Goal: Task Accomplishment & Management: Manage account settings

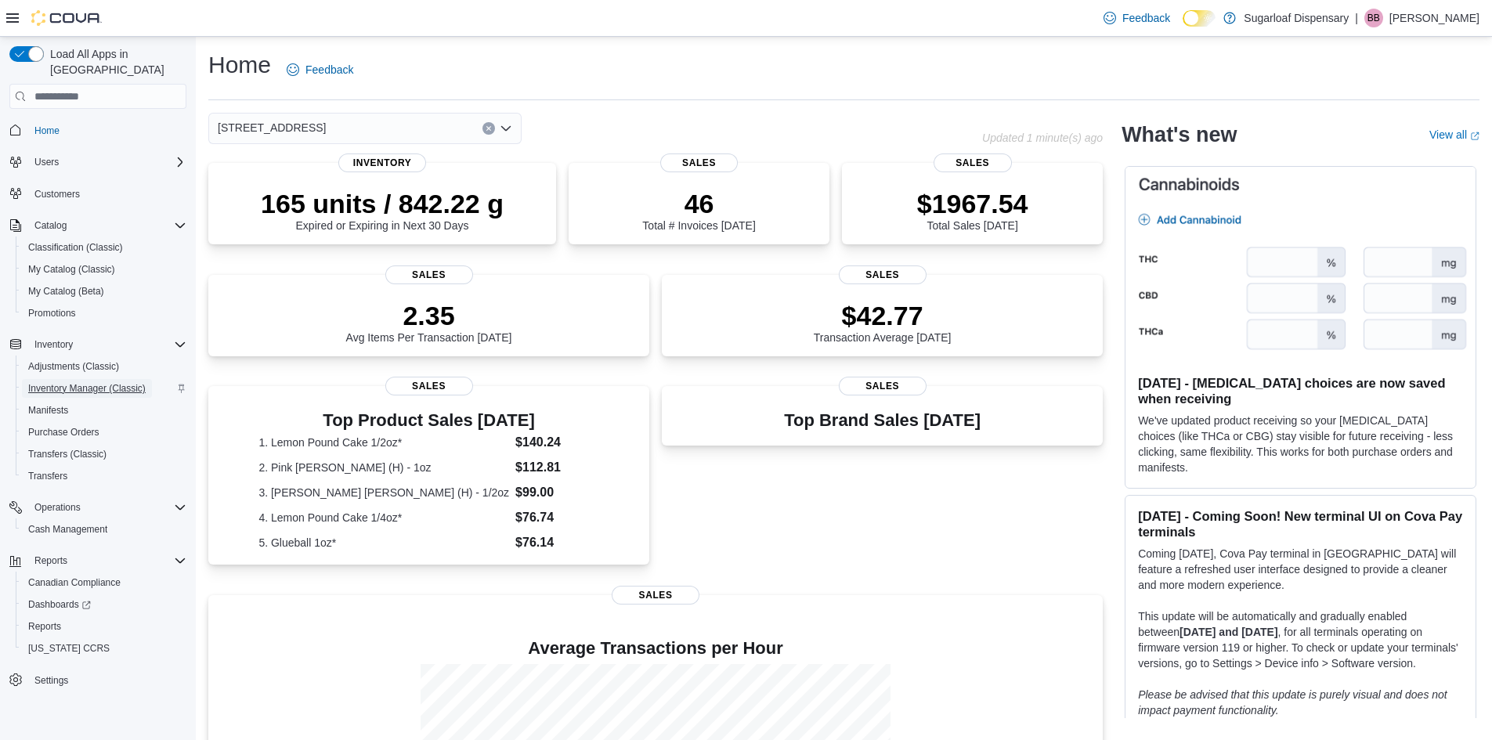
click at [148, 379] on link "Inventory Manager (Classic)" at bounding box center [87, 388] width 130 height 19
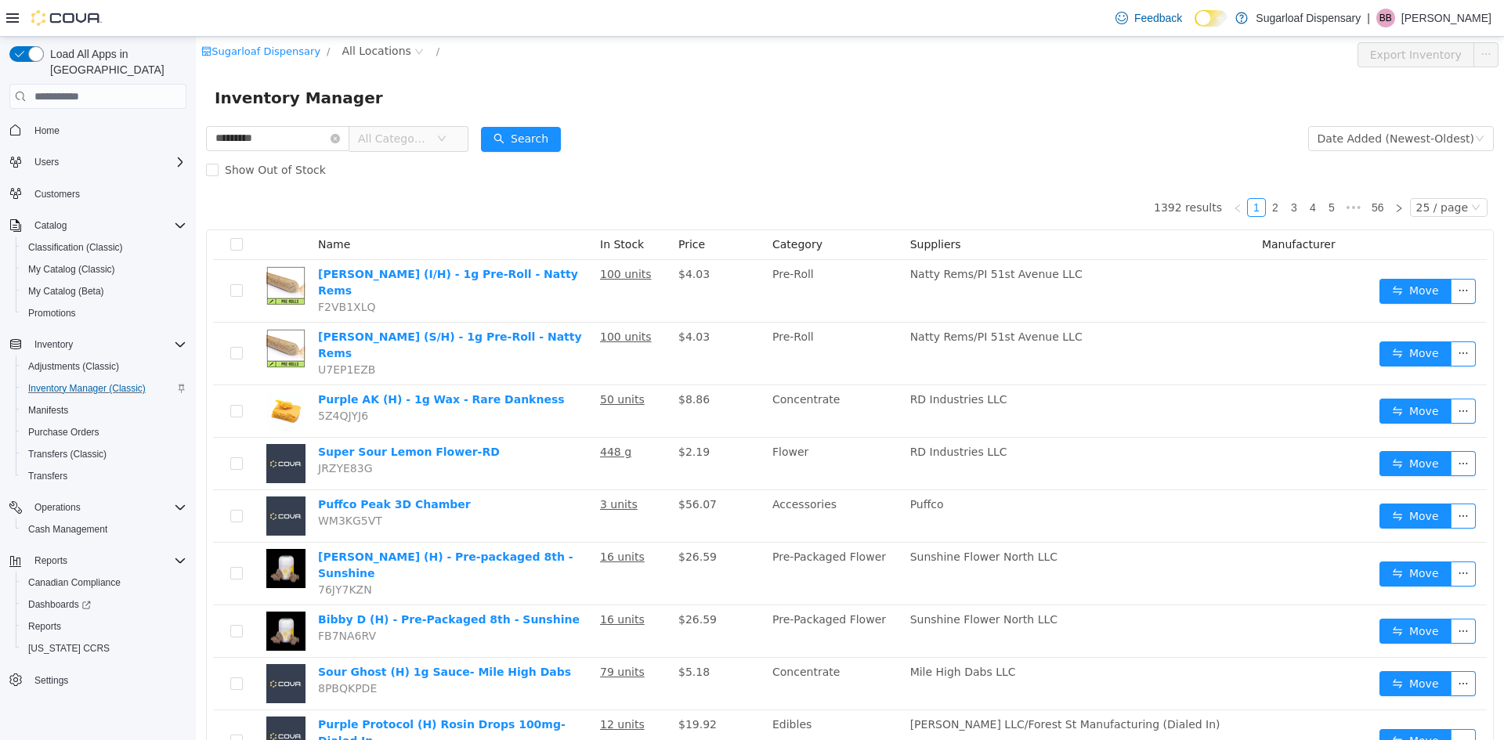
click at [436, 139] on span "All Categories" at bounding box center [397, 139] width 78 height 24
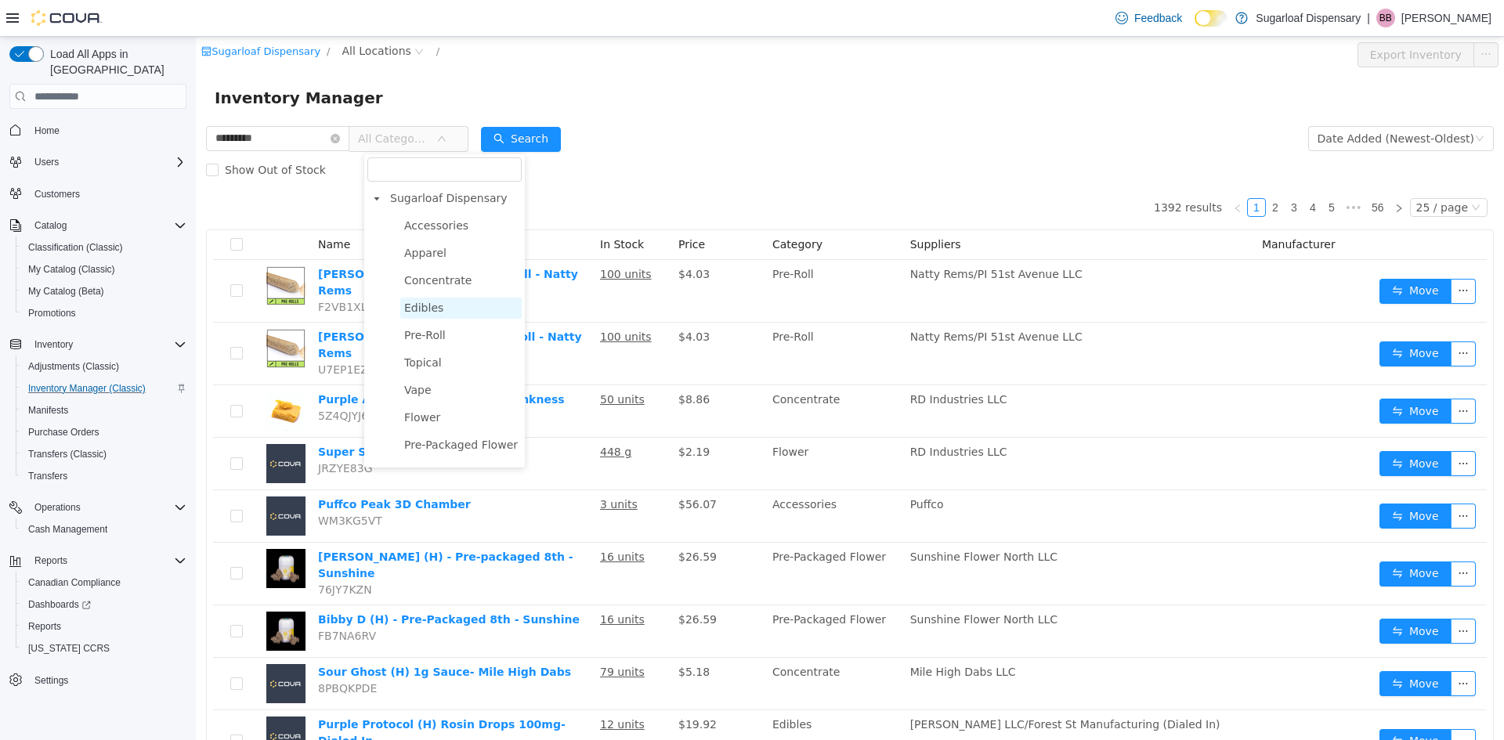
click at [444, 307] on span "Edibles" at bounding box center [460, 308] width 121 height 21
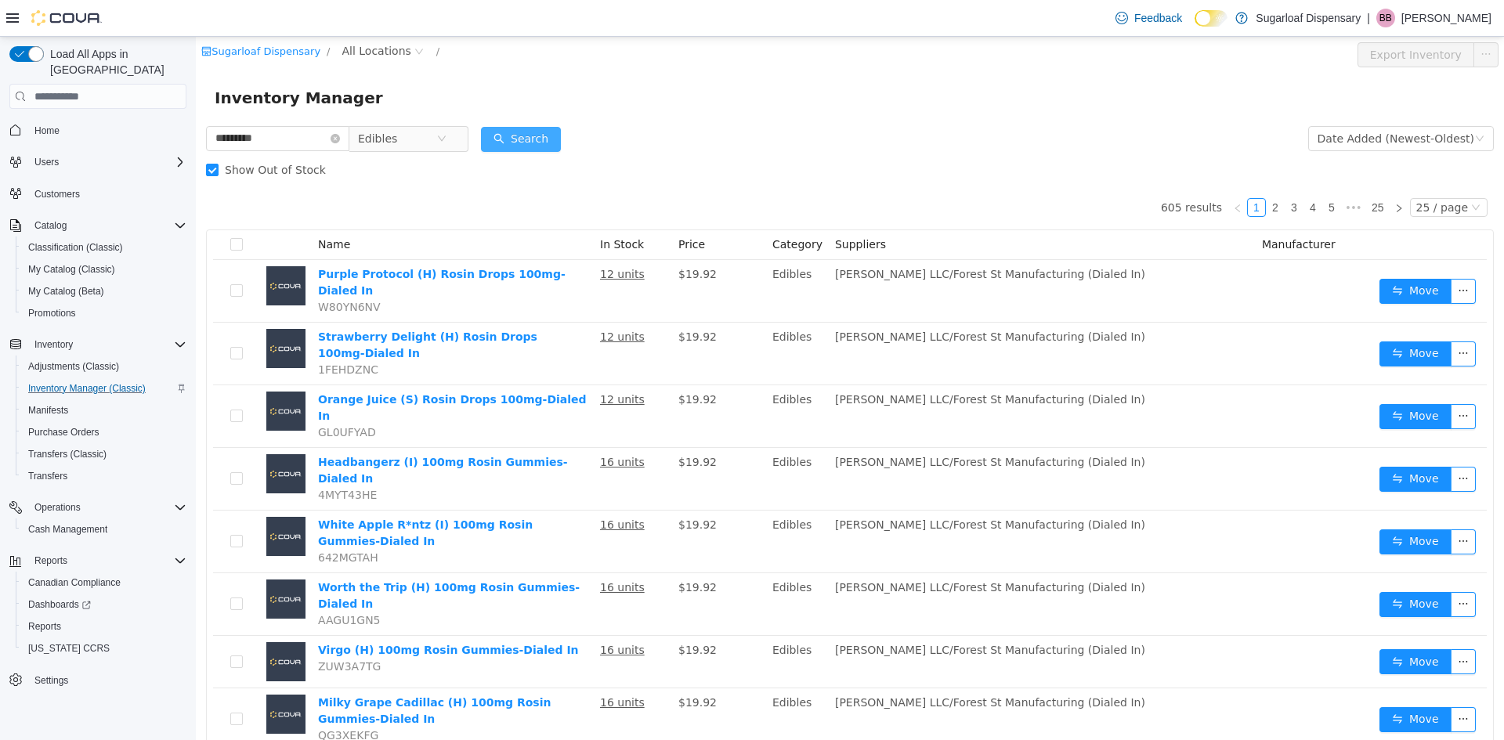
click at [527, 134] on button "Search" at bounding box center [521, 139] width 80 height 25
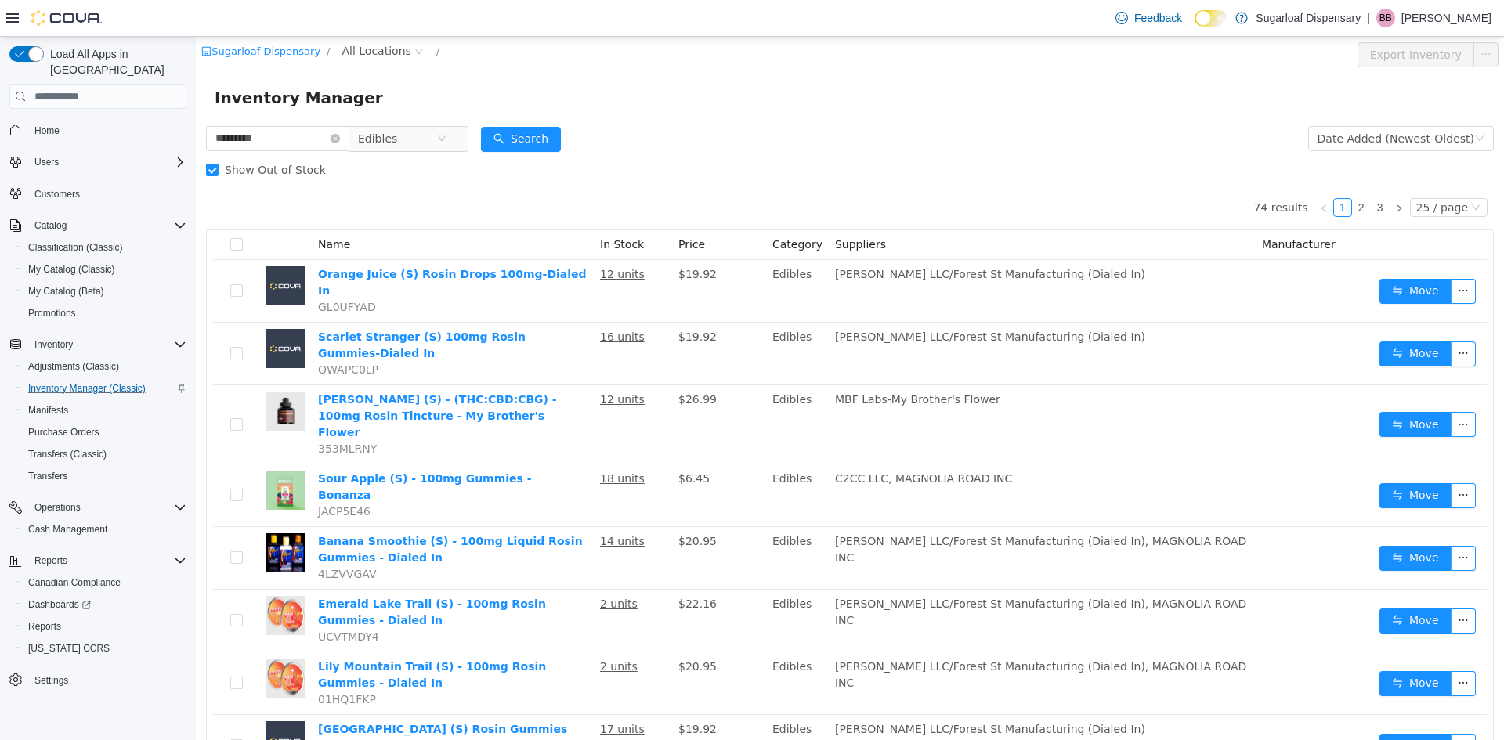
drag, startPoint x: 544, startPoint y: 137, endPoint x: 456, endPoint y: 162, distance: 91.3
click at [456, 162] on div "Show Out of Stock" at bounding box center [850, 169] width 1288 height 31
click at [291, 128] on input "*********" at bounding box center [277, 138] width 143 height 25
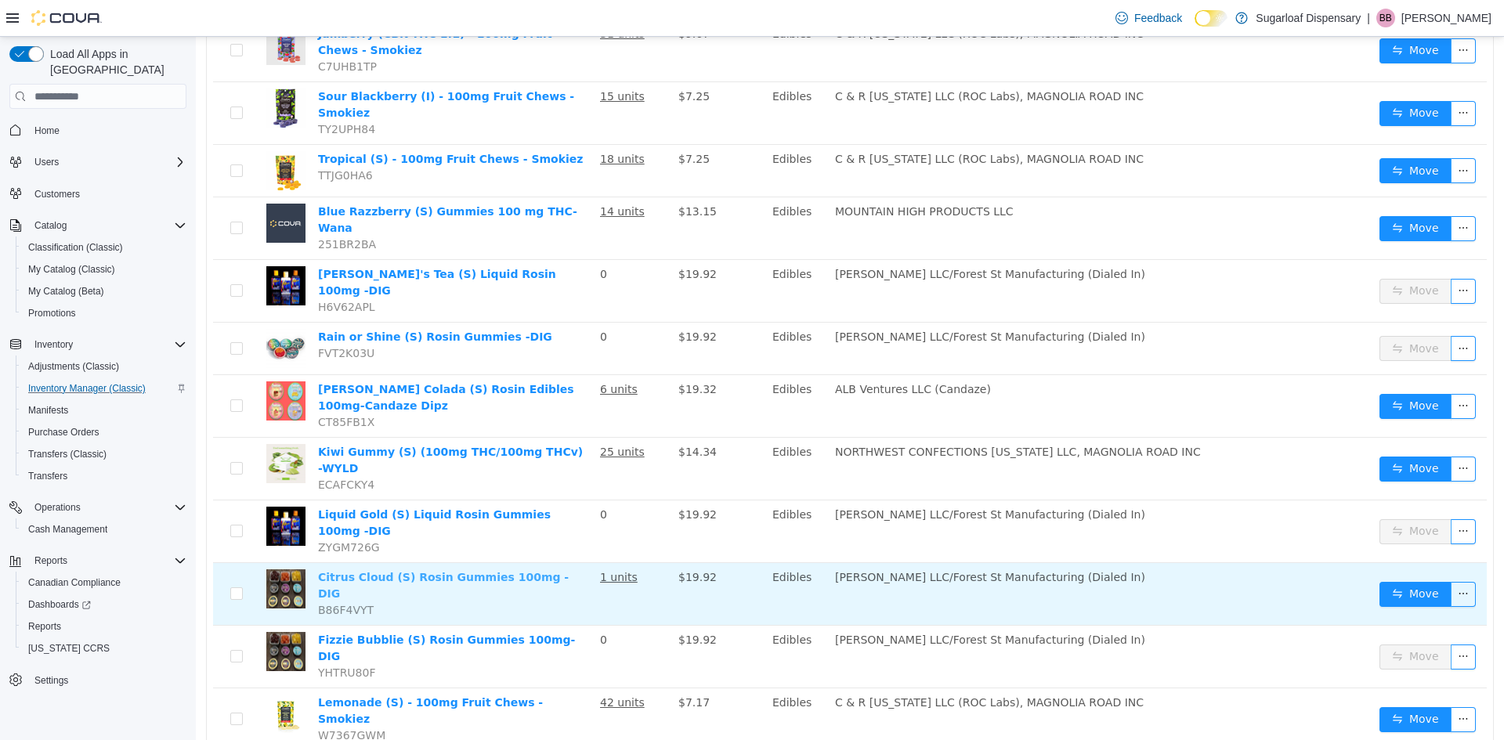
scroll to position [948, 0]
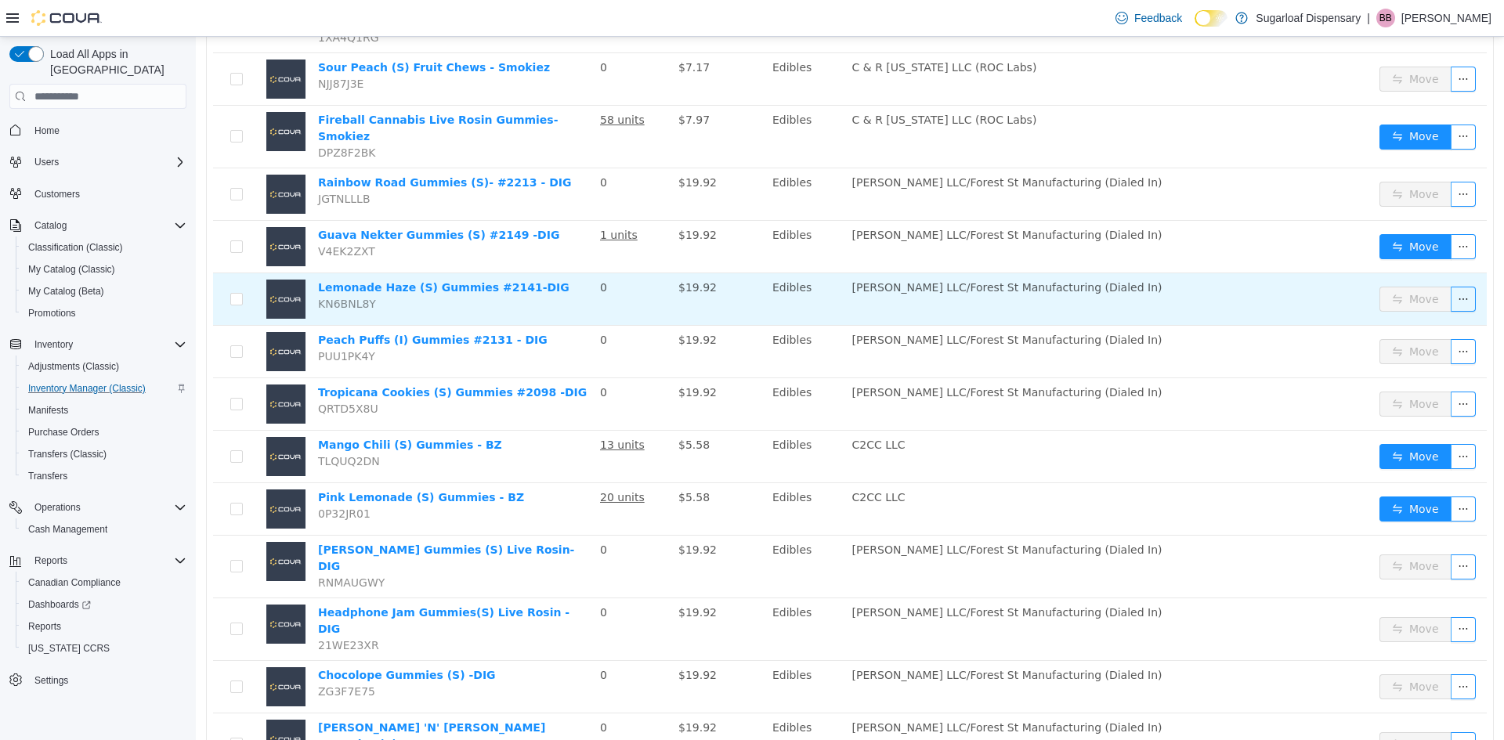
scroll to position [740, 0]
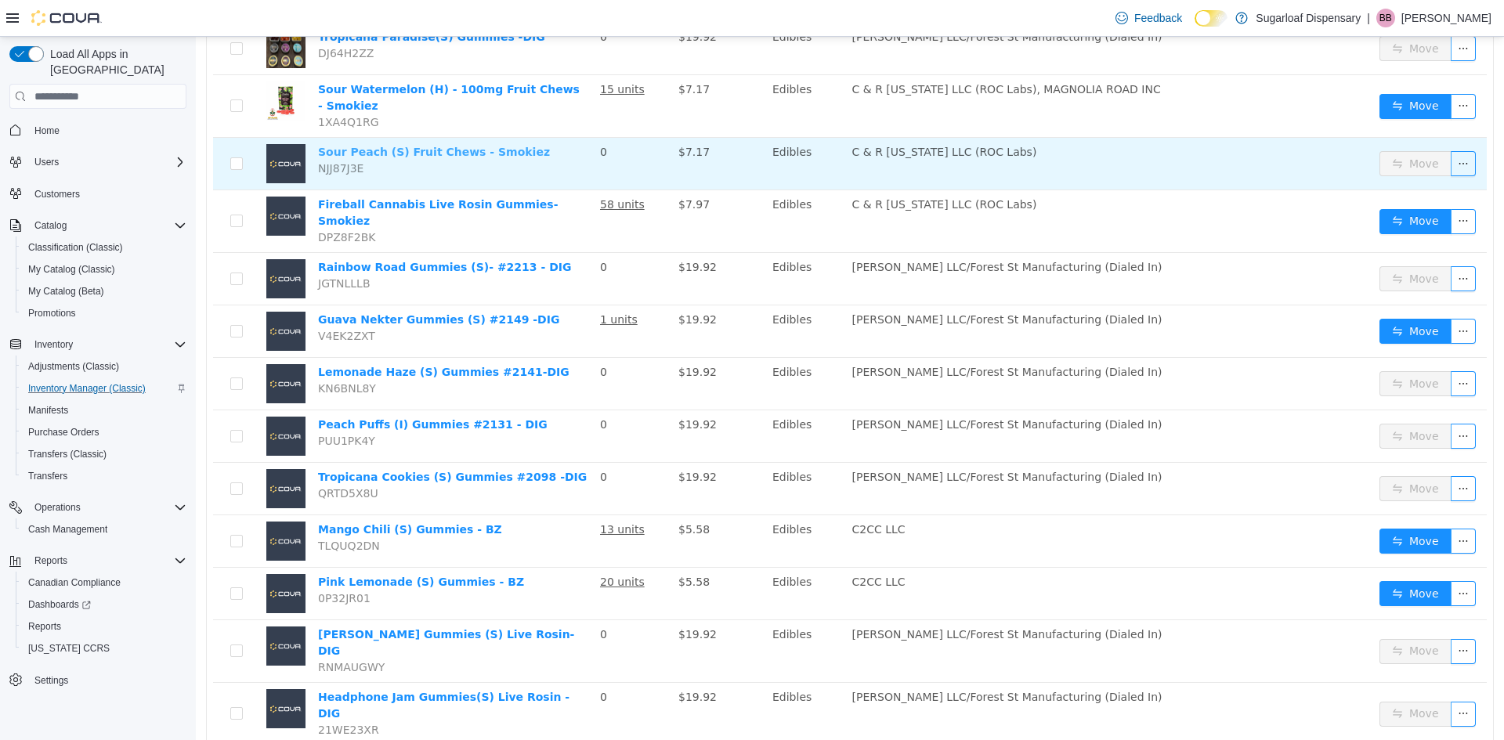
click at [470, 146] on link "Sour Peach (S) Fruit Chews - Smokiez" at bounding box center [434, 152] width 232 height 13
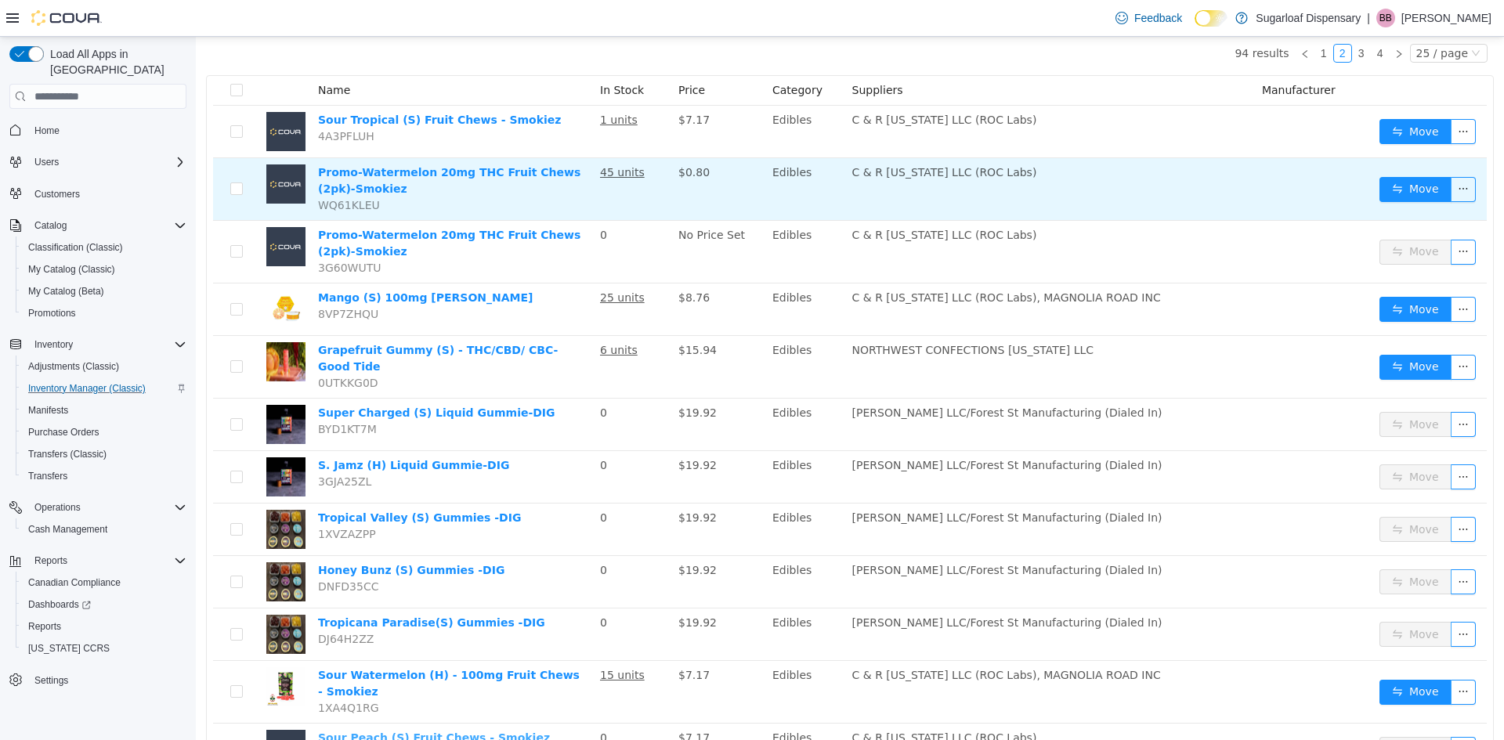
scroll to position [0, 0]
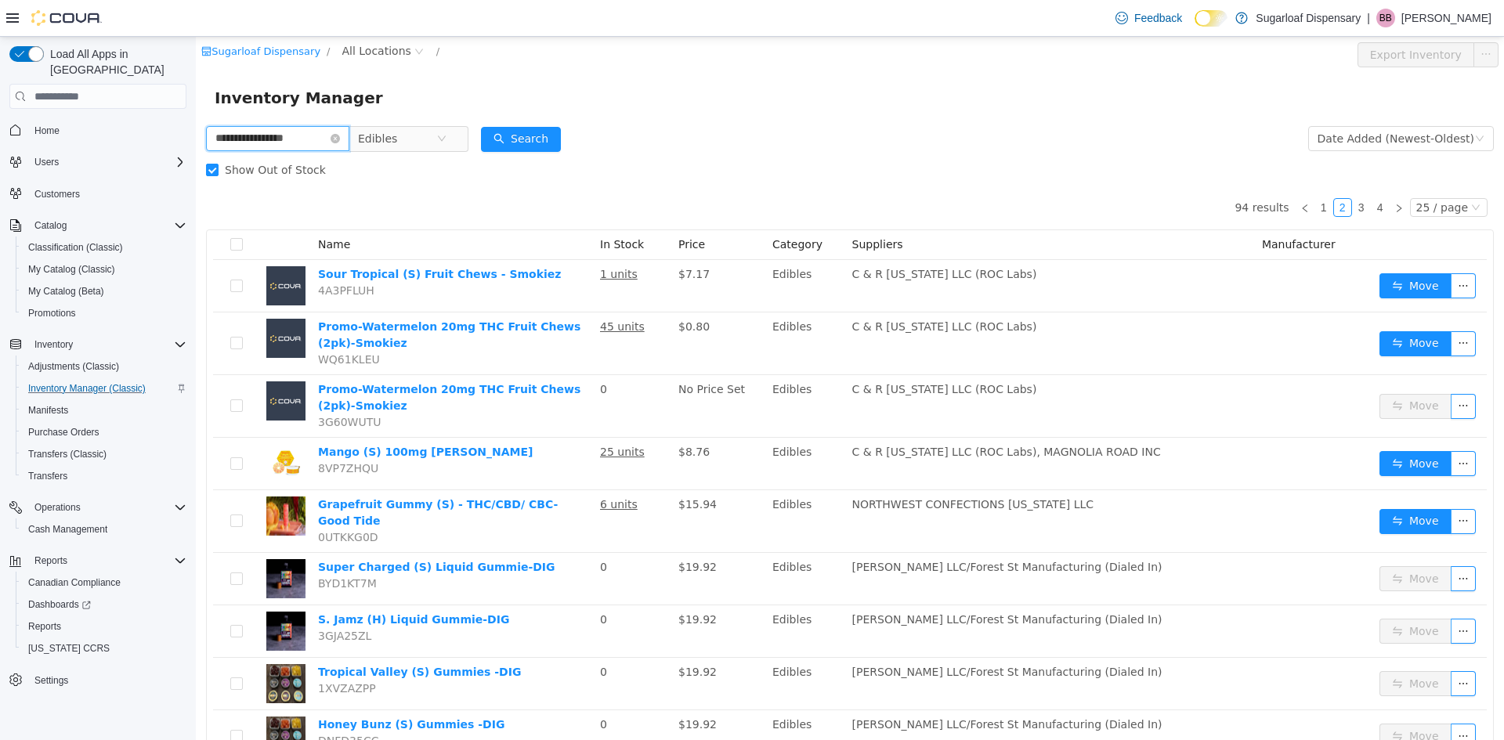
click at [213, 137] on input "**********" at bounding box center [277, 138] width 143 height 25
click at [393, 44] on span "All Locations" at bounding box center [383, 51] width 93 height 19
click at [400, 138] on span "[STREET_ADDRESS]" at bounding box center [419, 135] width 109 height 13
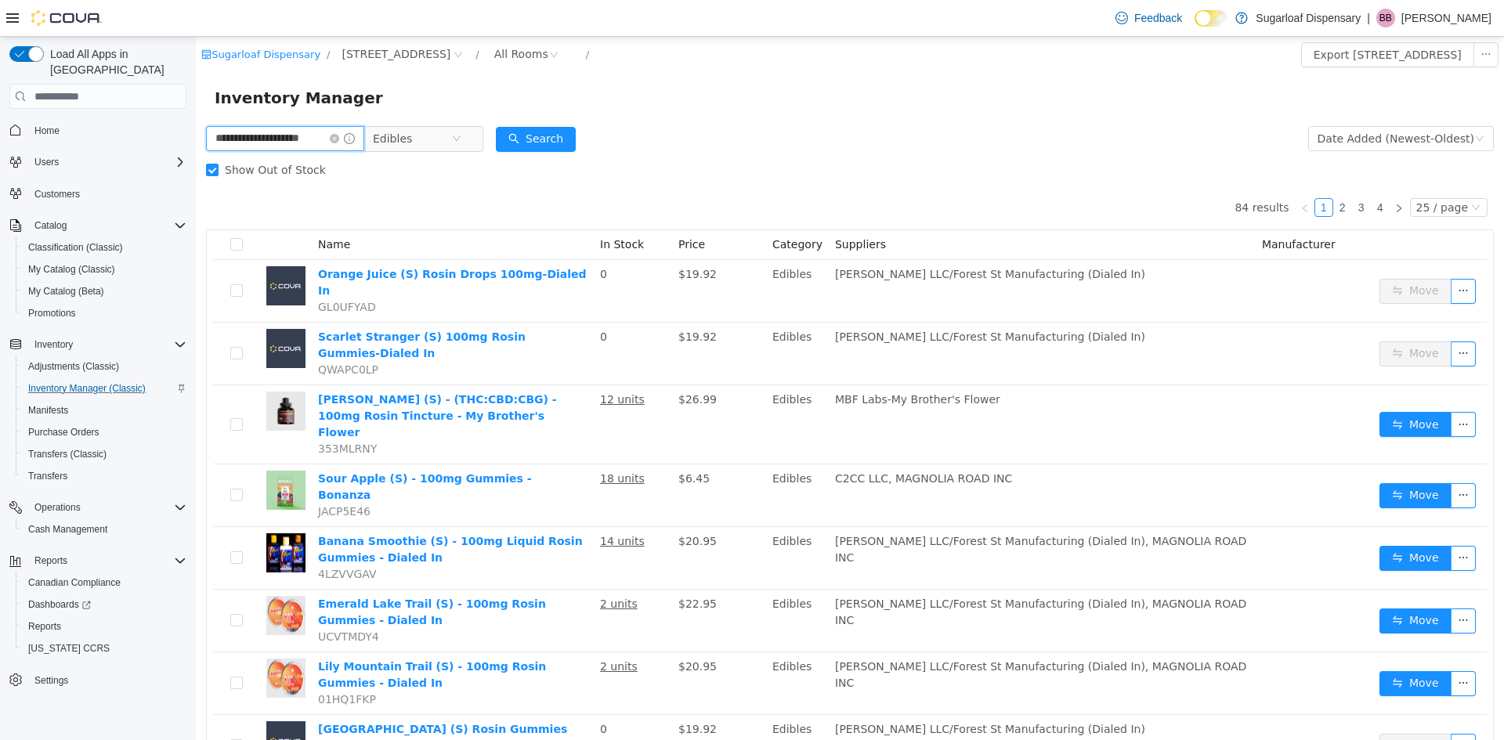
click at [241, 140] on input "**********" at bounding box center [285, 138] width 158 height 25
type input "**********"
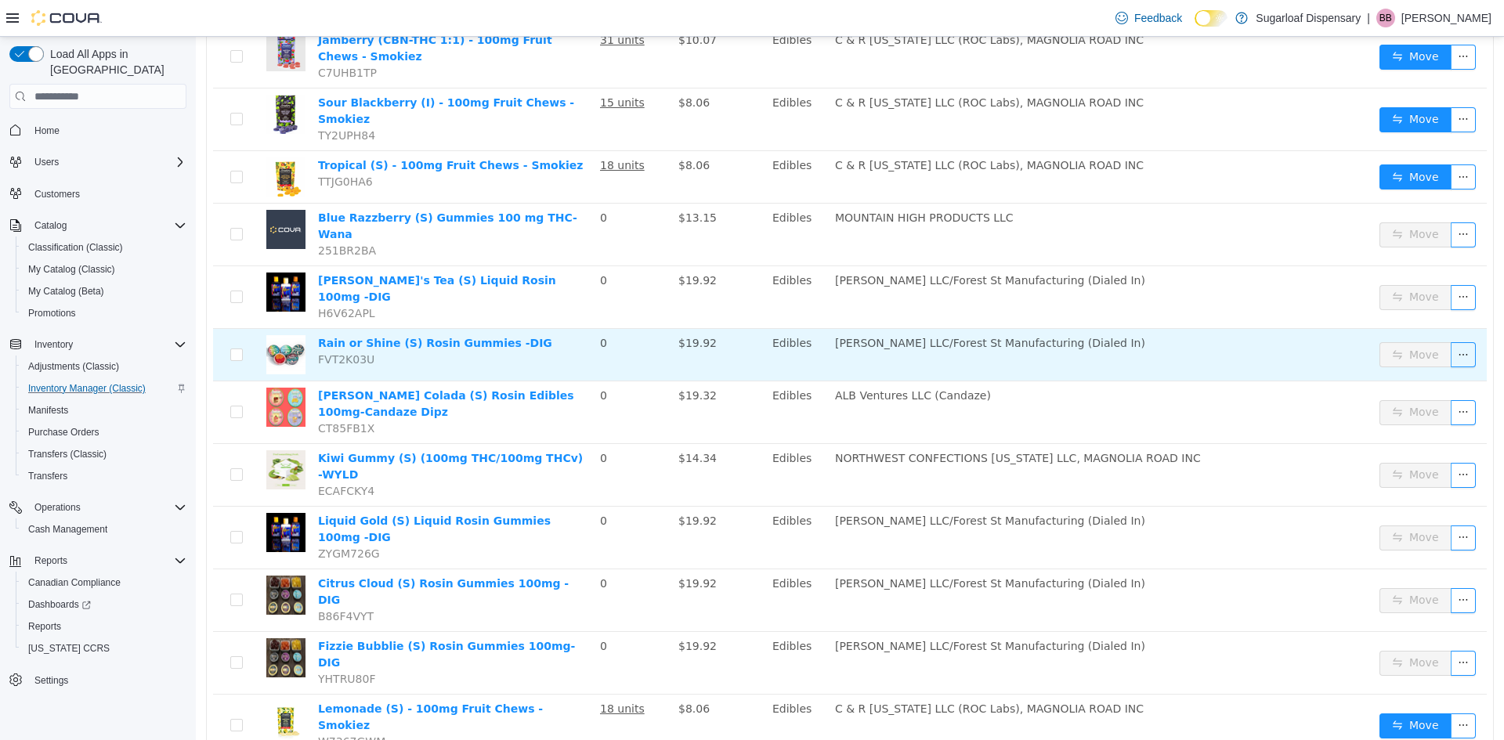
scroll to position [948, 0]
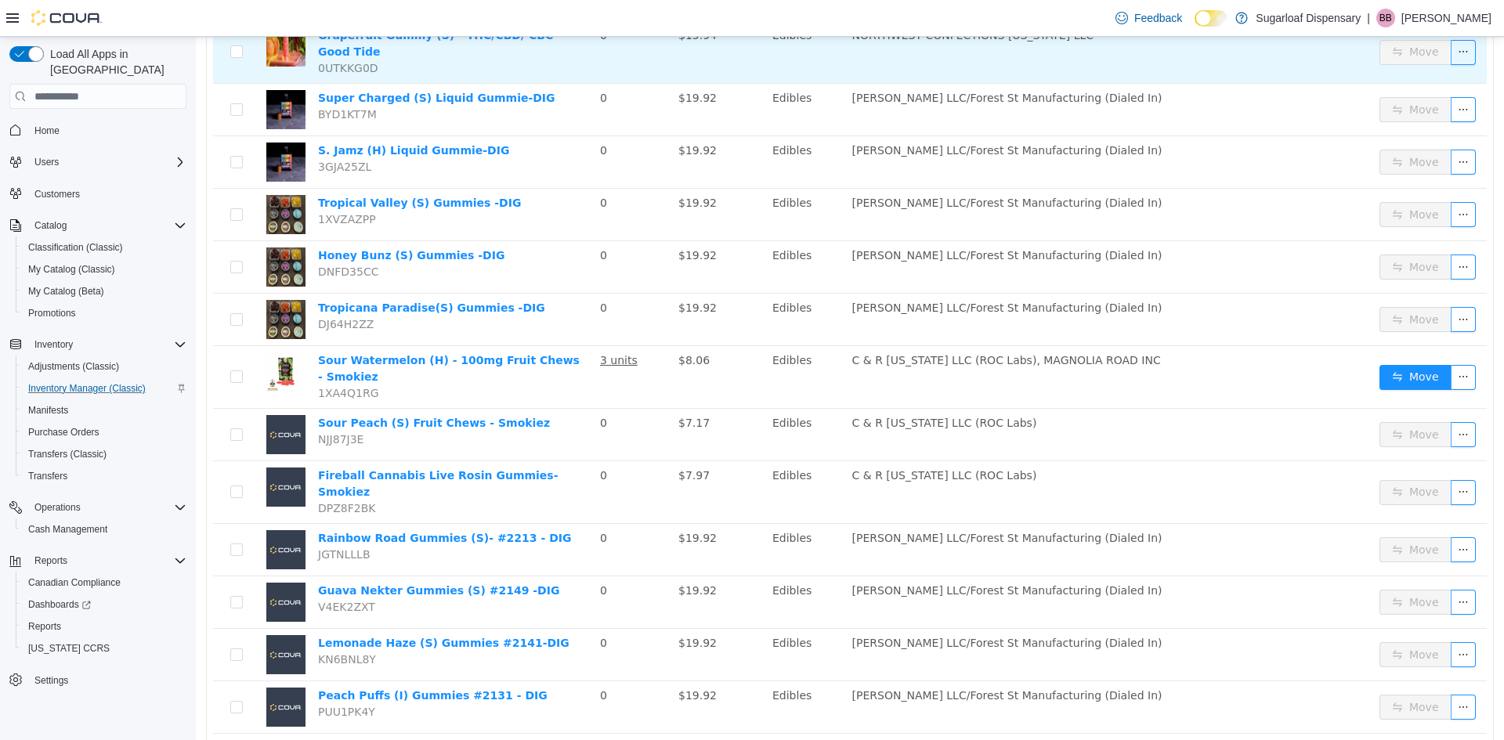
scroll to position [470, 0]
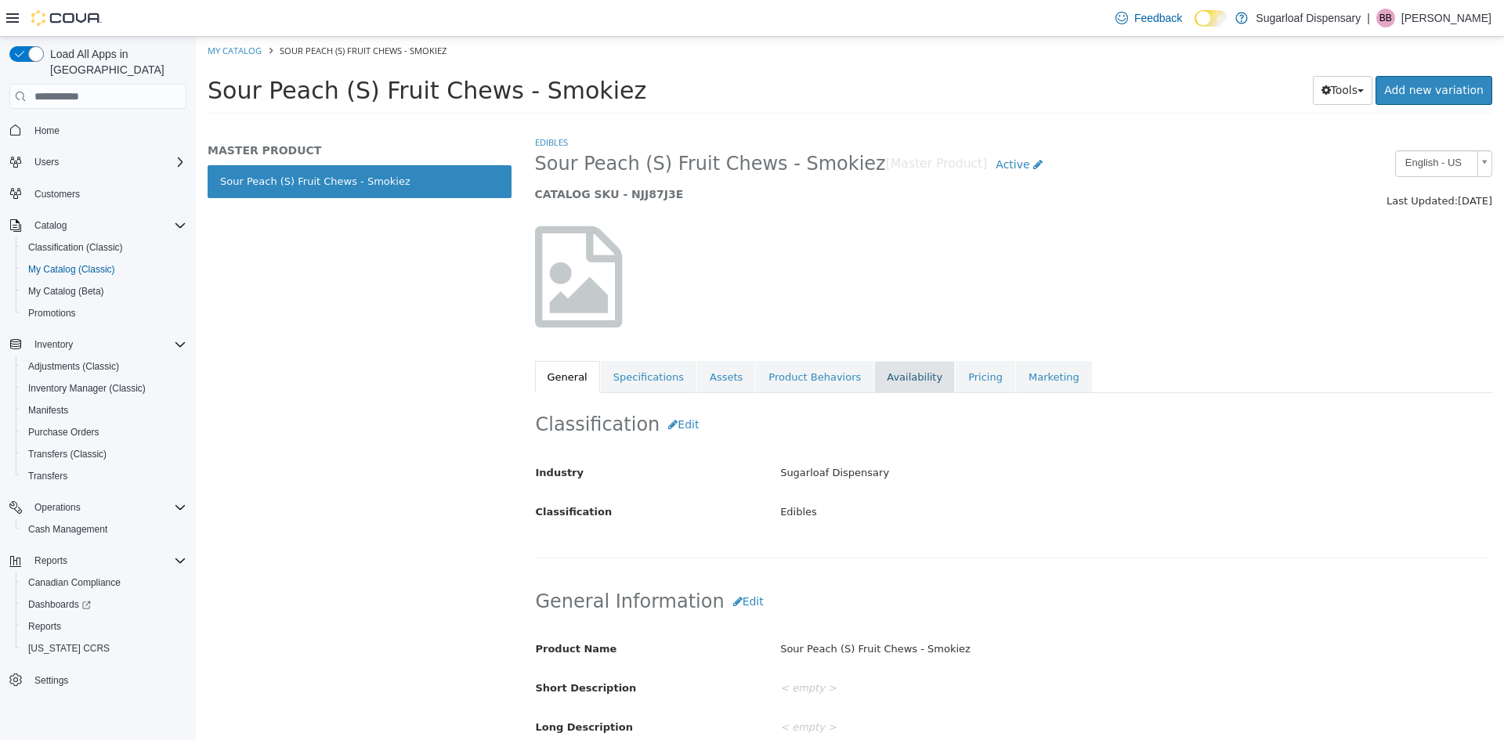
click at [907, 378] on link "Availability" at bounding box center [914, 377] width 81 height 33
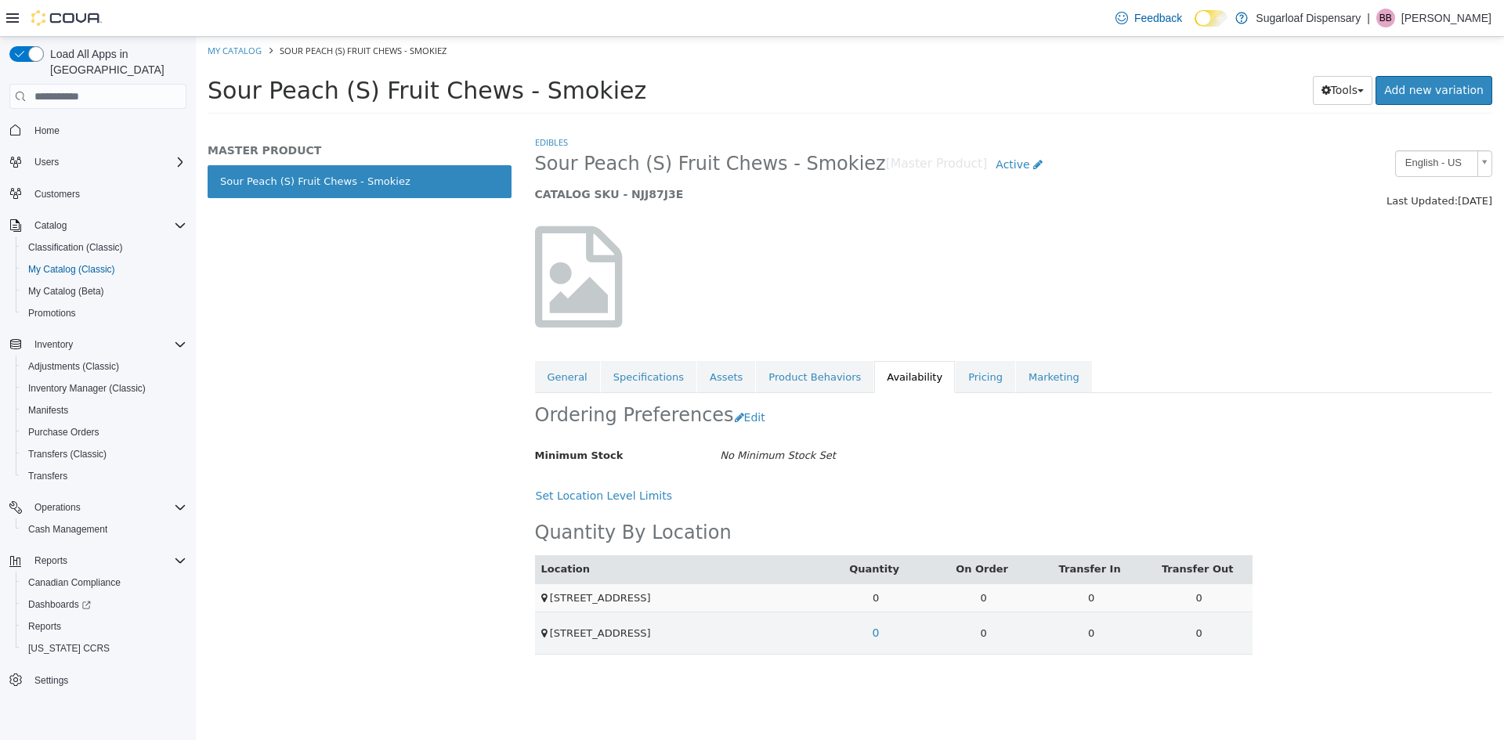
click at [874, 594] on td "0" at bounding box center [876, 598] width 108 height 29
click at [874, 596] on td "0" at bounding box center [876, 598] width 108 height 29
click at [875, 596] on td "0" at bounding box center [876, 598] width 108 height 29
click at [817, 381] on link "Product Behaviors" at bounding box center [815, 377] width 118 height 33
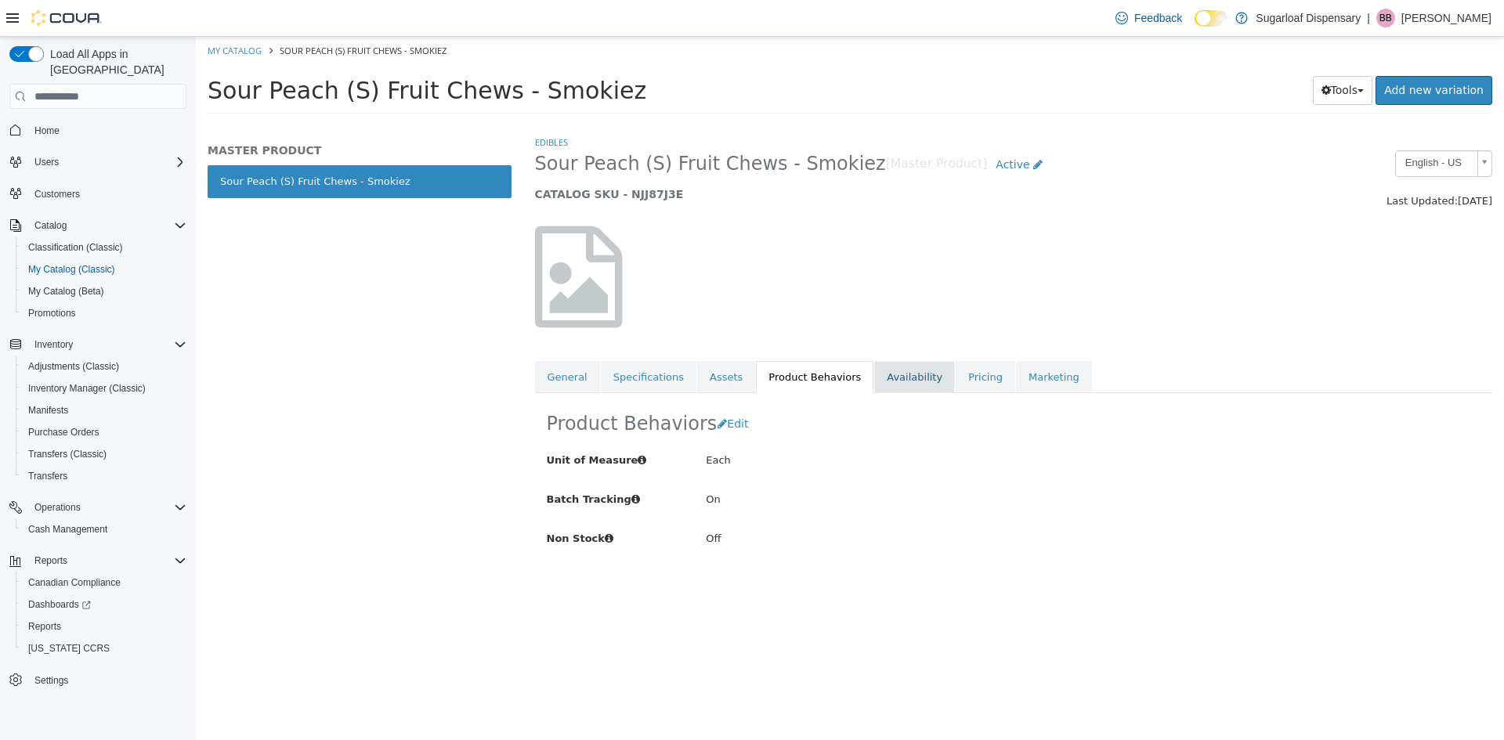
click at [898, 377] on link "Availability" at bounding box center [914, 377] width 81 height 33
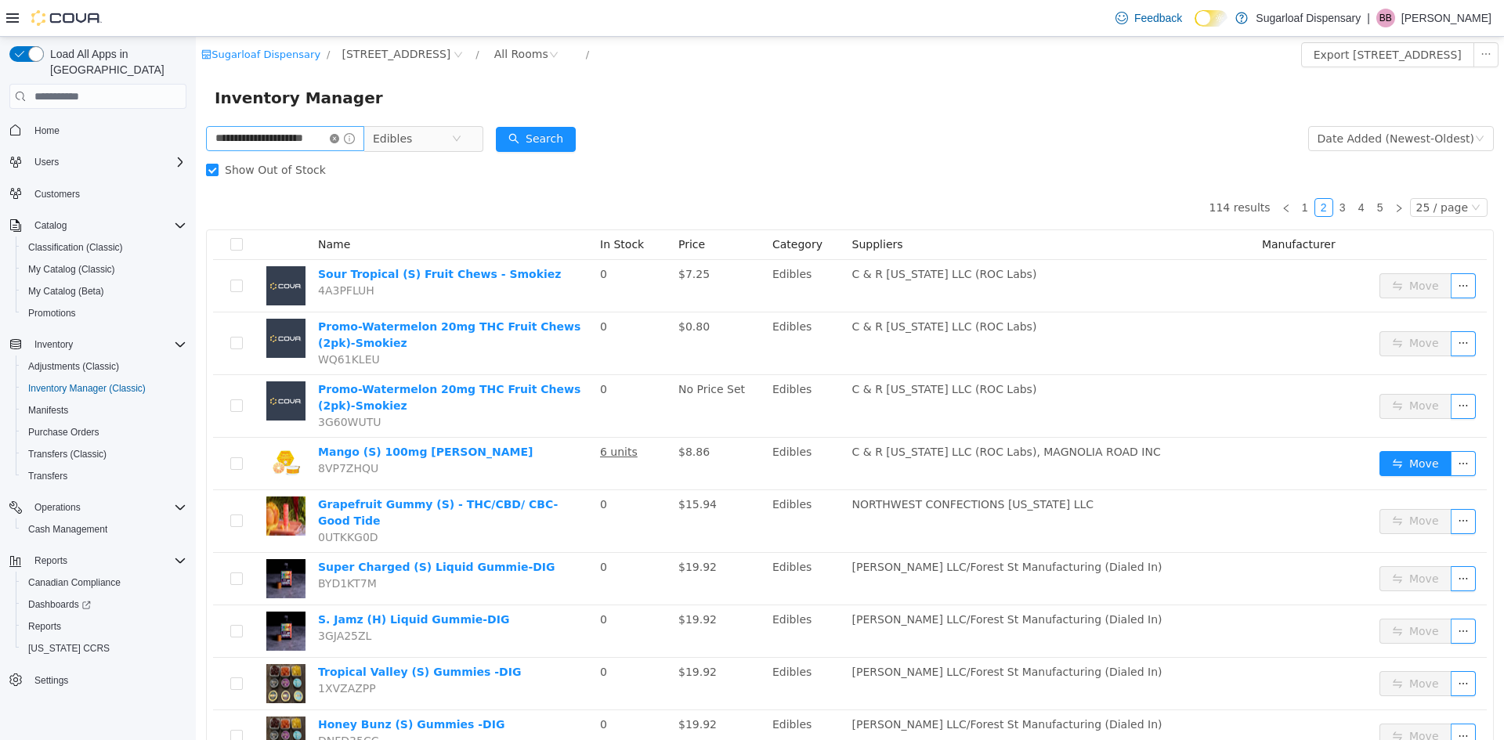
click at [339, 139] on icon "icon: close-circle" at bounding box center [334, 138] width 9 height 9
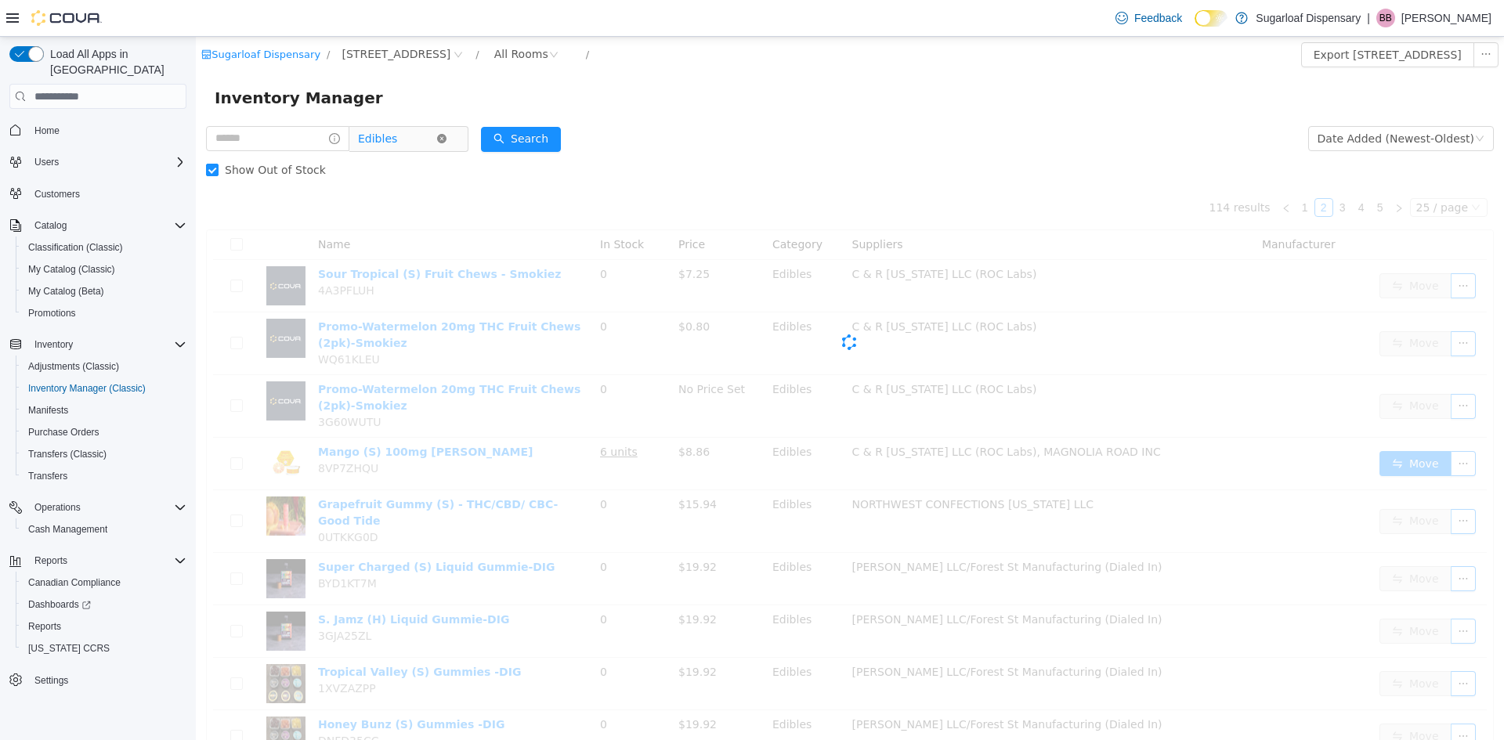
drag, startPoint x: 459, startPoint y: 140, endPoint x: 450, endPoint y: 139, distance: 8.7
click at [447, 140] on icon "icon: close-circle" at bounding box center [441, 138] width 9 height 9
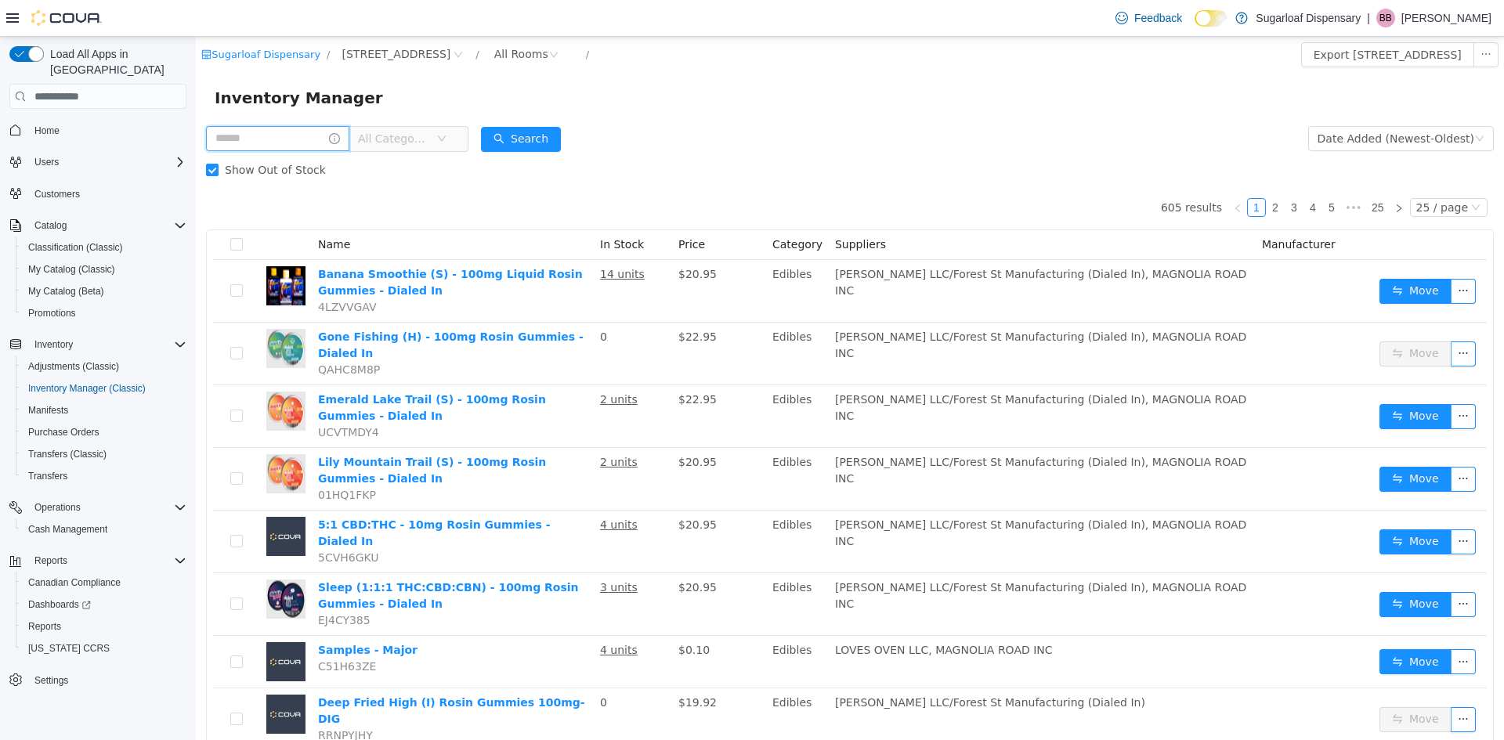
click at [328, 138] on input "text" at bounding box center [277, 138] width 143 height 25
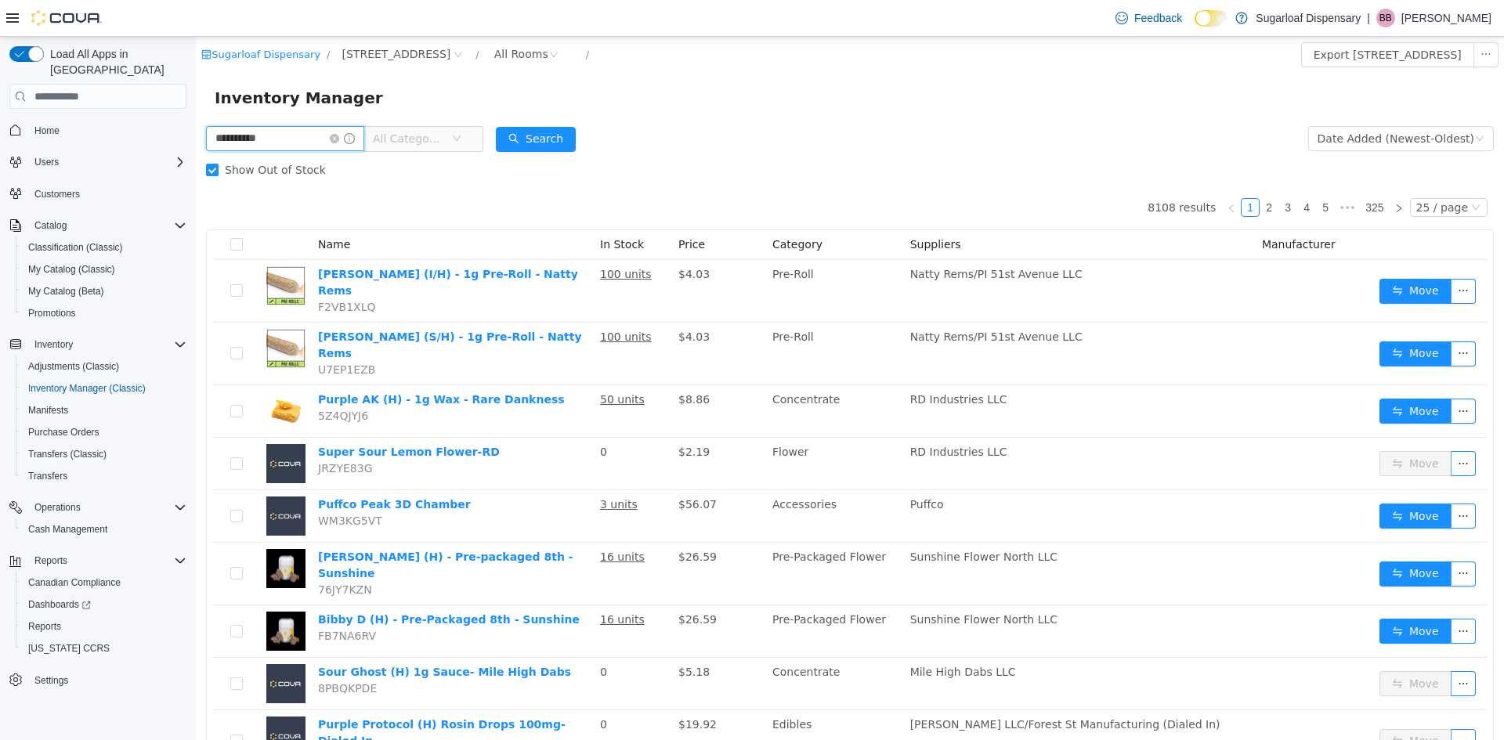
type input "**********"
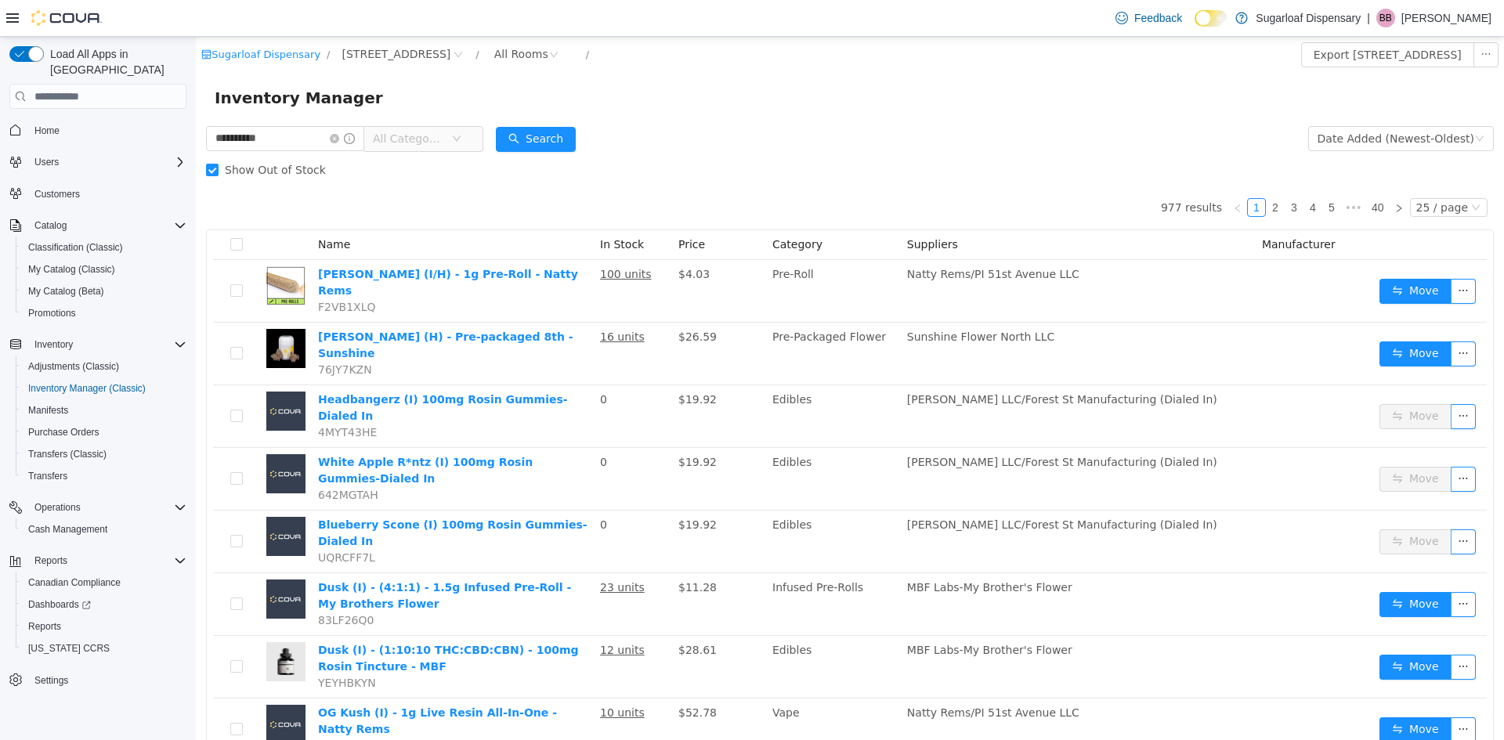
click at [451, 129] on span "All Categories" at bounding box center [412, 139] width 78 height 24
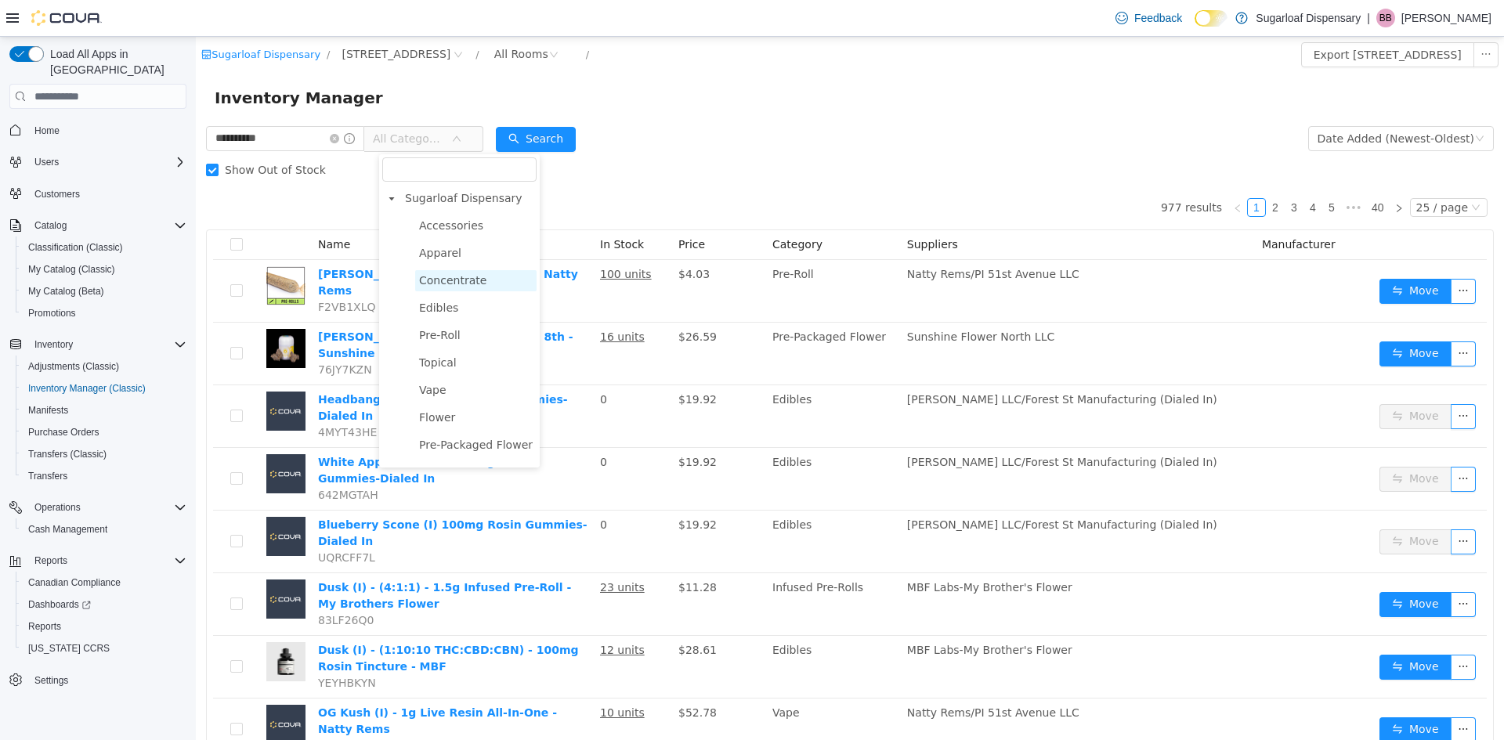
click at [460, 280] on span "Concentrate" at bounding box center [452, 280] width 67 height 13
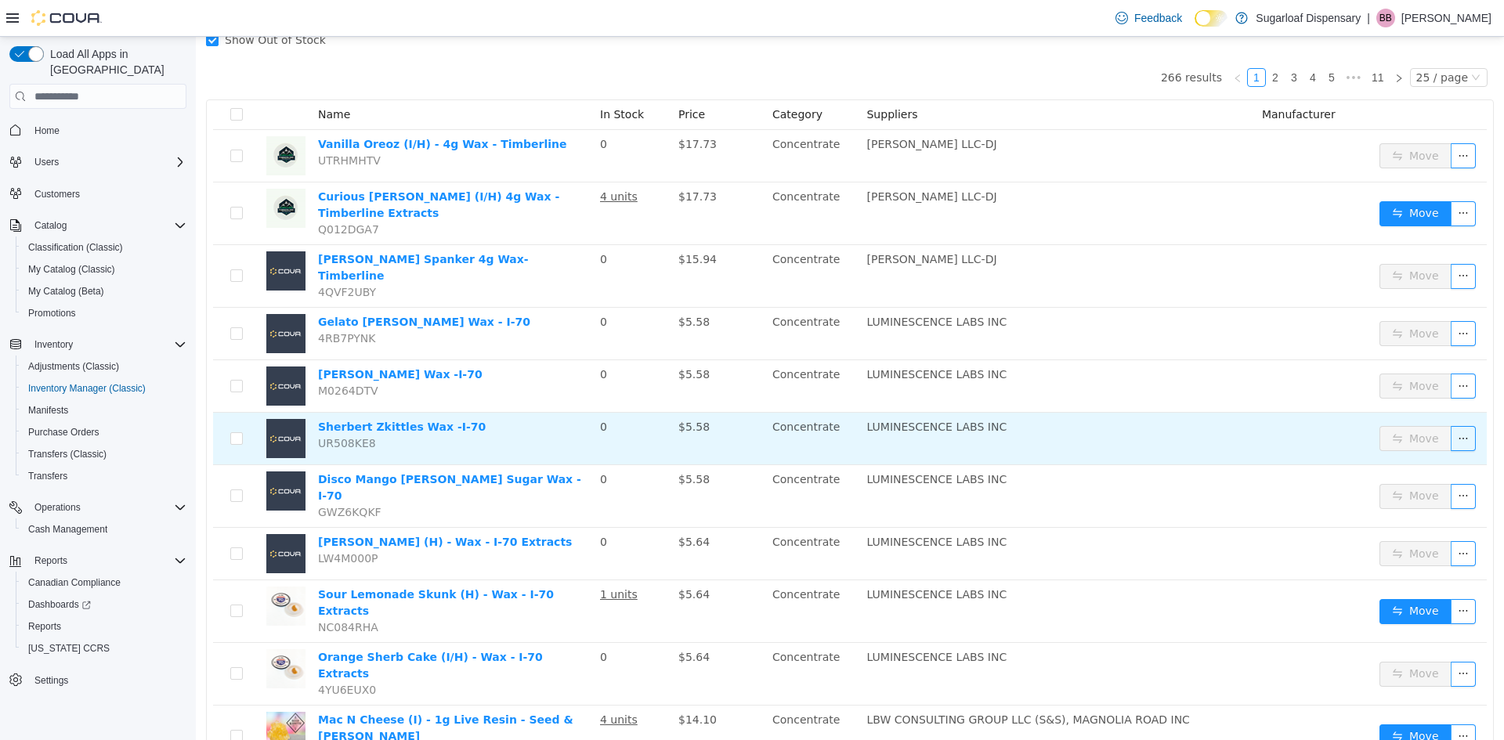
scroll to position [157, 0]
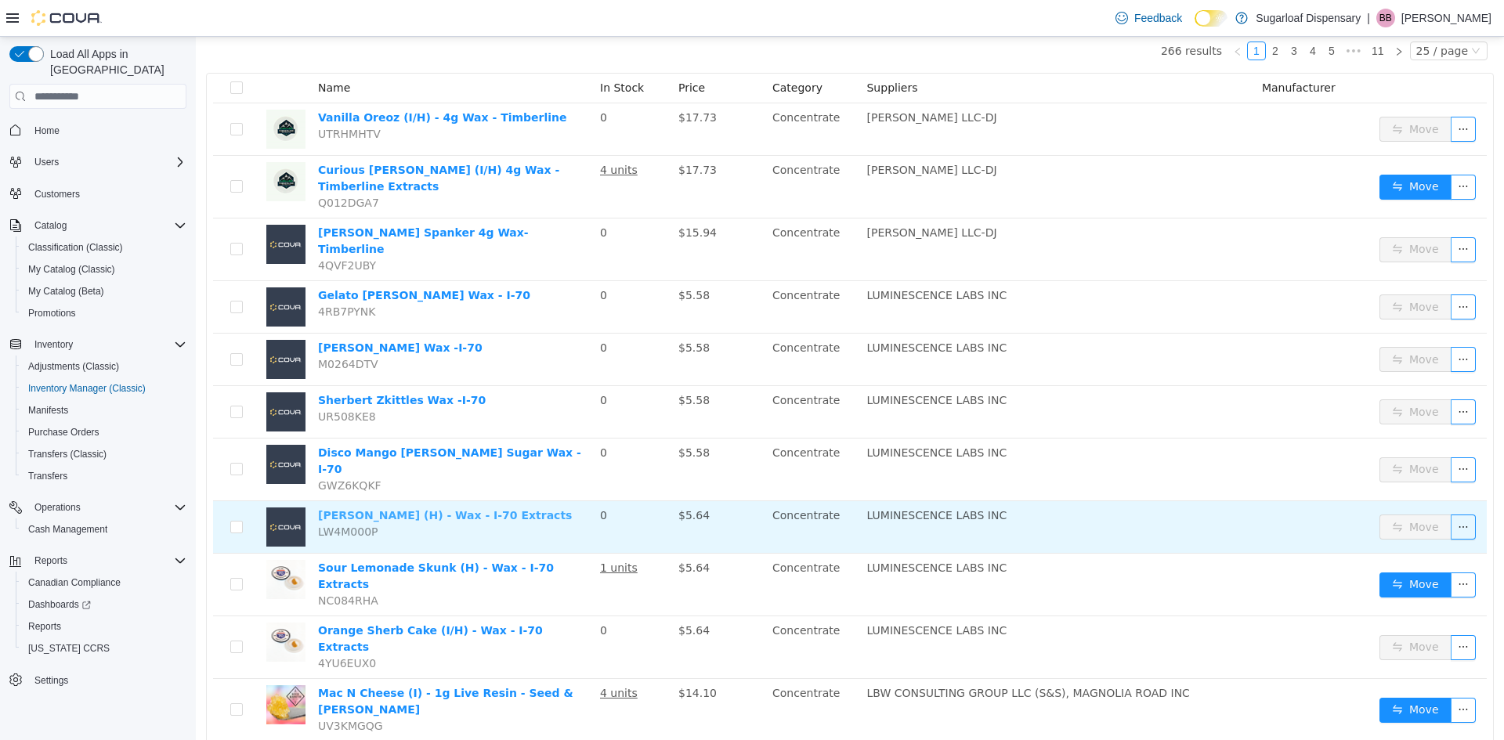
click at [353, 509] on link "[PERSON_NAME] (H) - Wax - I-70 Extracts" at bounding box center [445, 515] width 254 height 13
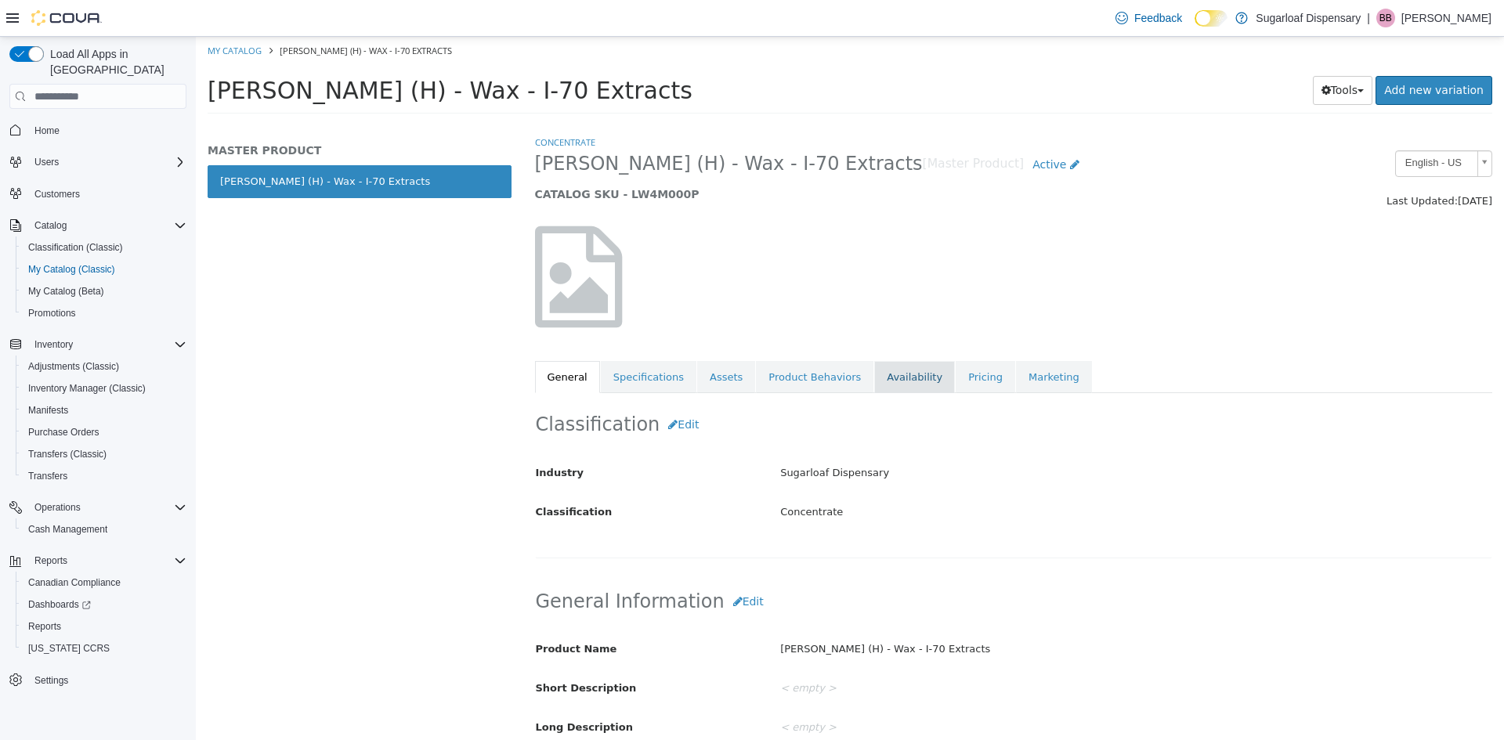
click at [886, 382] on link "Availability" at bounding box center [914, 377] width 81 height 33
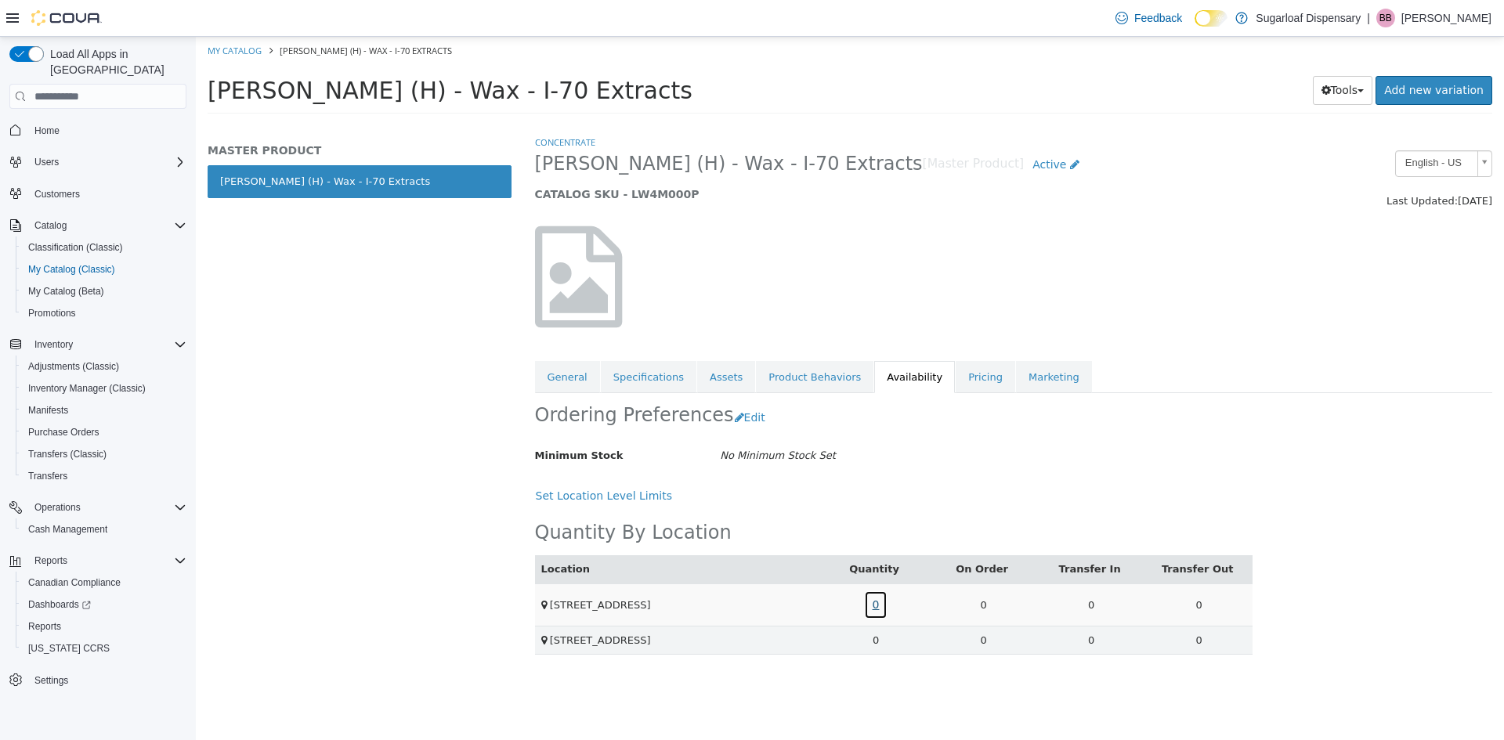
click at [876, 610] on link "0" at bounding box center [876, 605] width 24 height 29
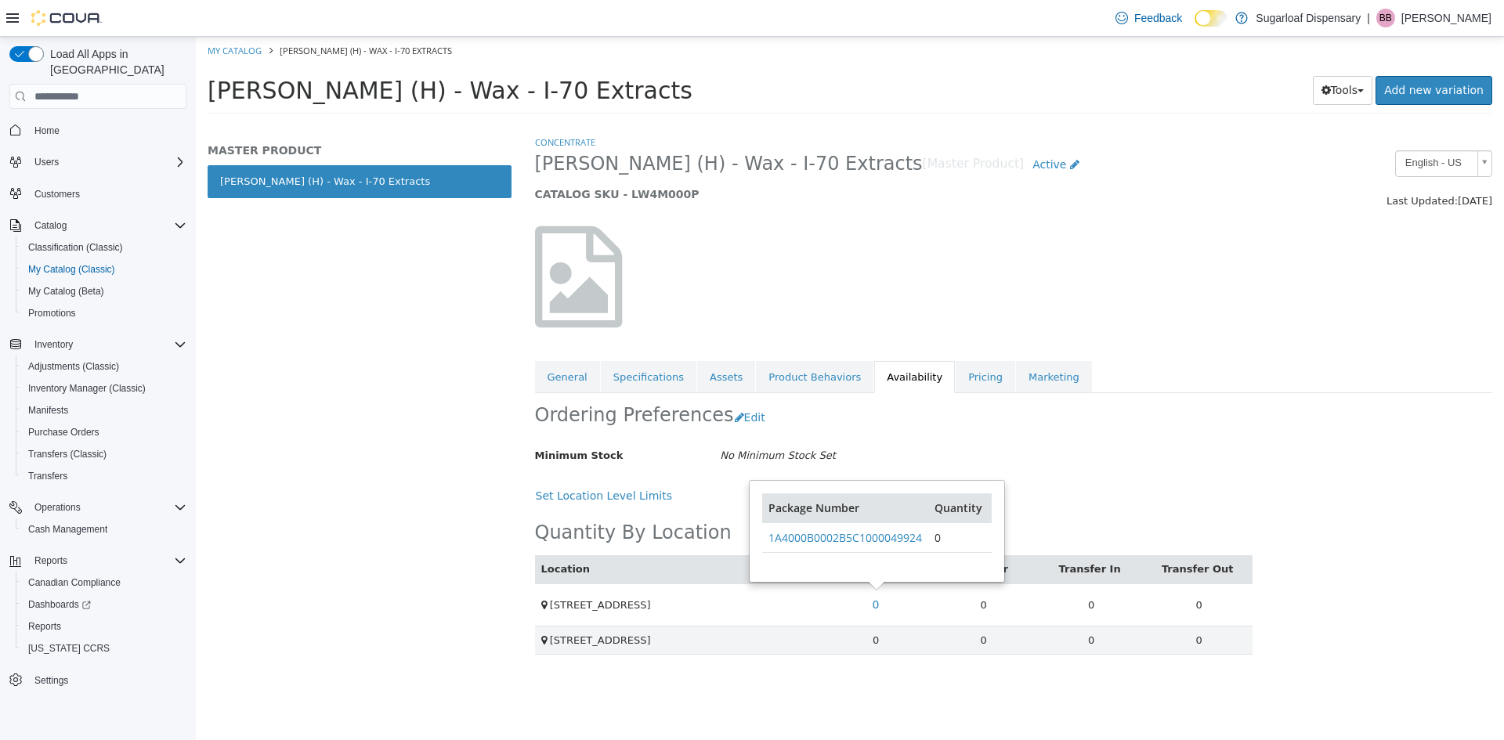
click at [1226, 292] on div at bounding box center [1014, 277] width 982 height 134
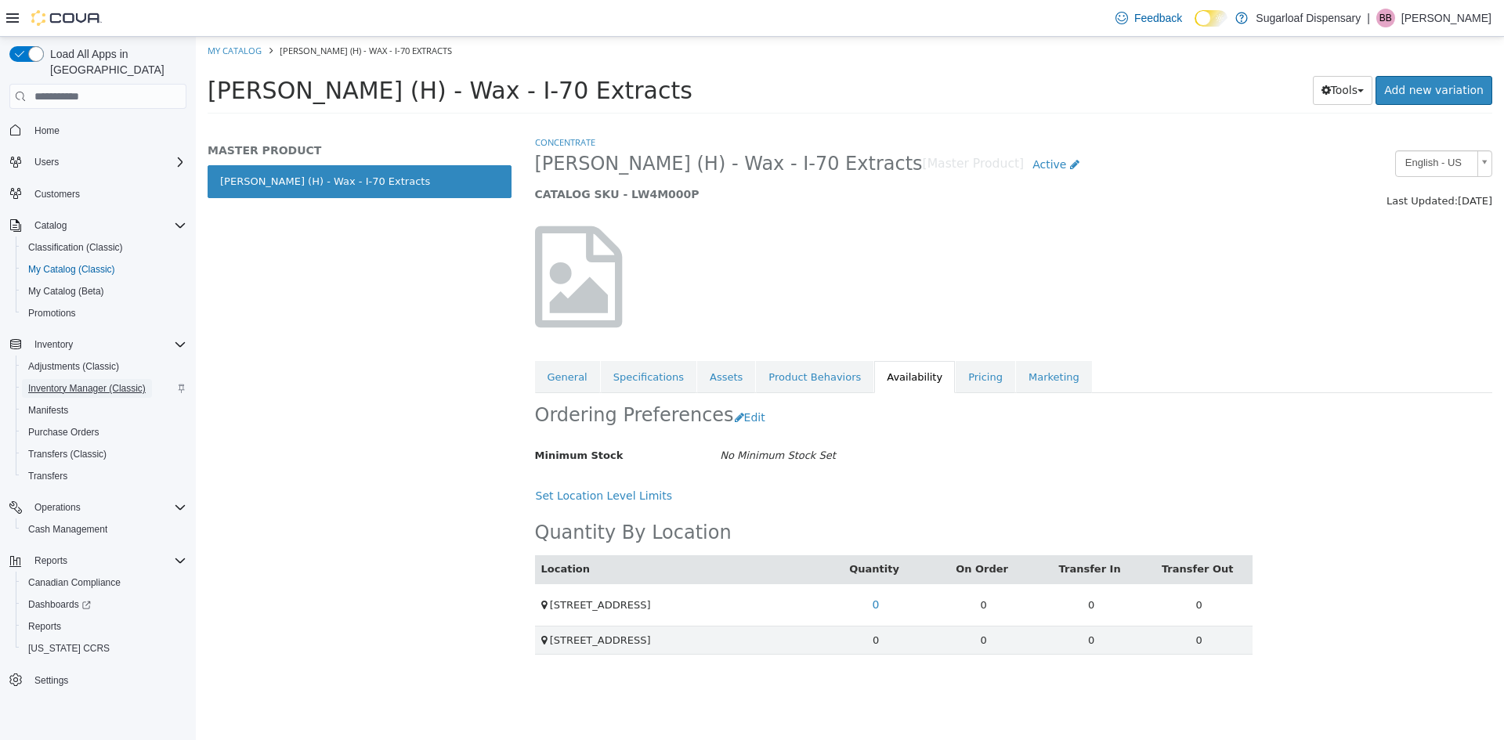
click at [95, 382] on span "Inventory Manager (Classic)" at bounding box center [87, 388] width 118 height 13
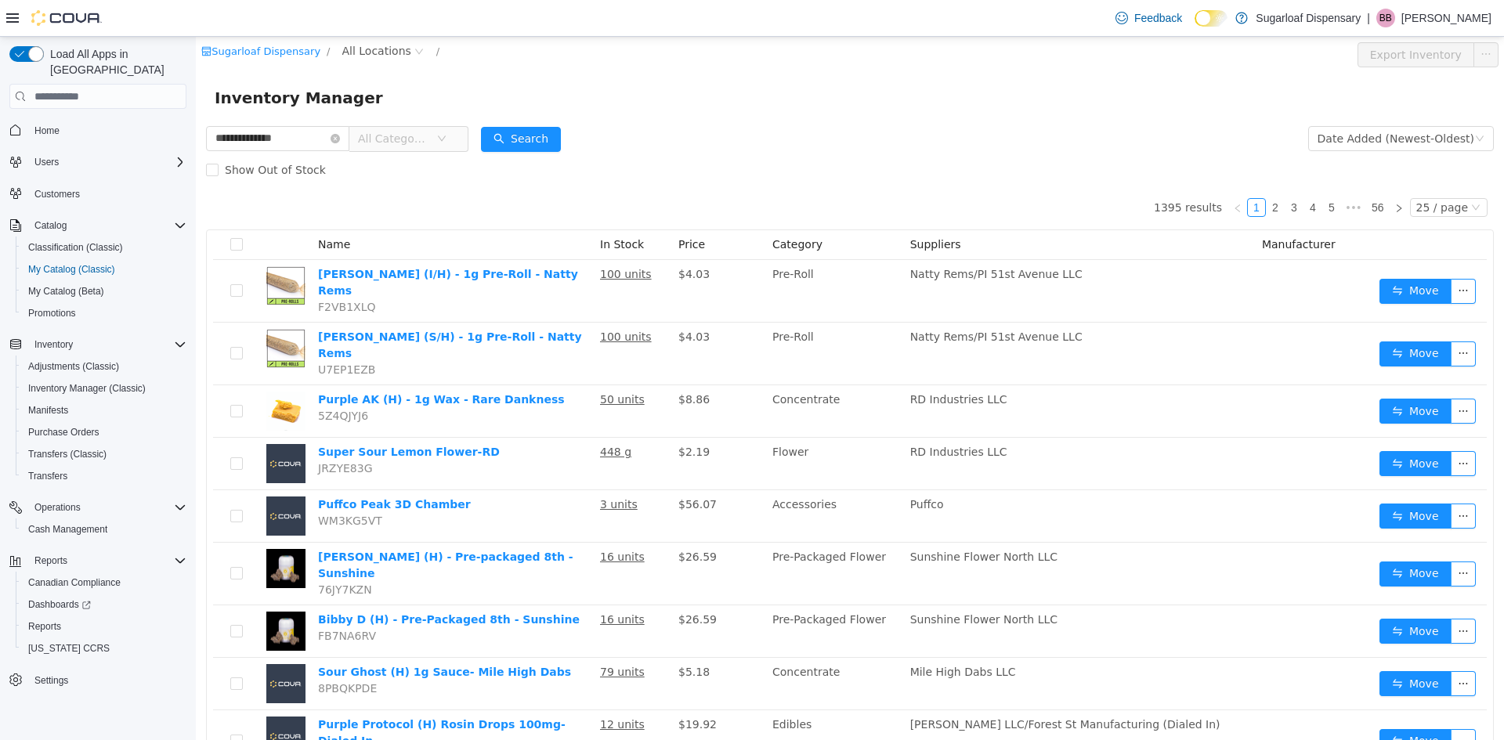
type input "**********"
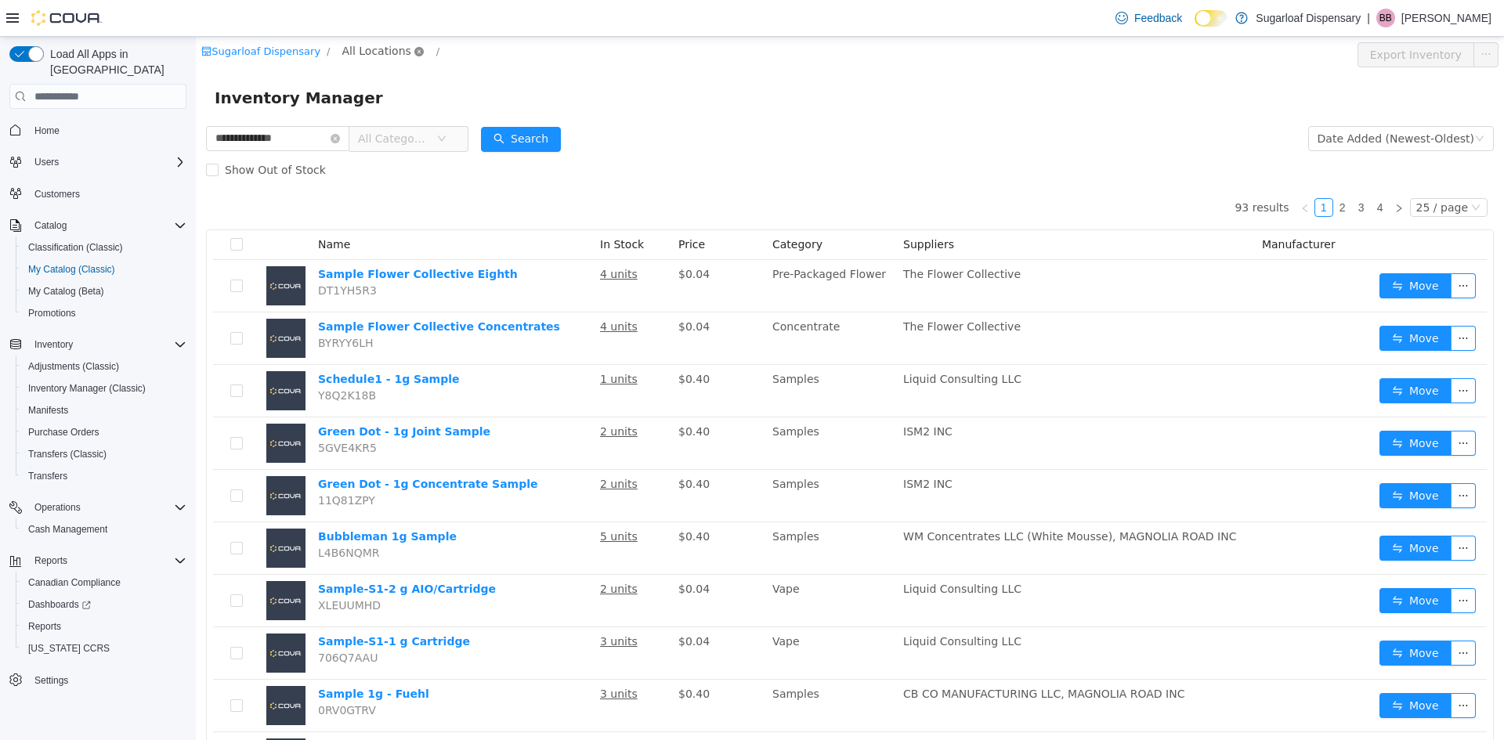
click at [414, 48] on icon "icon: close-circle" at bounding box center [418, 51] width 9 height 9
click at [386, 51] on span "All Locations" at bounding box center [376, 50] width 69 height 17
click at [408, 132] on span "[STREET_ADDRESS]" at bounding box center [419, 135] width 109 height 13
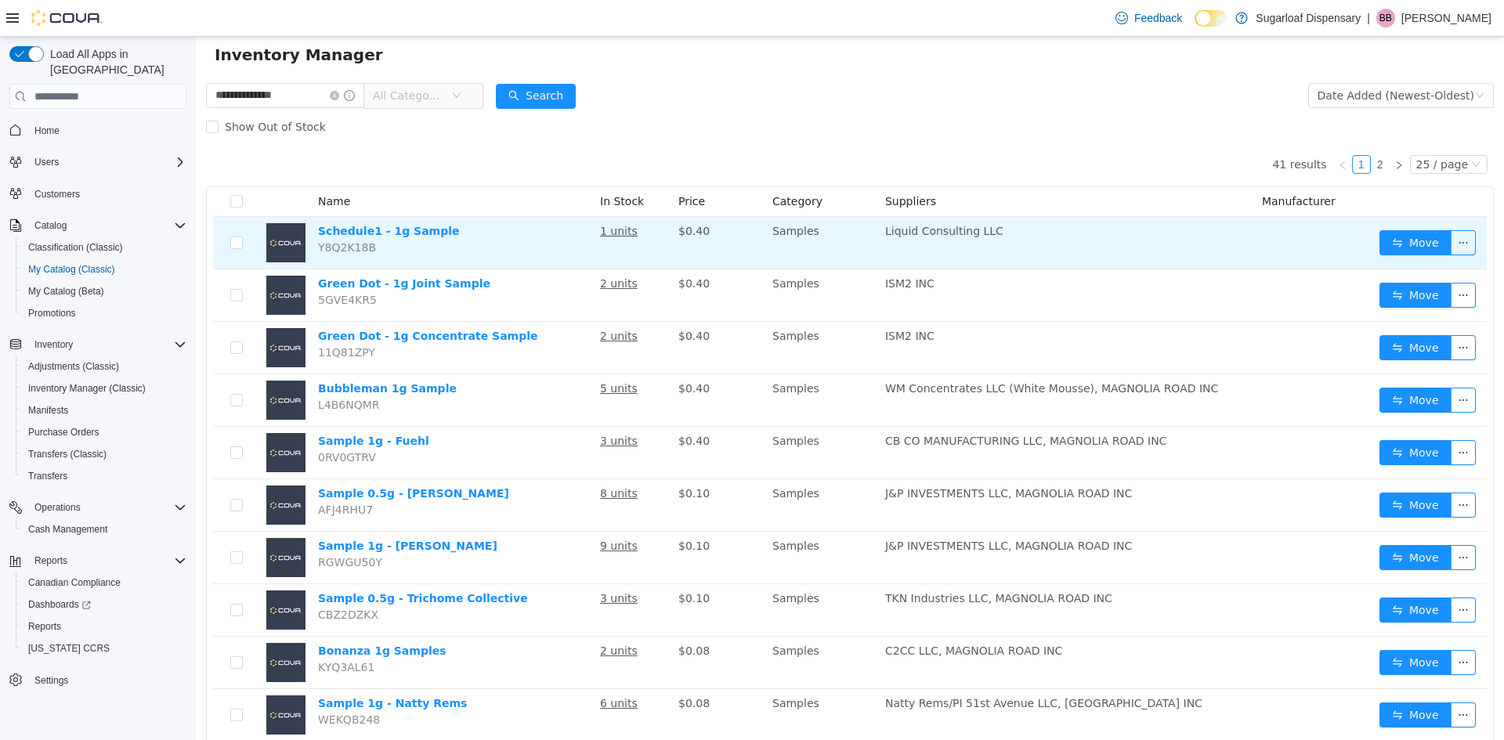
scroll to position [78, 0]
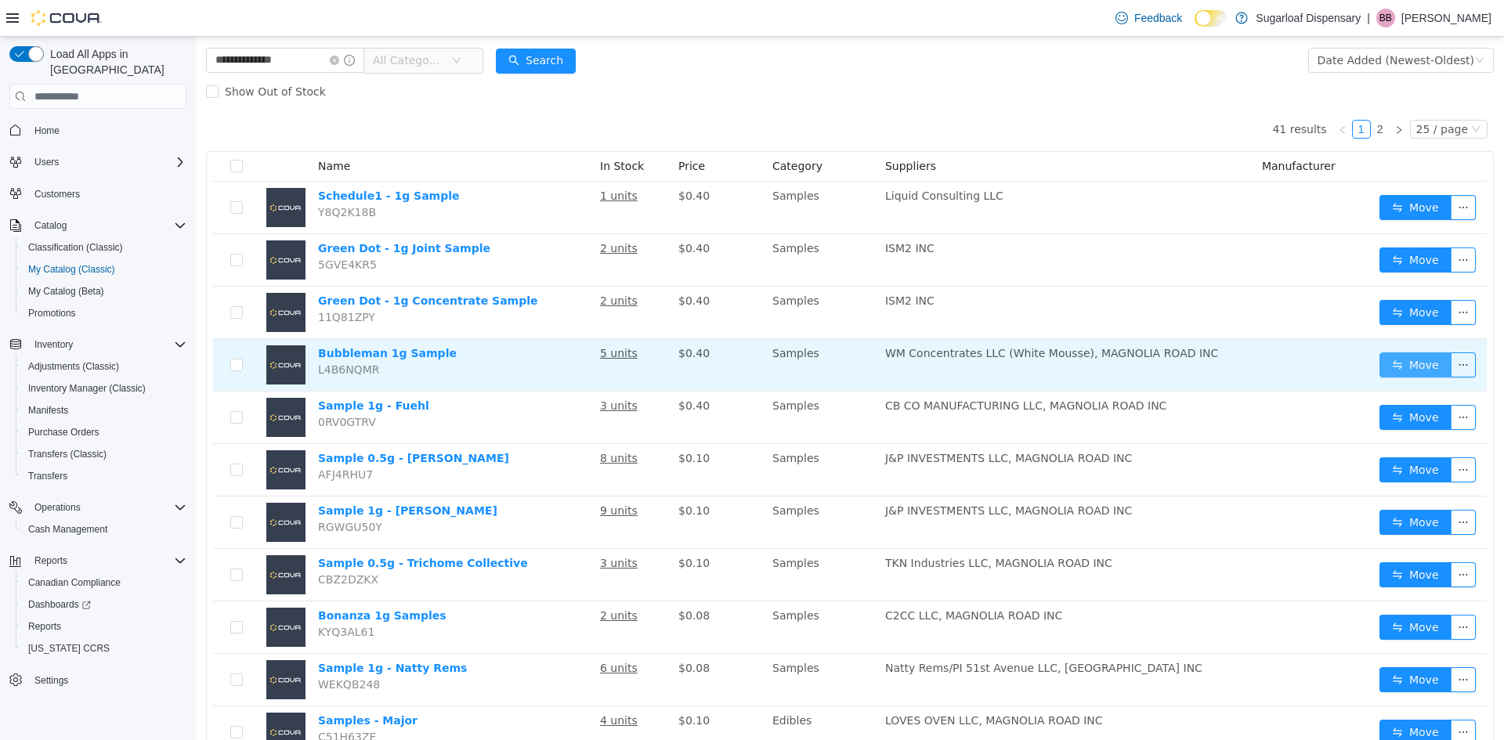
click at [1420, 371] on button "Move" at bounding box center [1416, 365] width 72 height 25
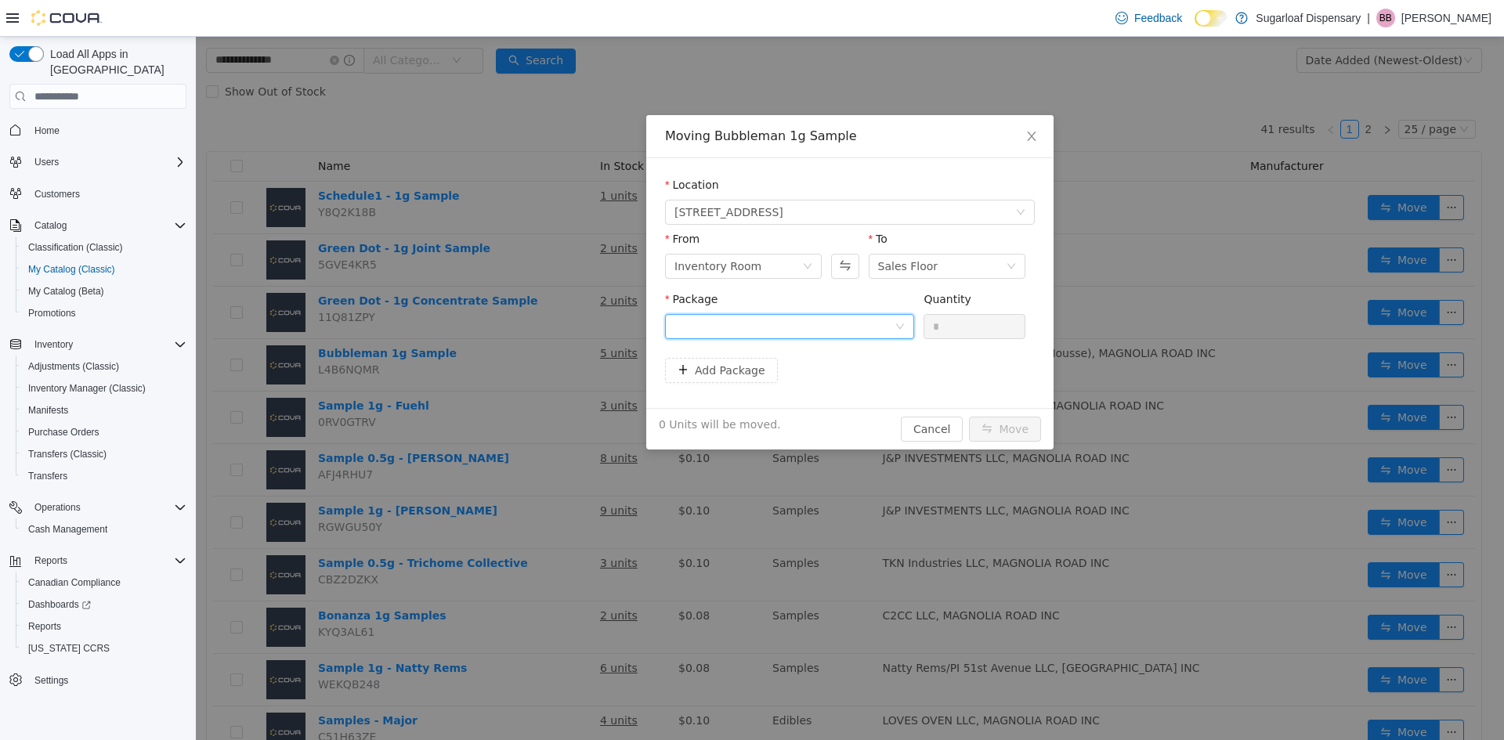
click at [888, 327] on div at bounding box center [785, 327] width 220 height 24
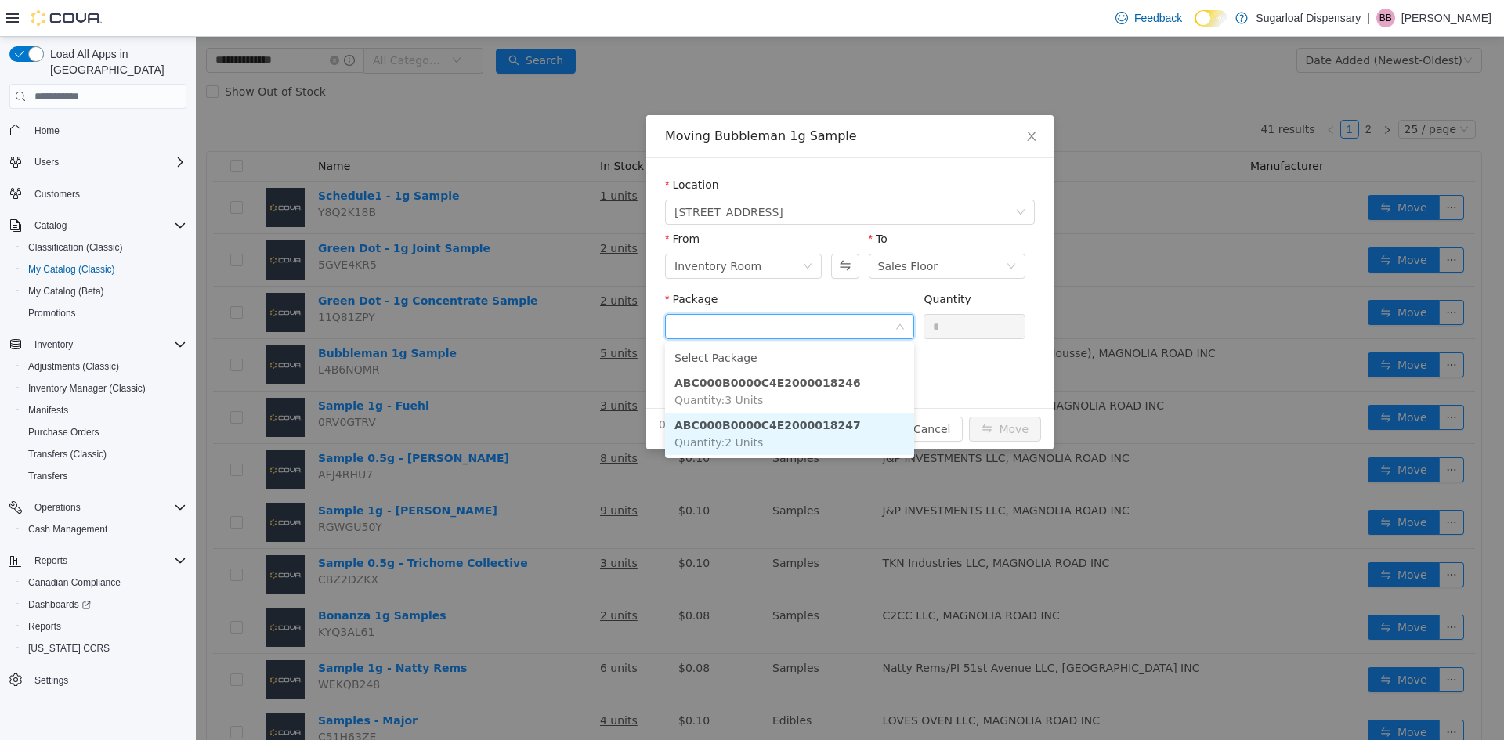
drag, startPoint x: 781, startPoint y: 429, endPoint x: 816, endPoint y: 416, distance: 37.7
click at [792, 426] on strong "ABC000B0000C4E2000018247" at bounding box center [768, 425] width 186 height 13
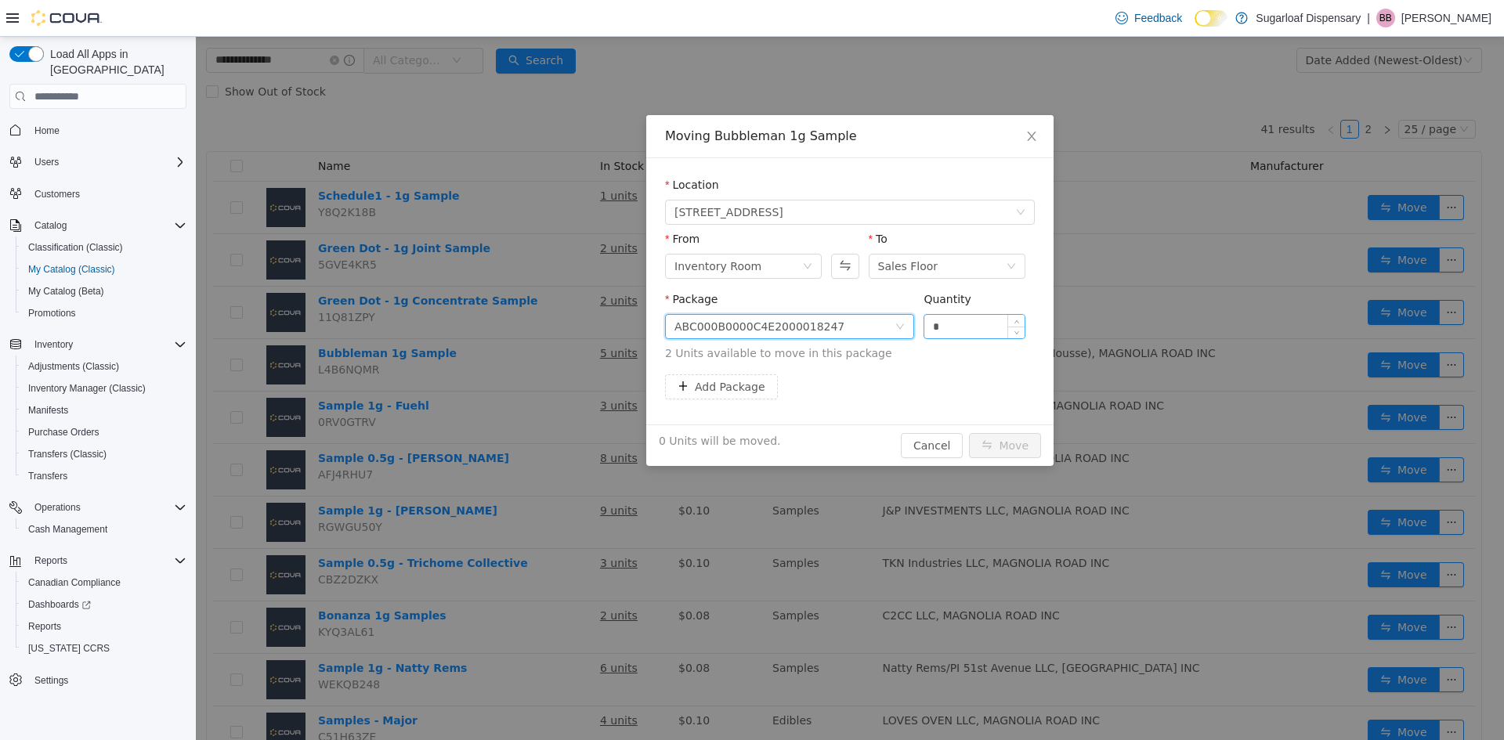
click at [950, 335] on input "*" at bounding box center [974, 327] width 100 height 24
click at [949, 334] on input "*" at bounding box center [974, 327] width 100 height 24
type input "*"
click at [1008, 448] on button "Move" at bounding box center [1005, 445] width 72 height 25
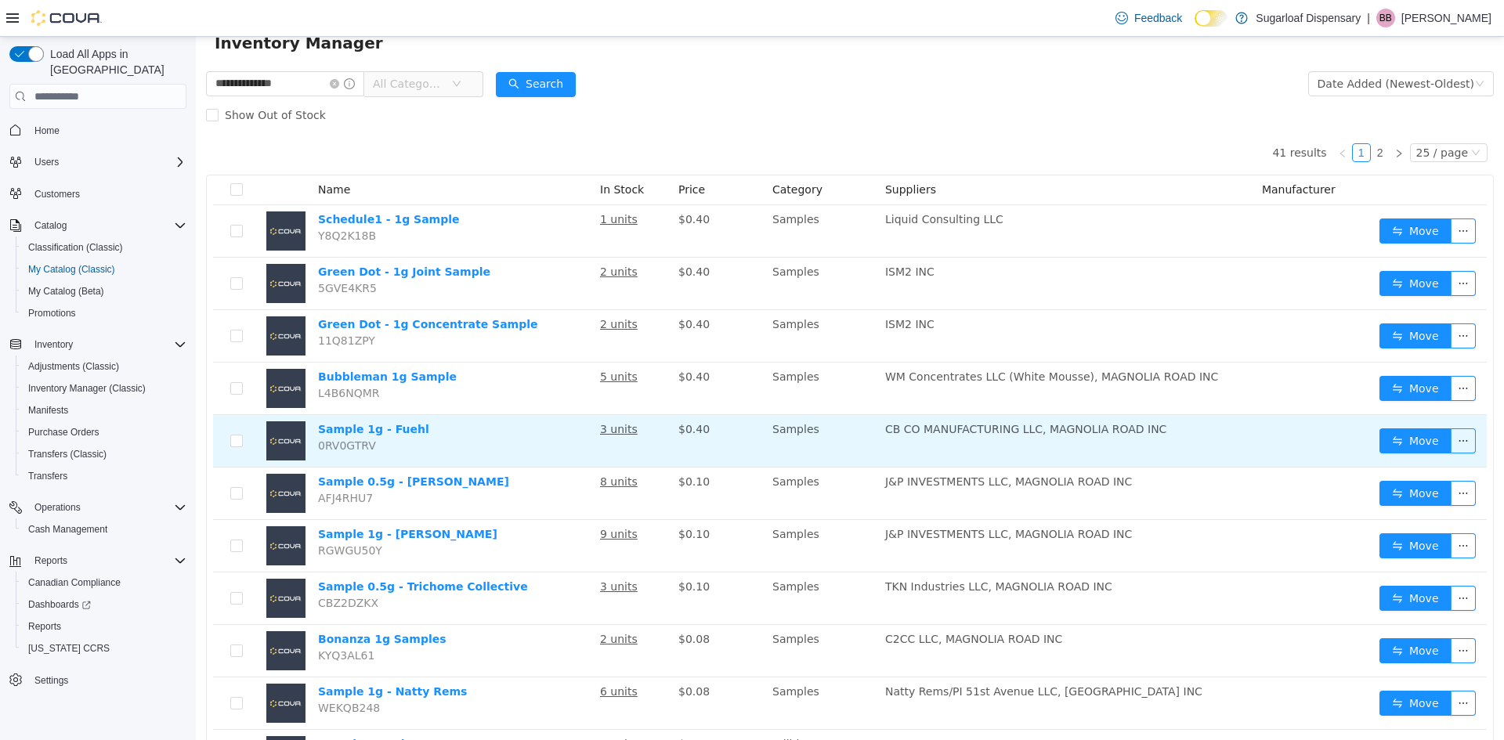
scroll to position [0, 0]
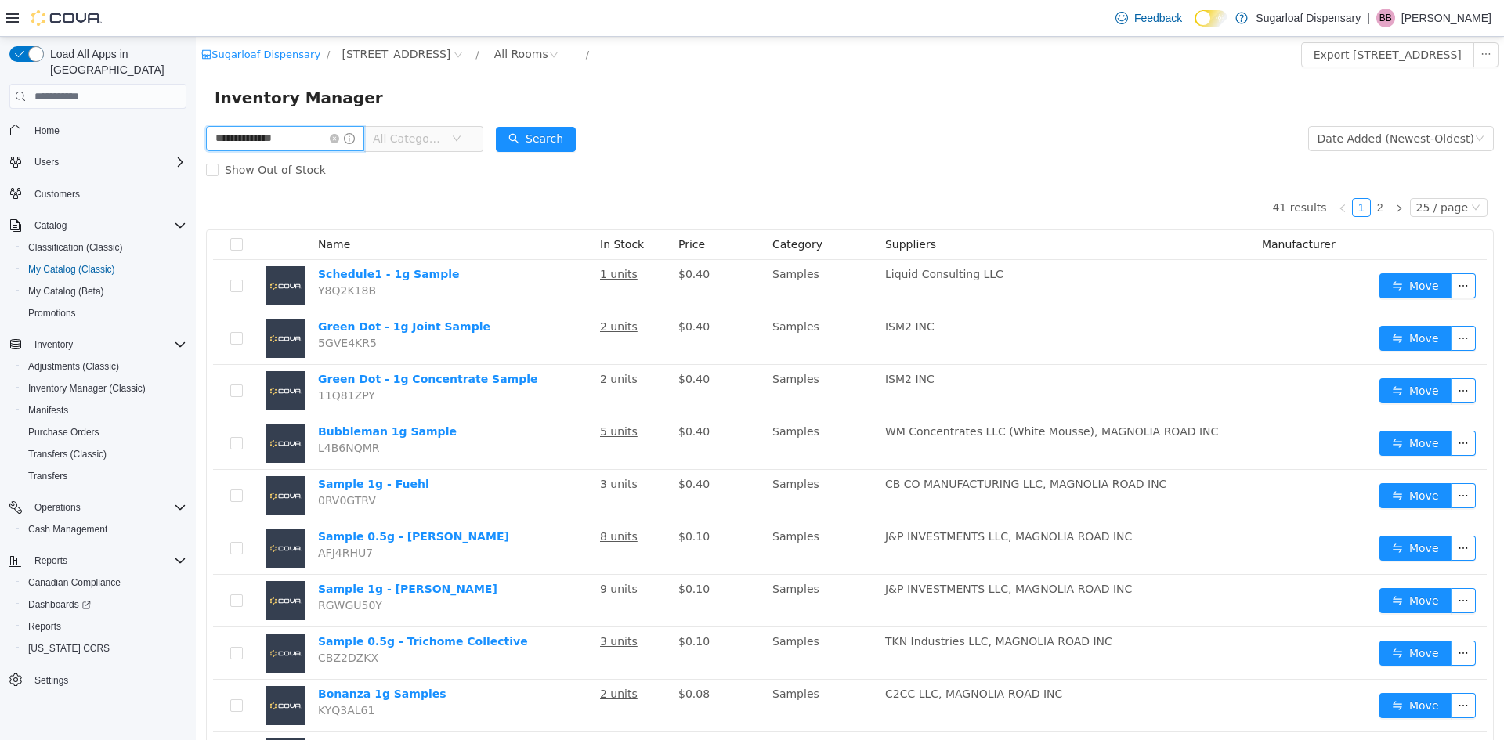
click at [331, 141] on input "**********" at bounding box center [285, 138] width 158 height 25
type input "**********"
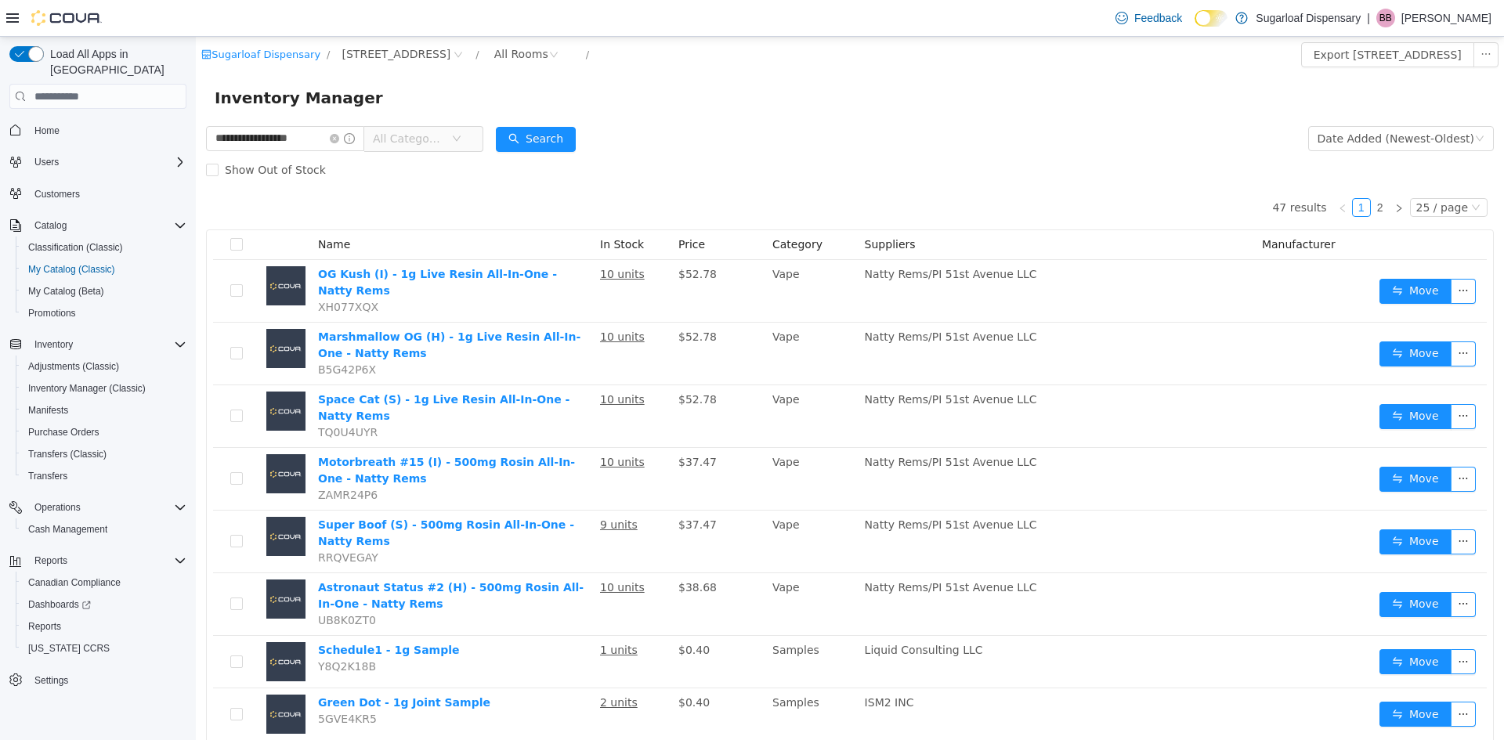
click at [461, 144] on icon "icon: down" at bounding box center [456, 139] width 9 height 11
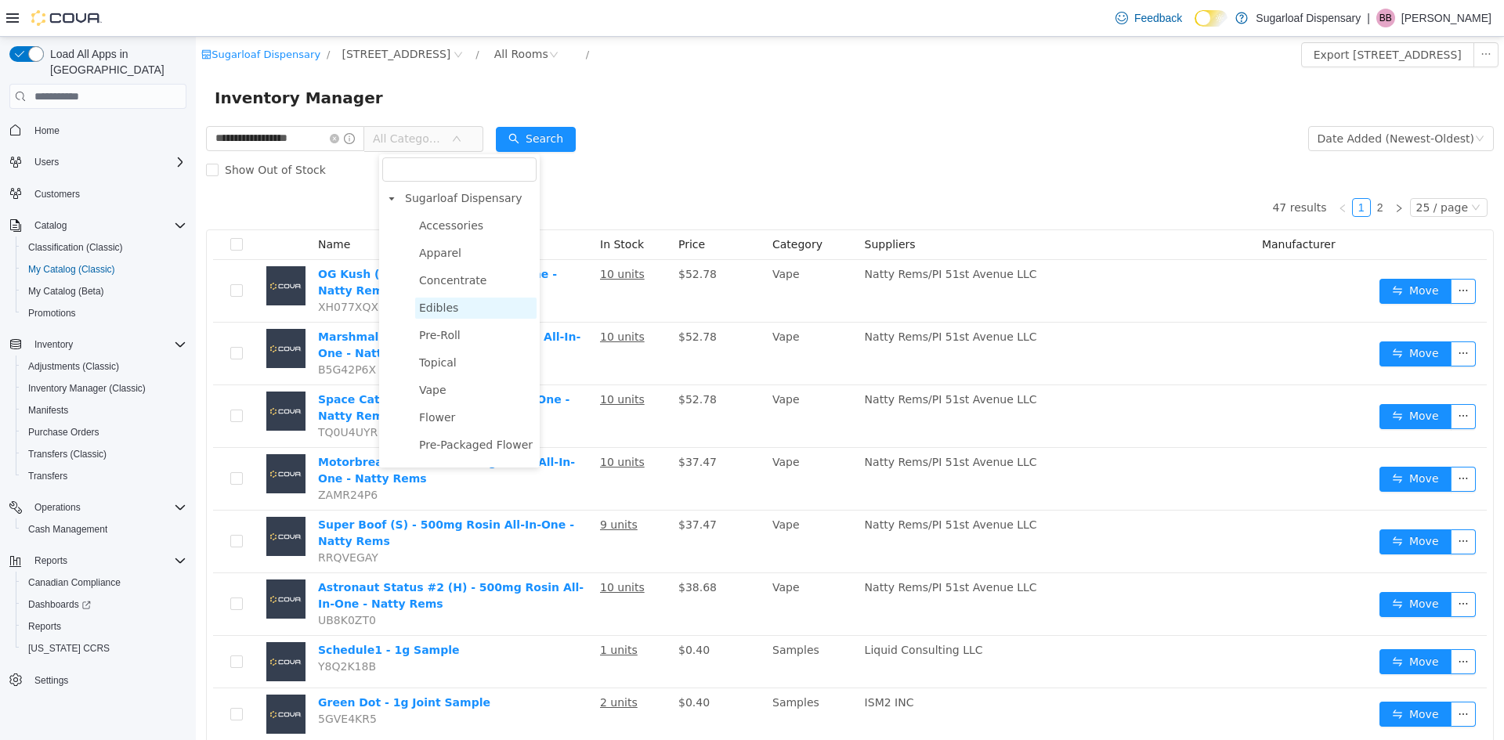
click at [451, 314] on span "Edibles" at bounding box center [438, 308] width 39 height 13
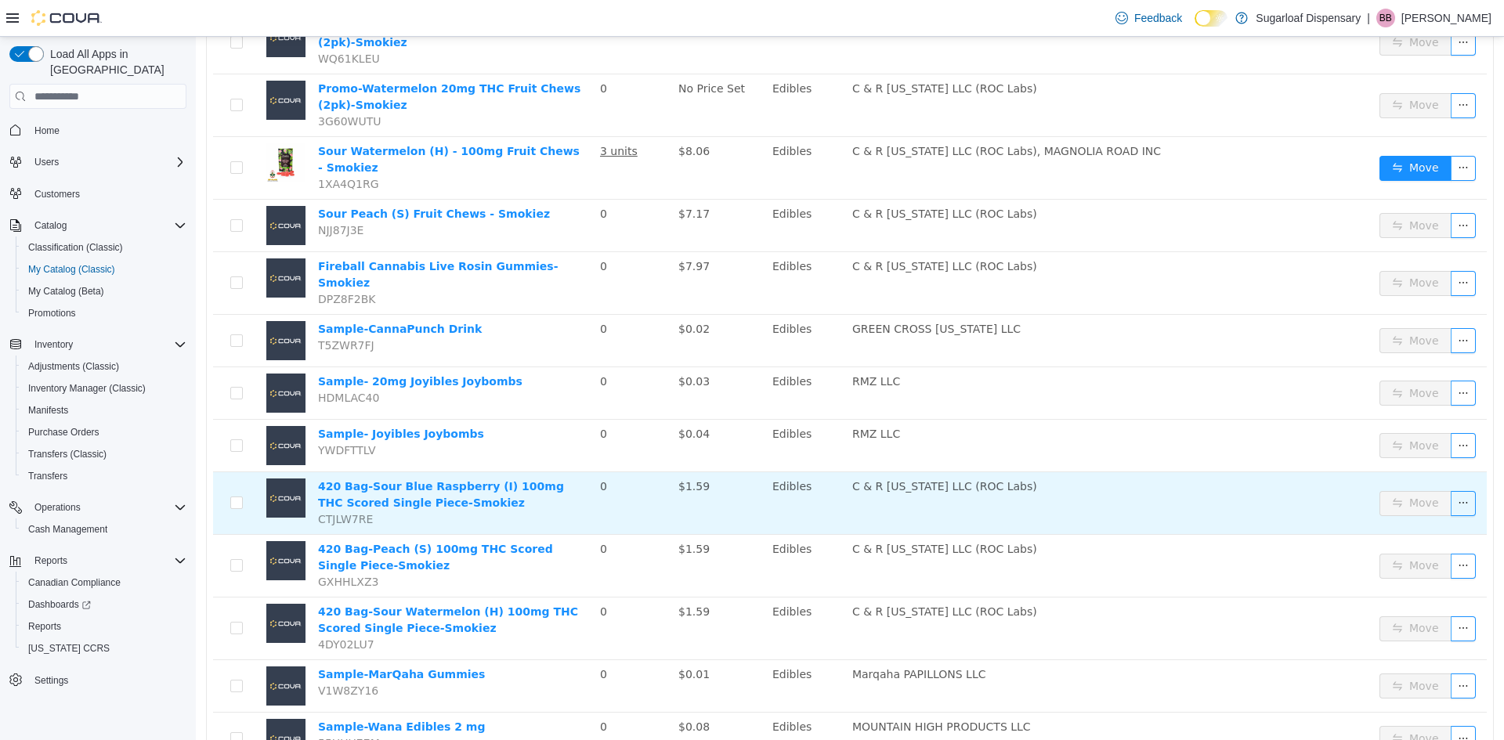
scroll to position [958, 0]
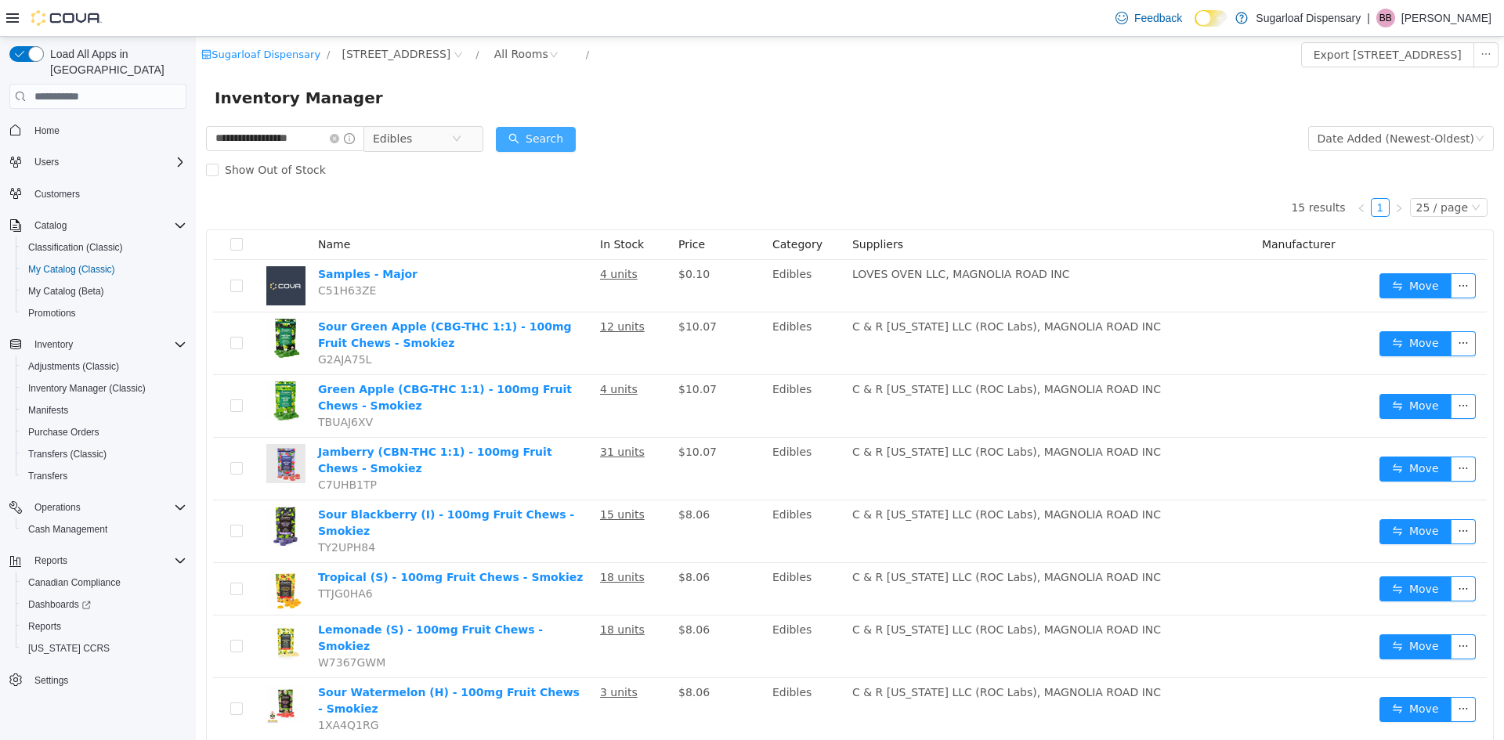
click at [521, 139] on button "Search" at bounding box center [536, 139] width 80 height 25
click at [219, 164] on span "Show Out of Stock" at bounding box center [276, 170] width 114 height 13
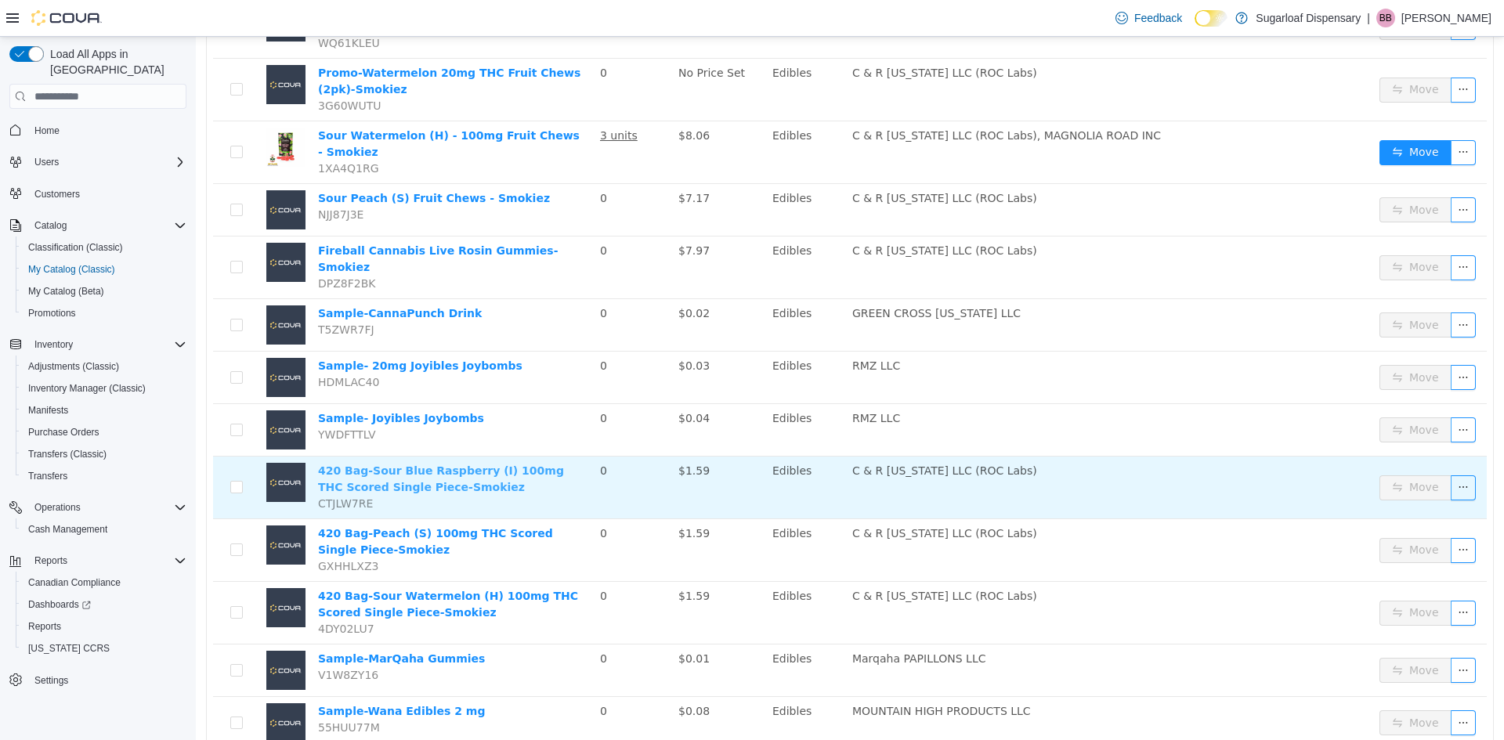
scroll to position [958, 0]
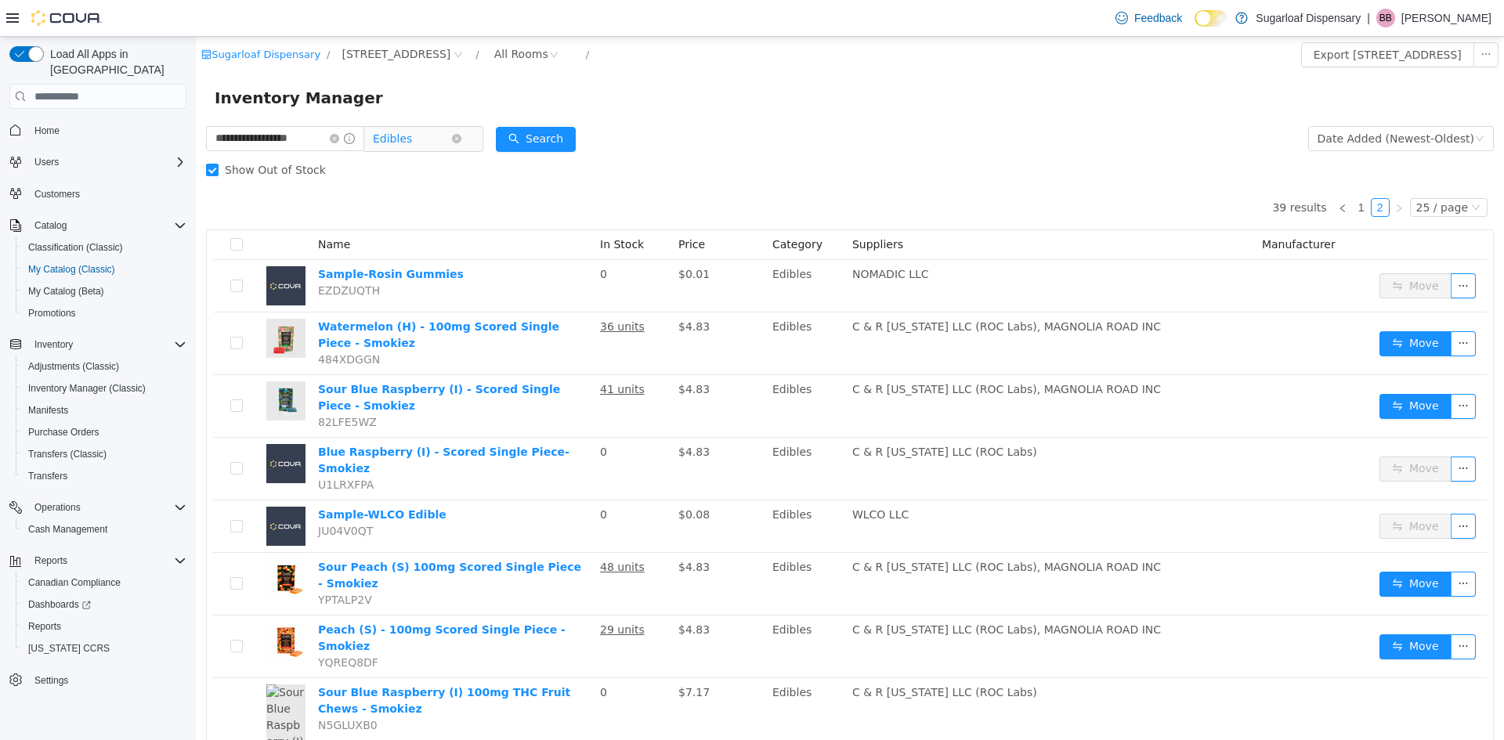
click at [403, 139] on span "Edibles" at bounding box center [392, 139] width 39 height 24
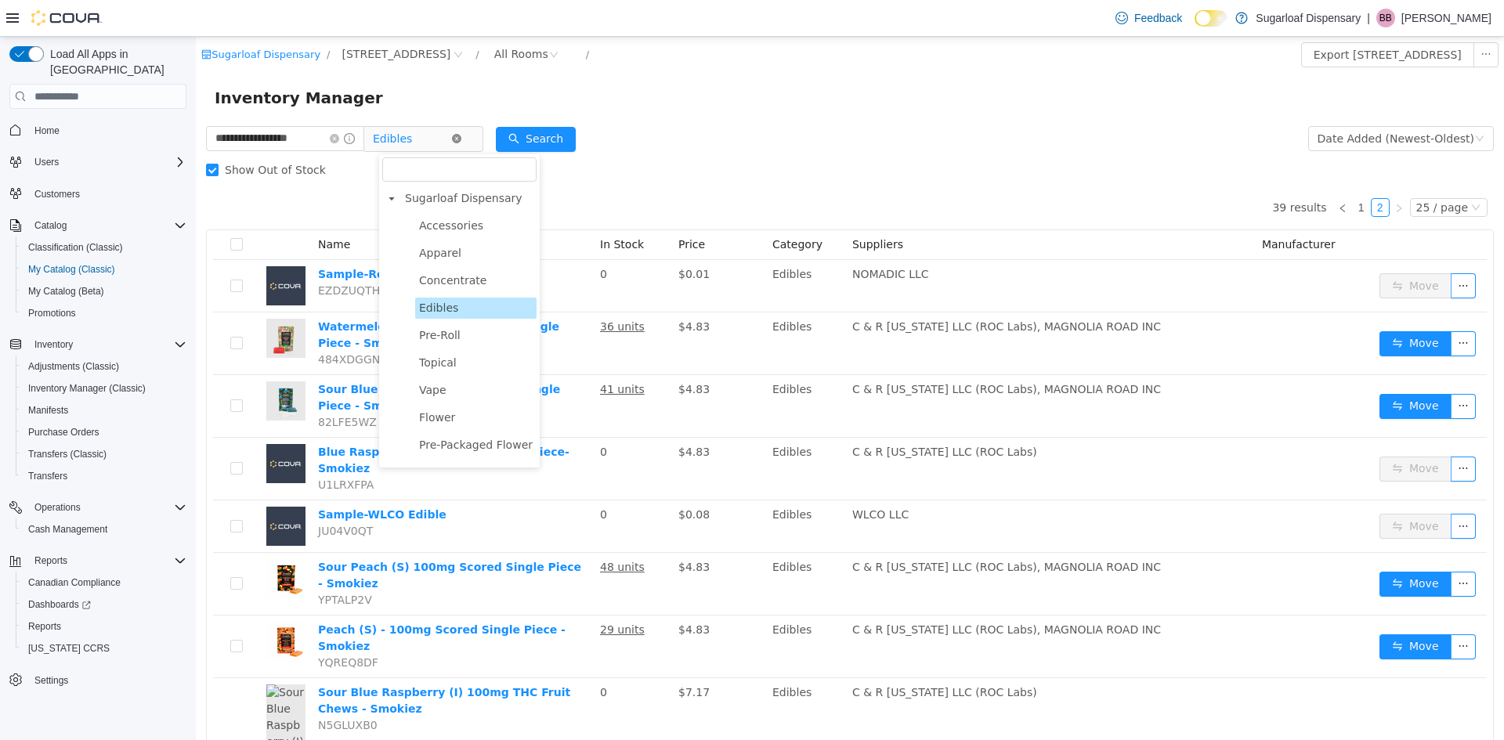
click at [461, 137] on icon "icon: close-circle" at bounding box center [456, 138] width 9 height 9
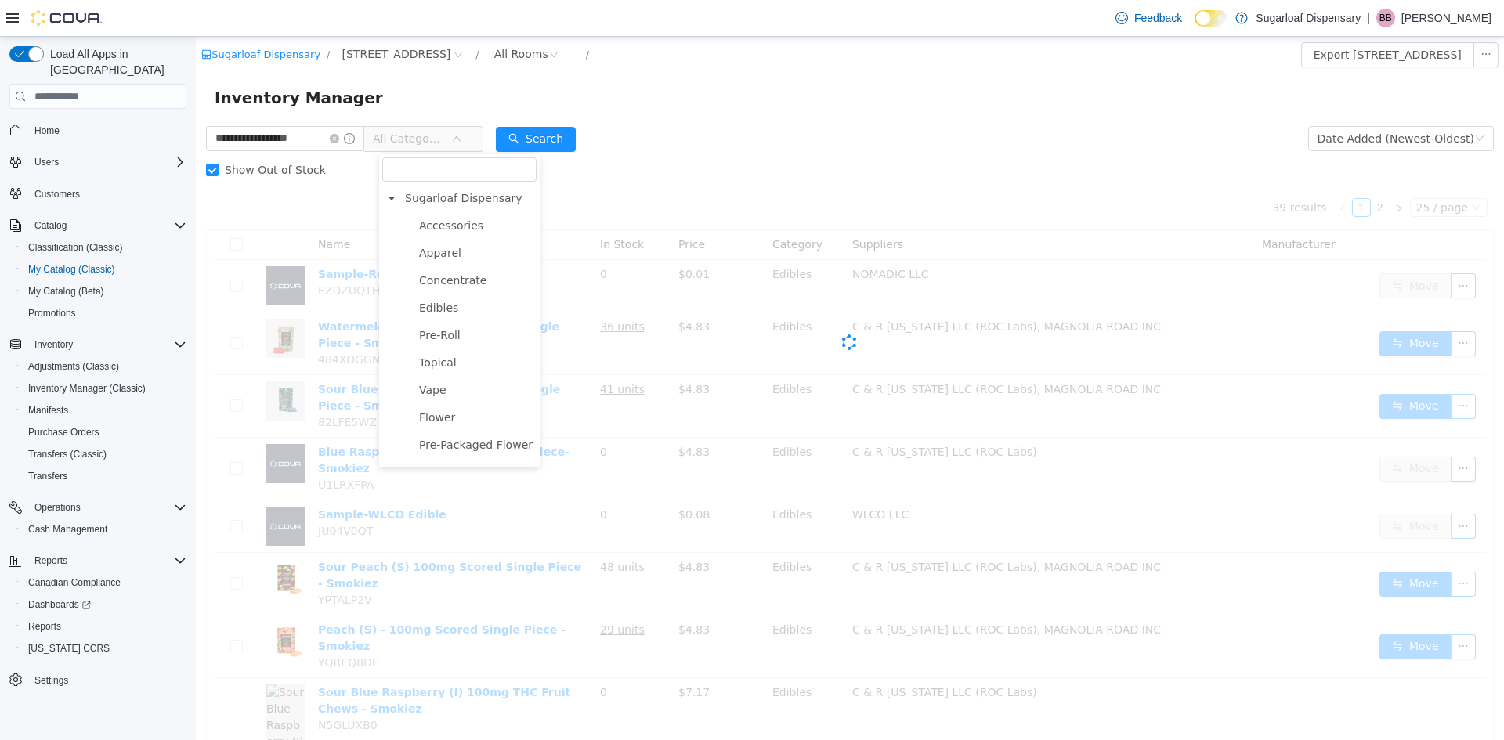
click at [1147, 121] on div "Inventory Manager" at bounding box center [850, 98] width 1308 height 50
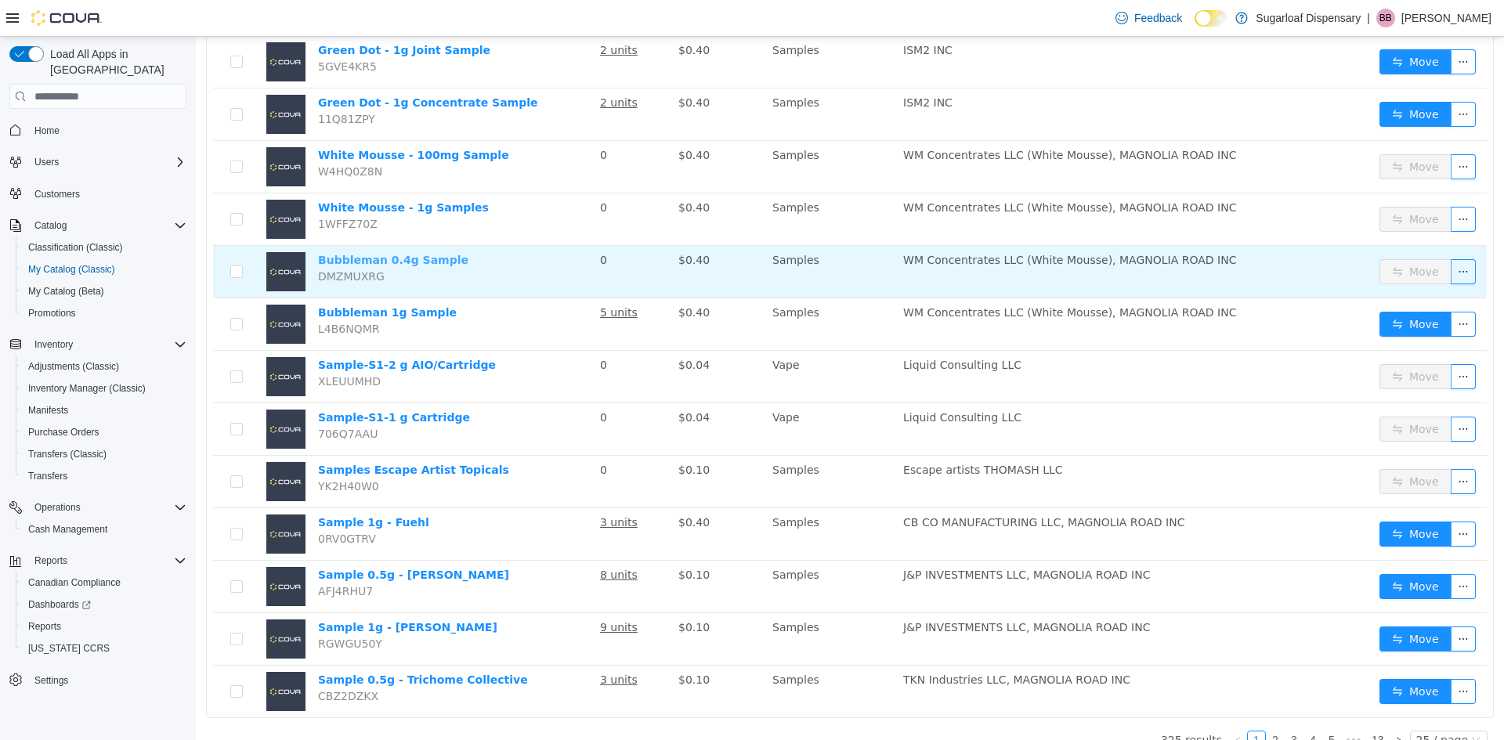
scroll to position [917, 0]
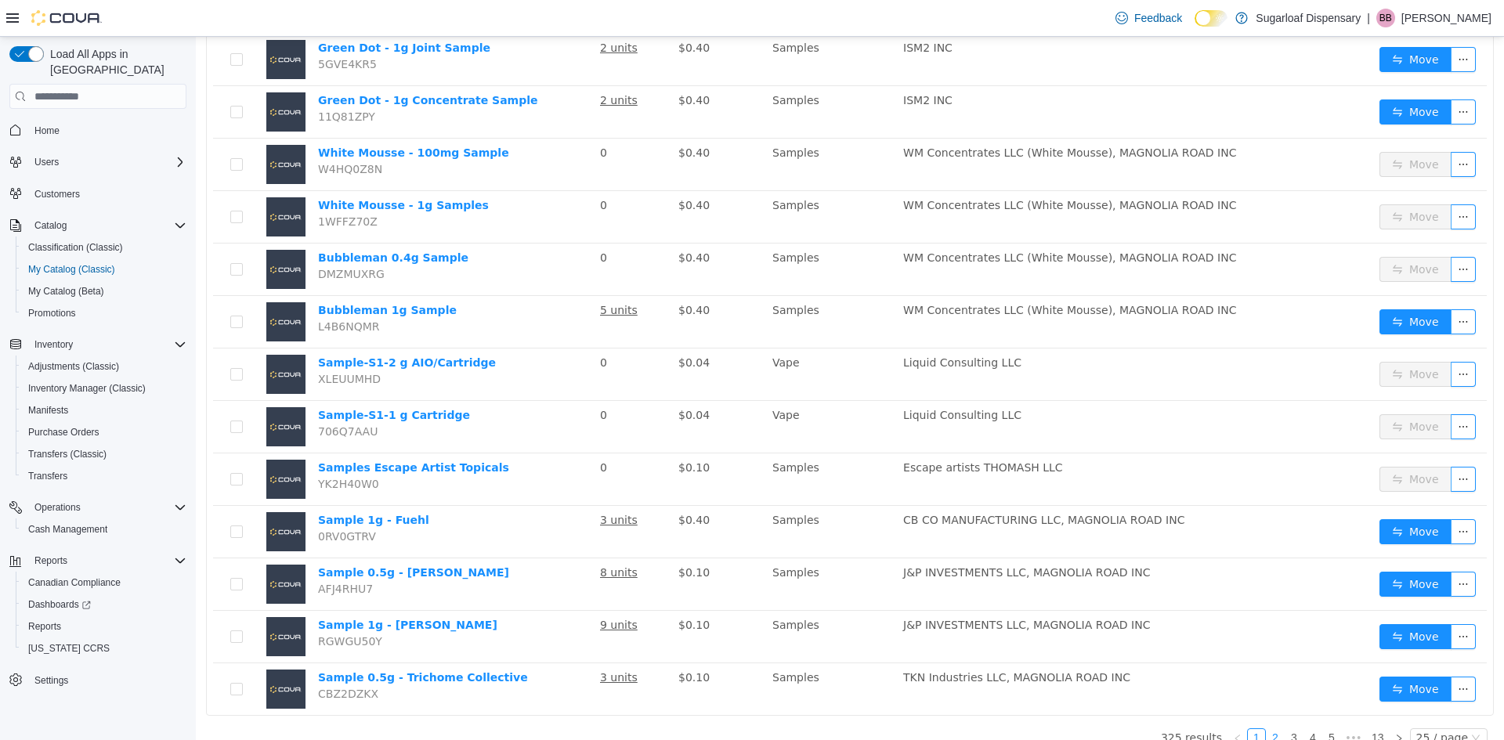
click at [1272, 729] on link "2" at bounding box center [1275, 737] width 17 height 17
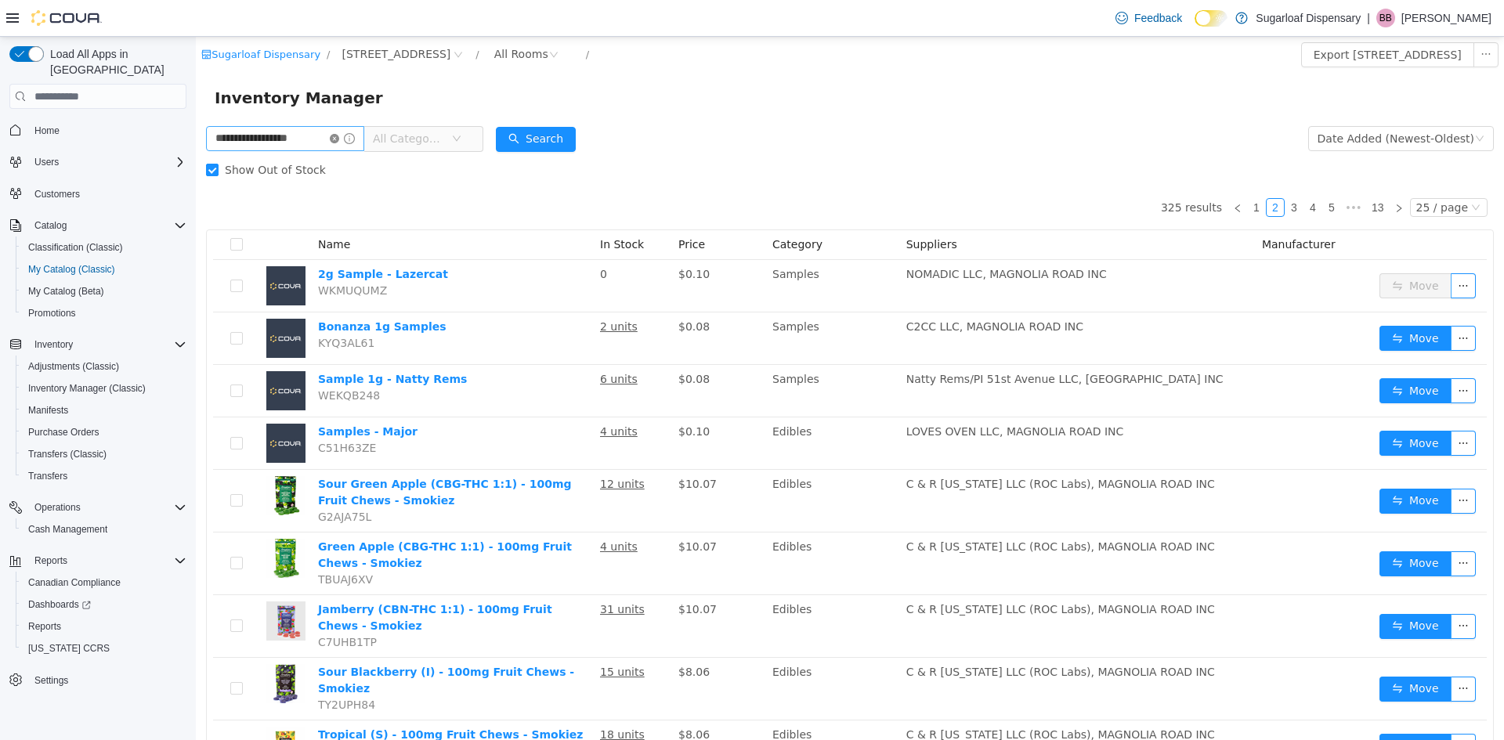
click at [339, 139] on icon "icon: close-circle" at bounding box center [334, 138] width 9 height 9
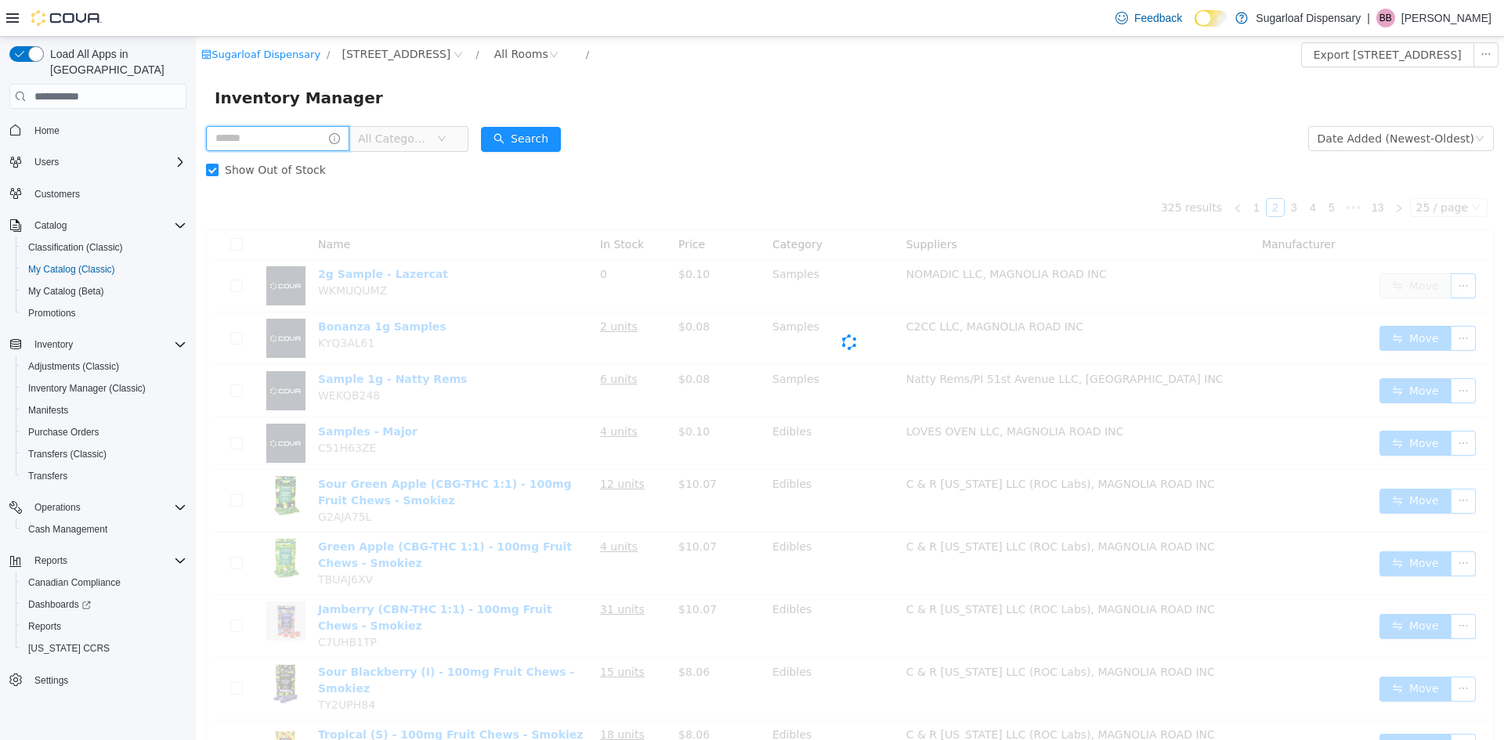
click at [345, 139] on input "text" at bounding box center [277, 138] width 143 height 25
click at [340, 139] on icon "icon: info-circle" at bounding box center [334, 138] width 11 height 11
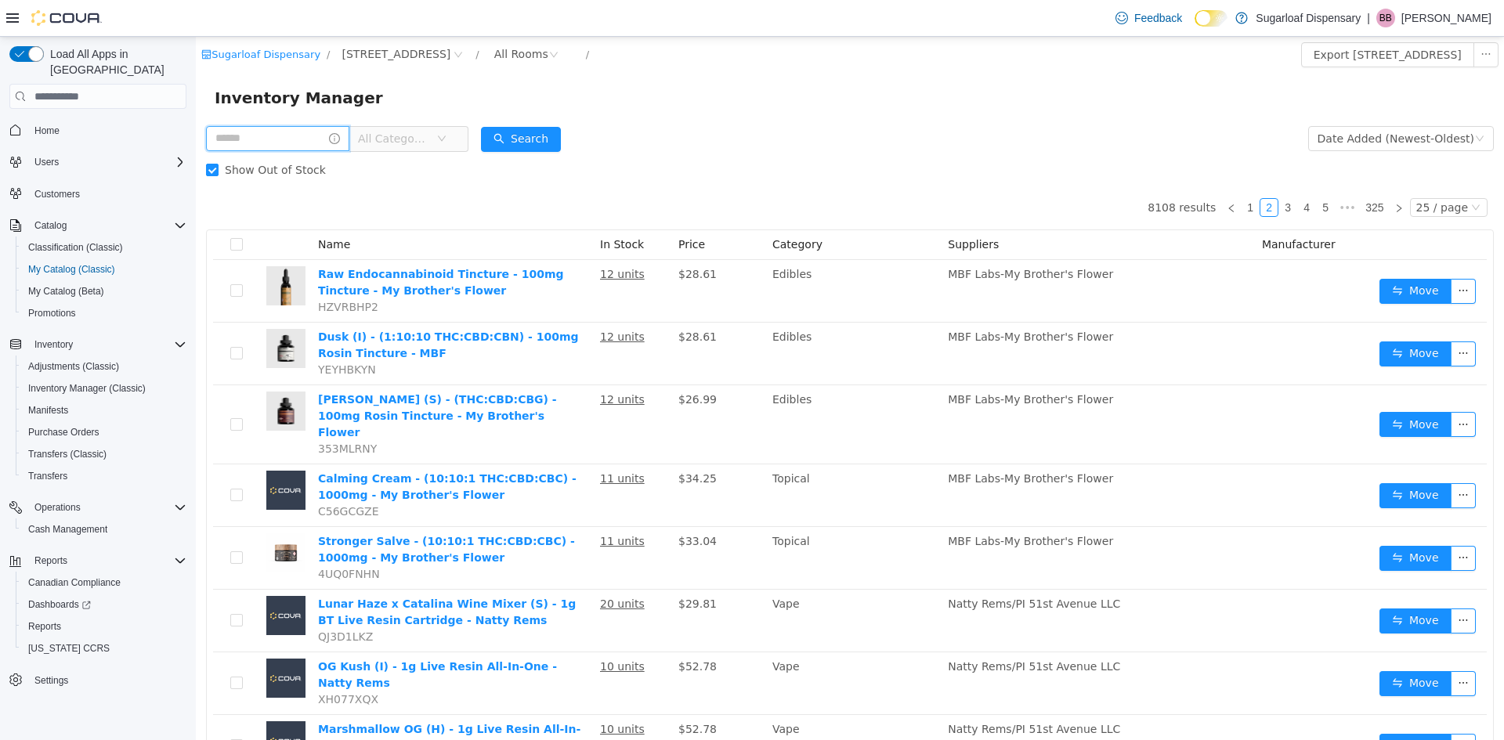
click at [270, 139] on input "text" at bounding box center [277, 138] width 143 height 25
click at [435, 135] on span "All Categories" at bounding box center [408, 139] width 71 height 16
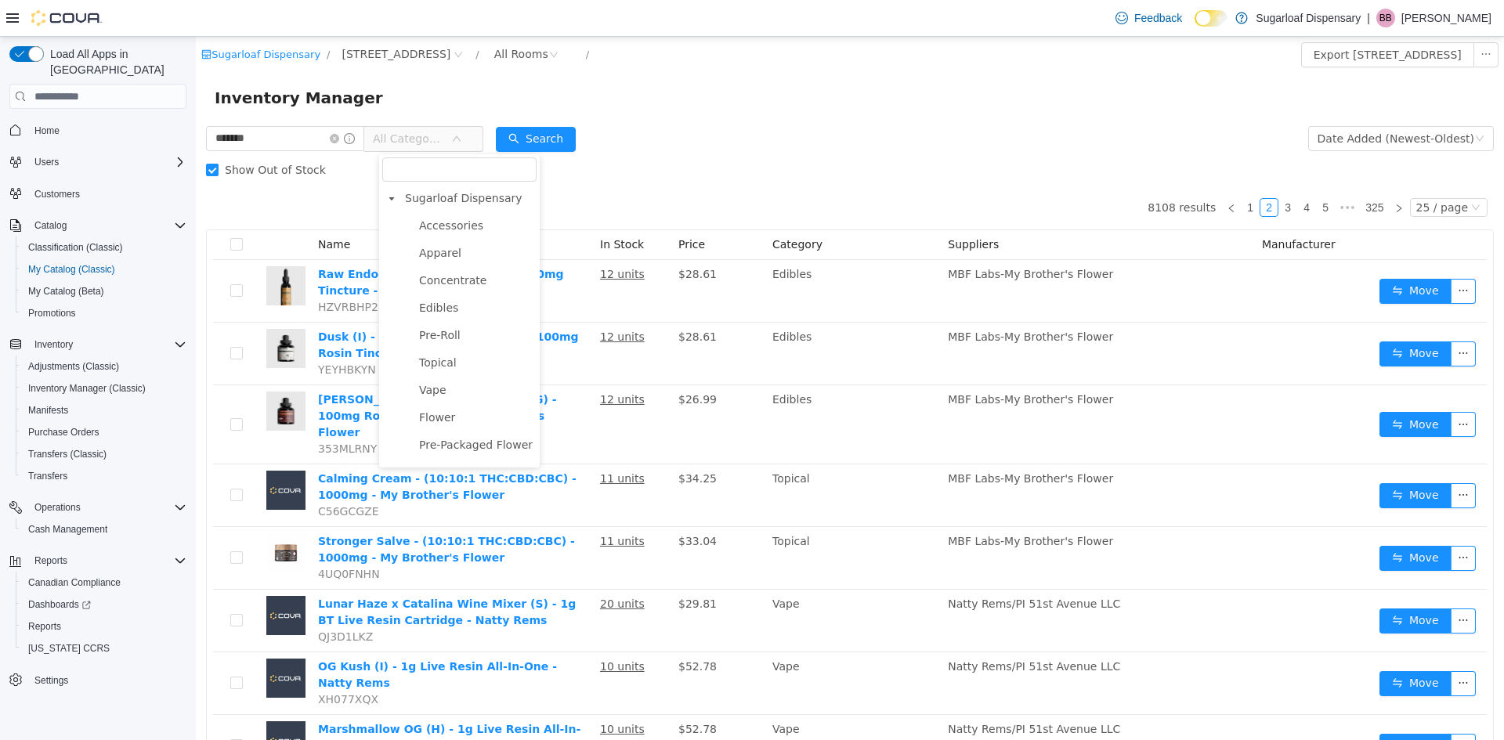
click at [433, 127] on span "All Categories" at bounding box center [412, 139] width 78 height 24
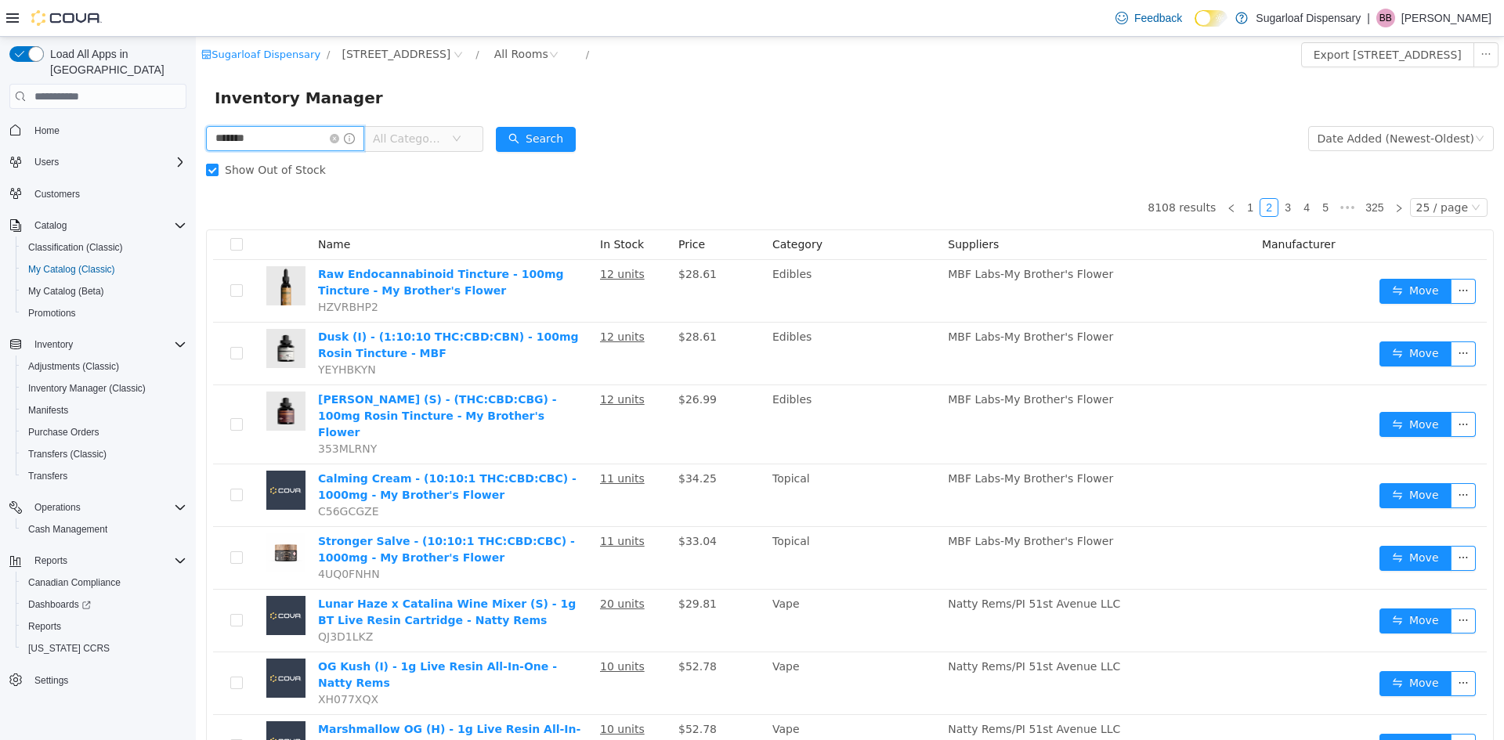
drag, startPoint x: 309, startPoint y: 135, endPoint x: 318, endPoint y: 130, distance: 9.8
click at [317, 132] on input "*******" at bounding box center [285, 138] width 158 height 25
type input "**********"
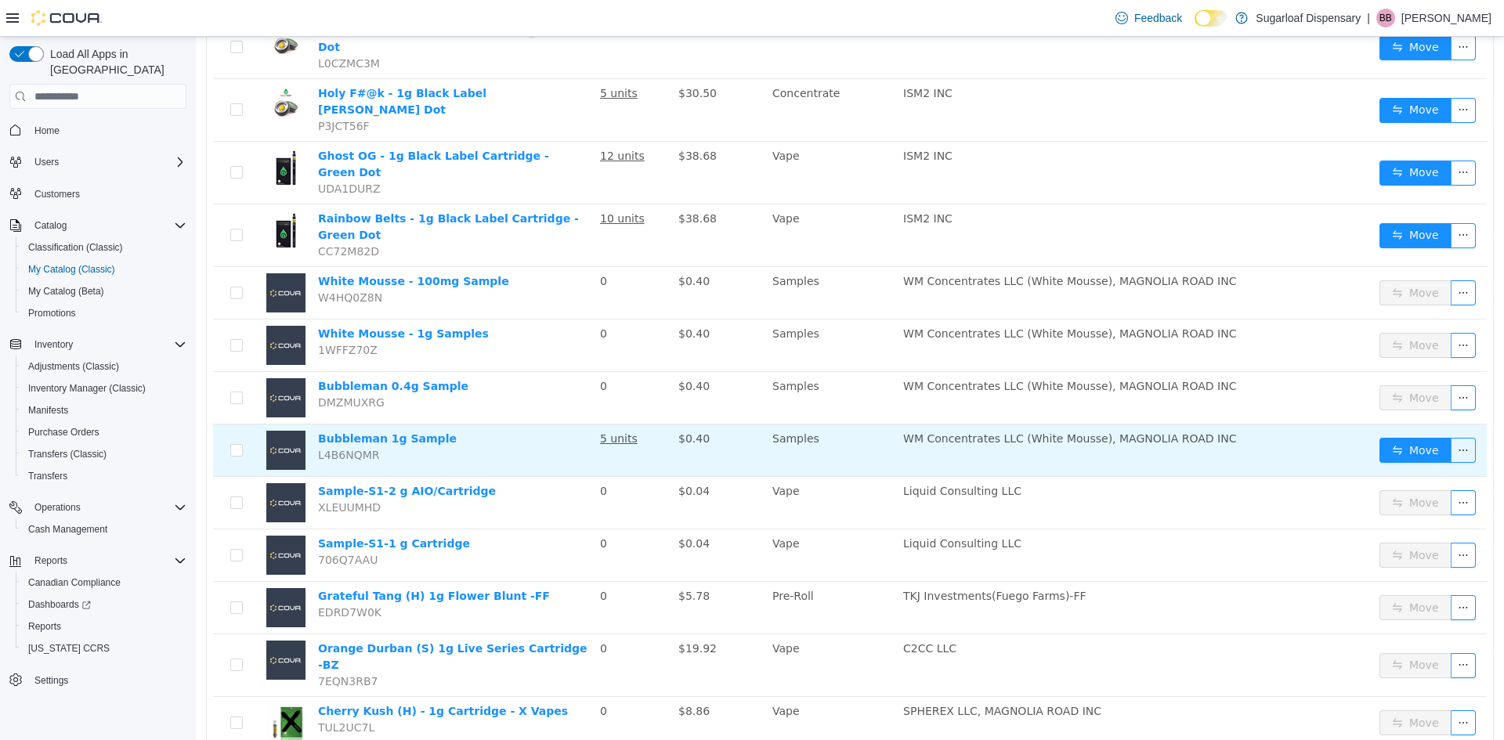
scroll to position [877, 0]
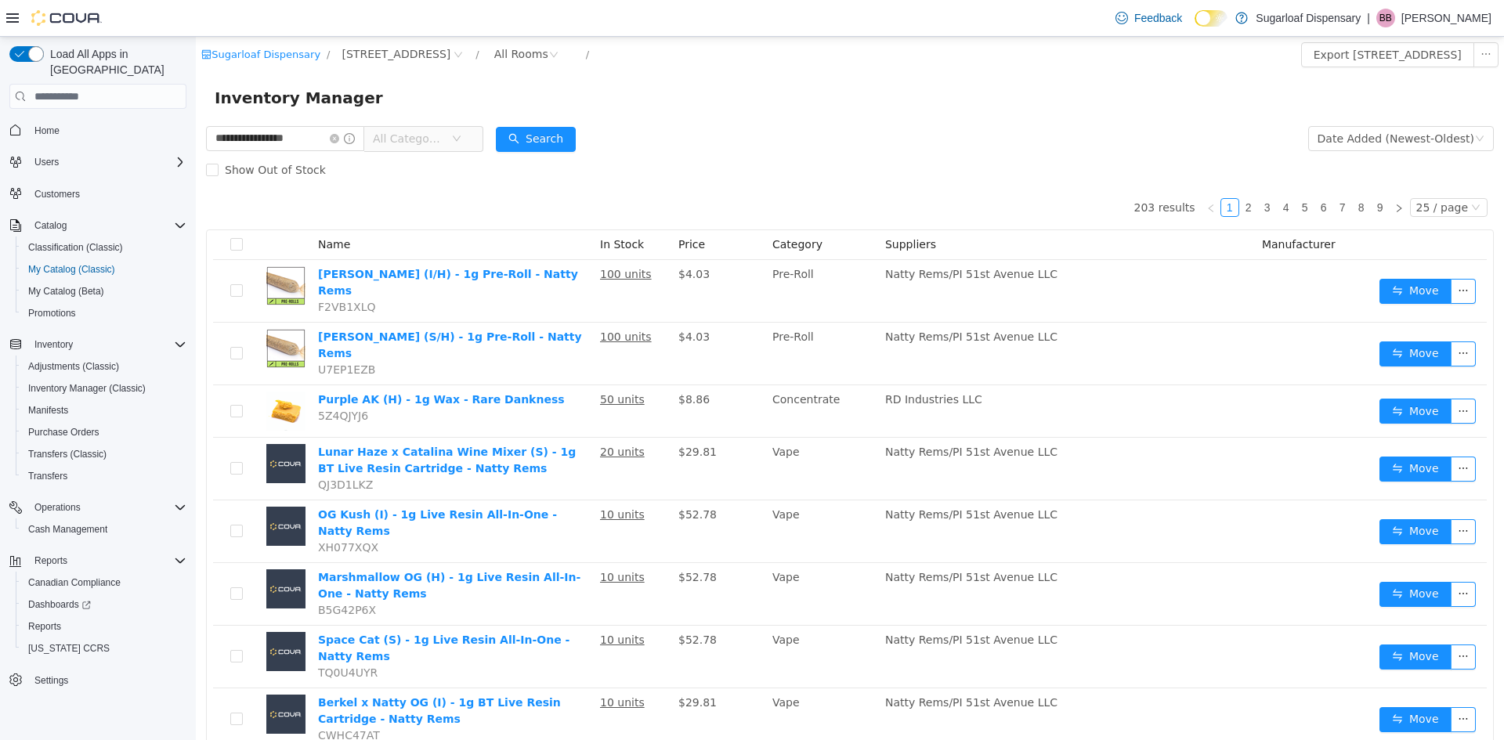
click at [444, 137] on span "All Categories" at bounding box center [408, 139] width 71 height 16
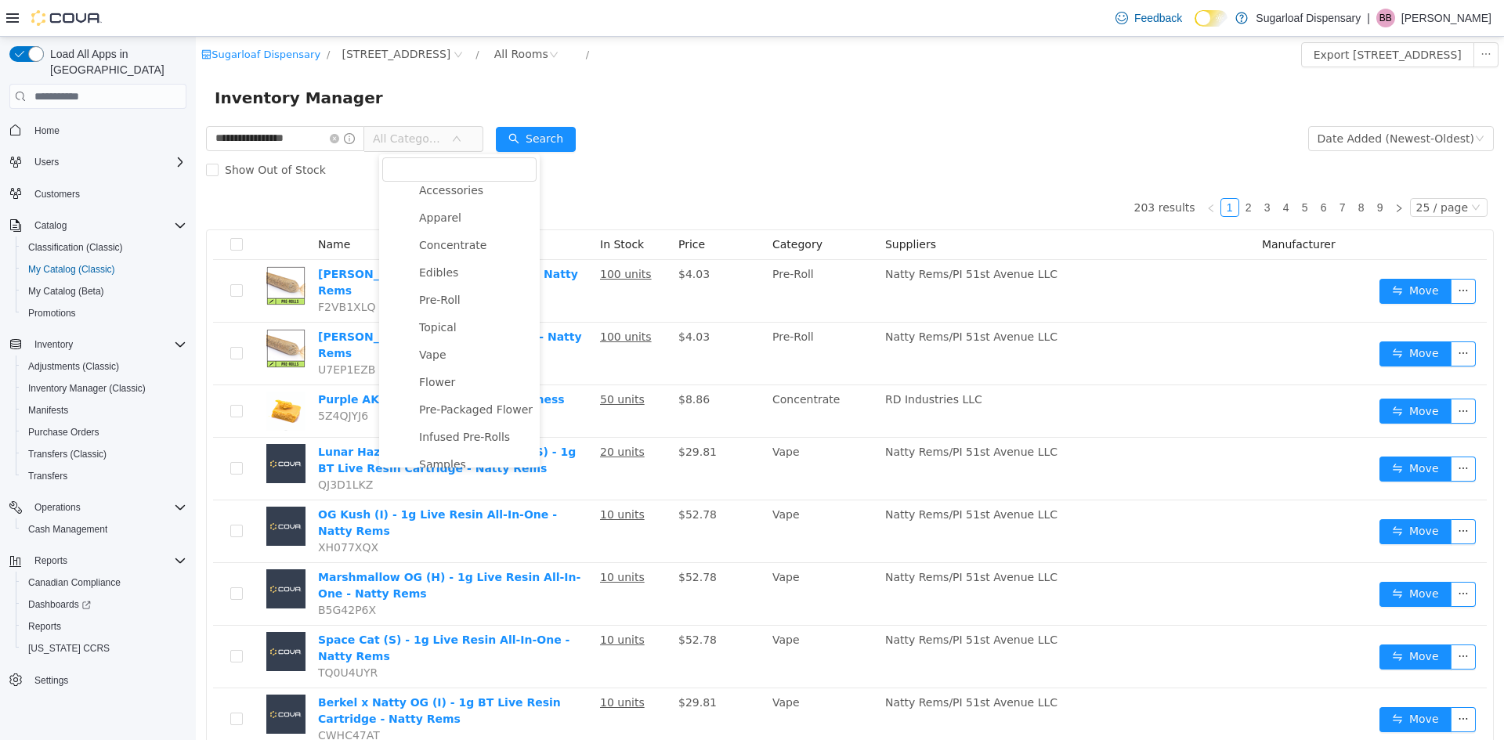
scroll to position [54, 0]
click at [463, 448] on span "Samples" at bounding box center [475, 450] width 121 height 21
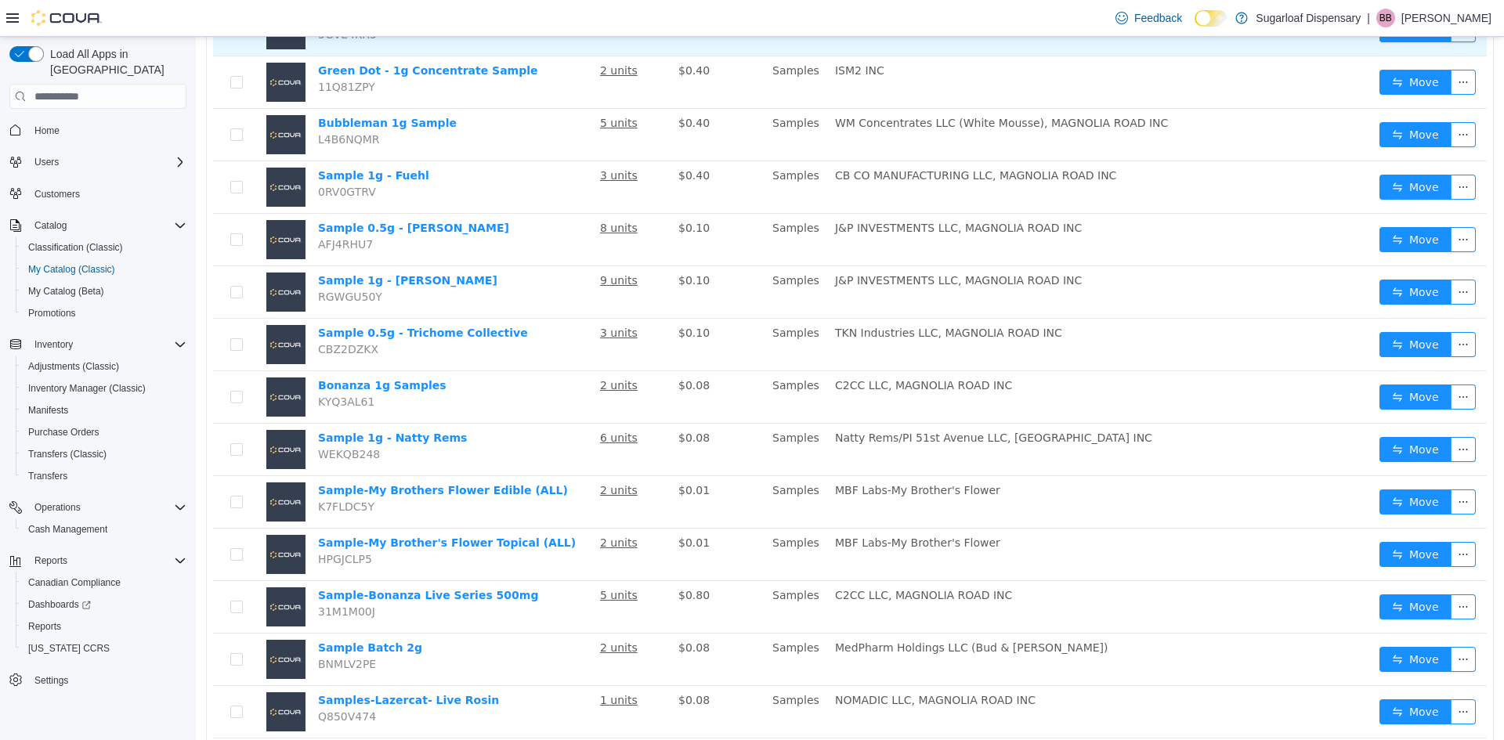
scroll to position [313, 0]
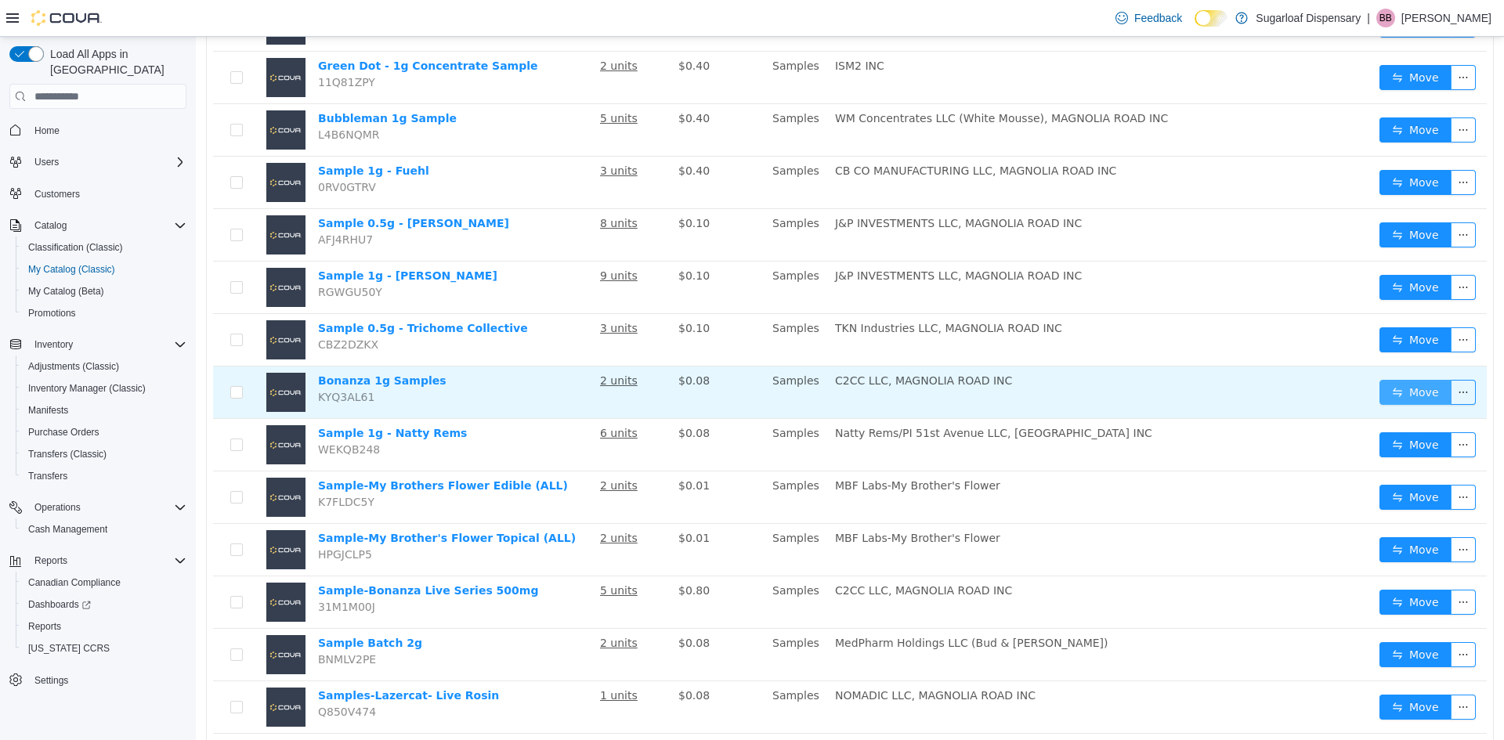
click at [1409, 383] on button "Move" at bounding box center [1416, 392] width 72 height 25
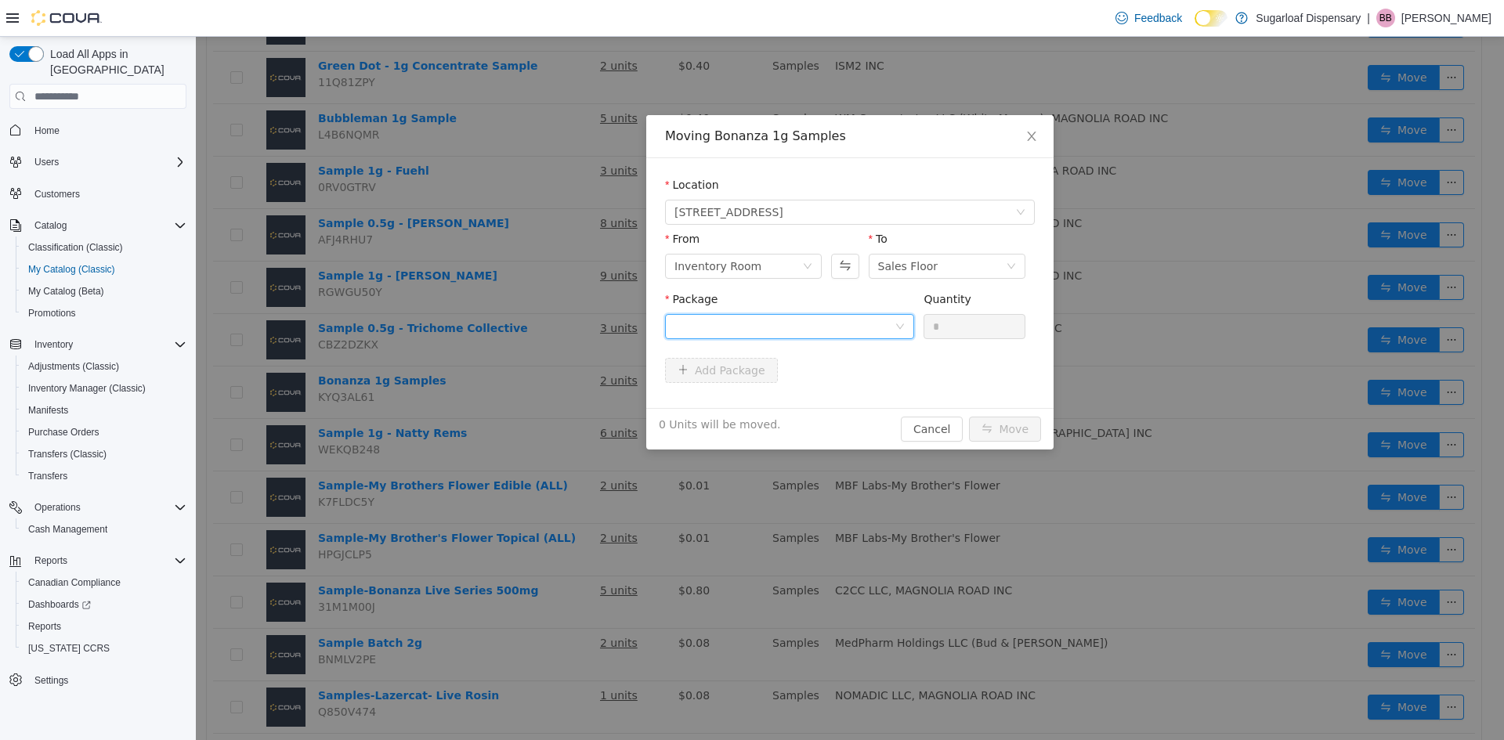
click at [901, 325] on icon "icon: down" at bounding box center [899, 326] width 9 height 9
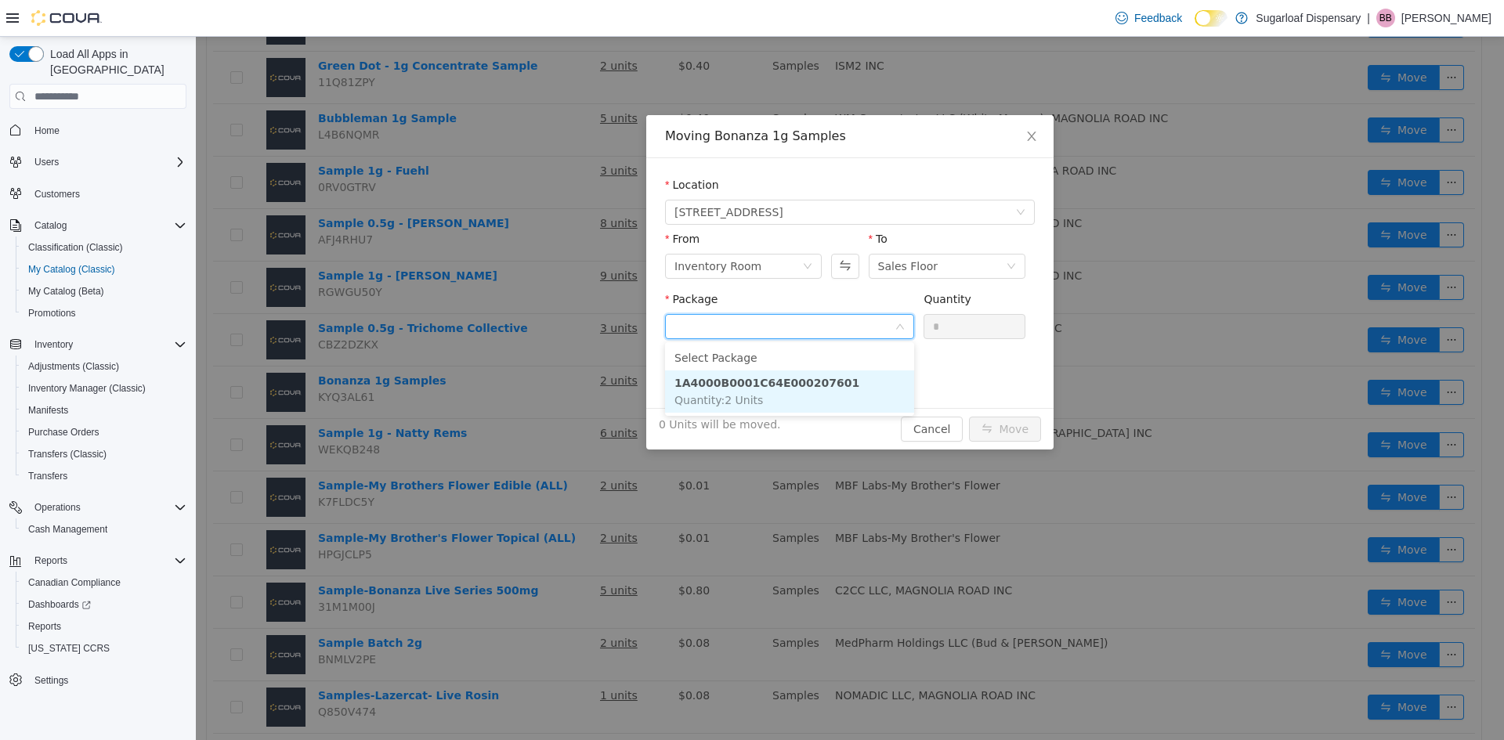
click at [798, 390] on li "1A4000B0001C64E000207601 Quantity : 2 Units" at bounding box center [789, 392] width 249 height 42
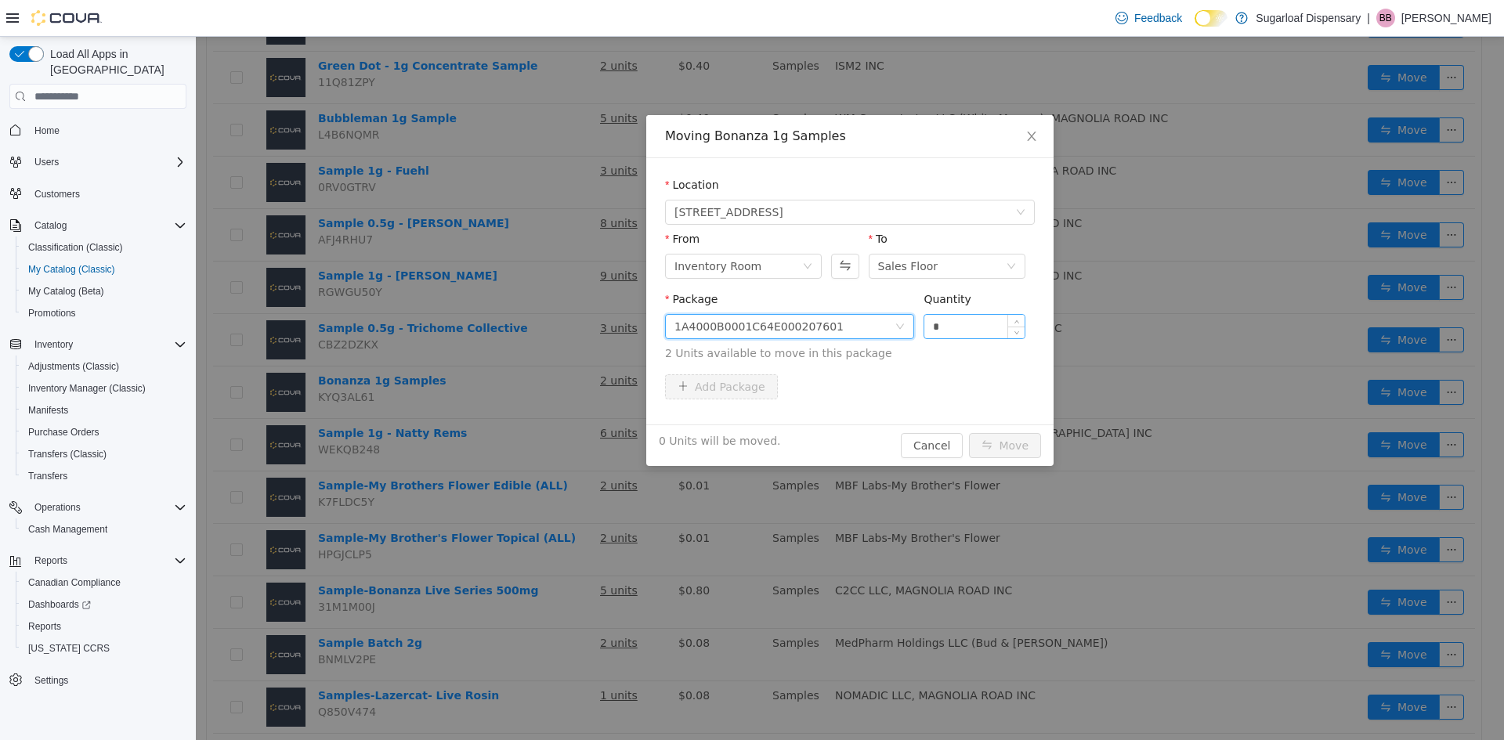
click at [971, 333] on input "*" at bounding box center [974, 327] width 100 height 24
click at [970, 333] on input "*" at bounding box center [974, 327] width 100 height 24
type input "*"
click at [1008, 443] on button "Move" at bounding box center [1005, 445] width 72 height 25
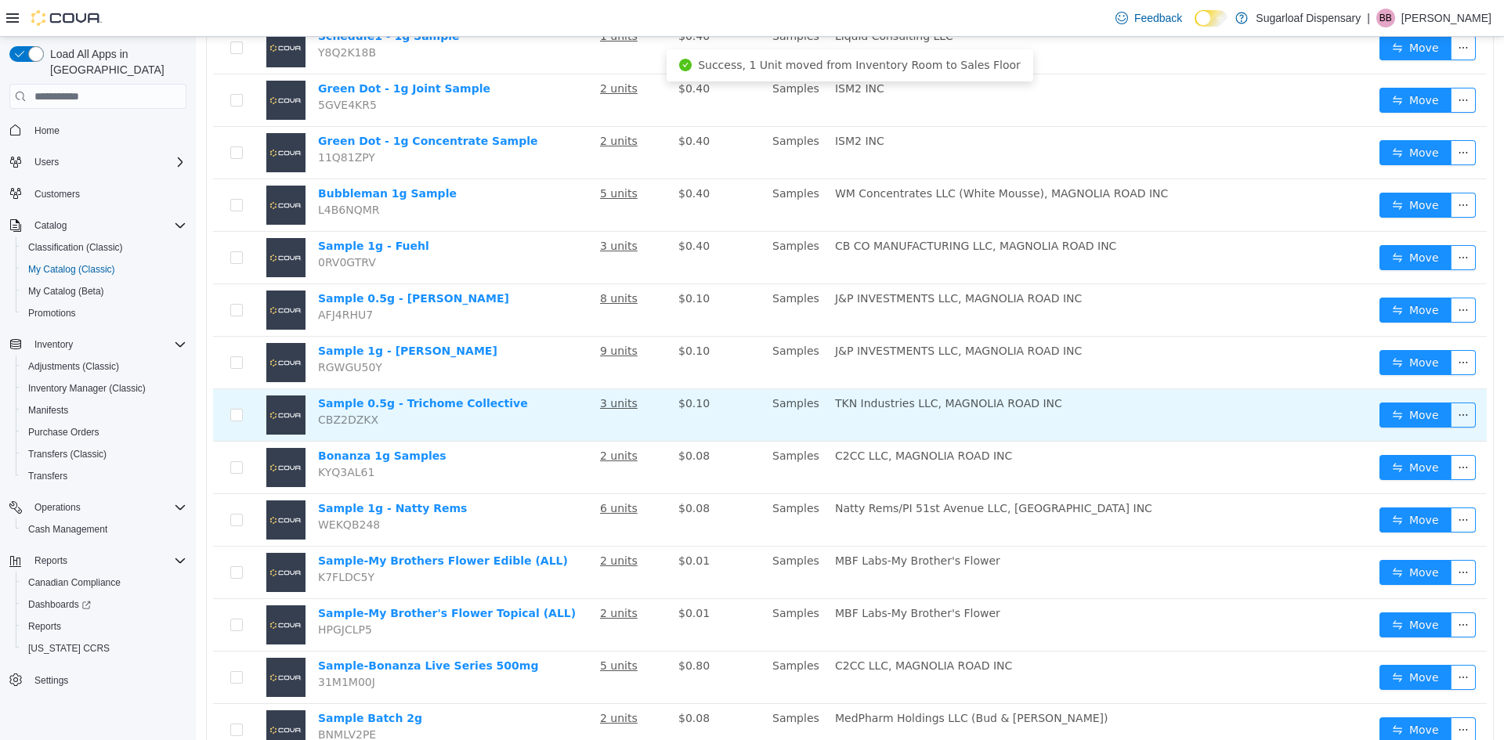
scroll to position [0, 0]
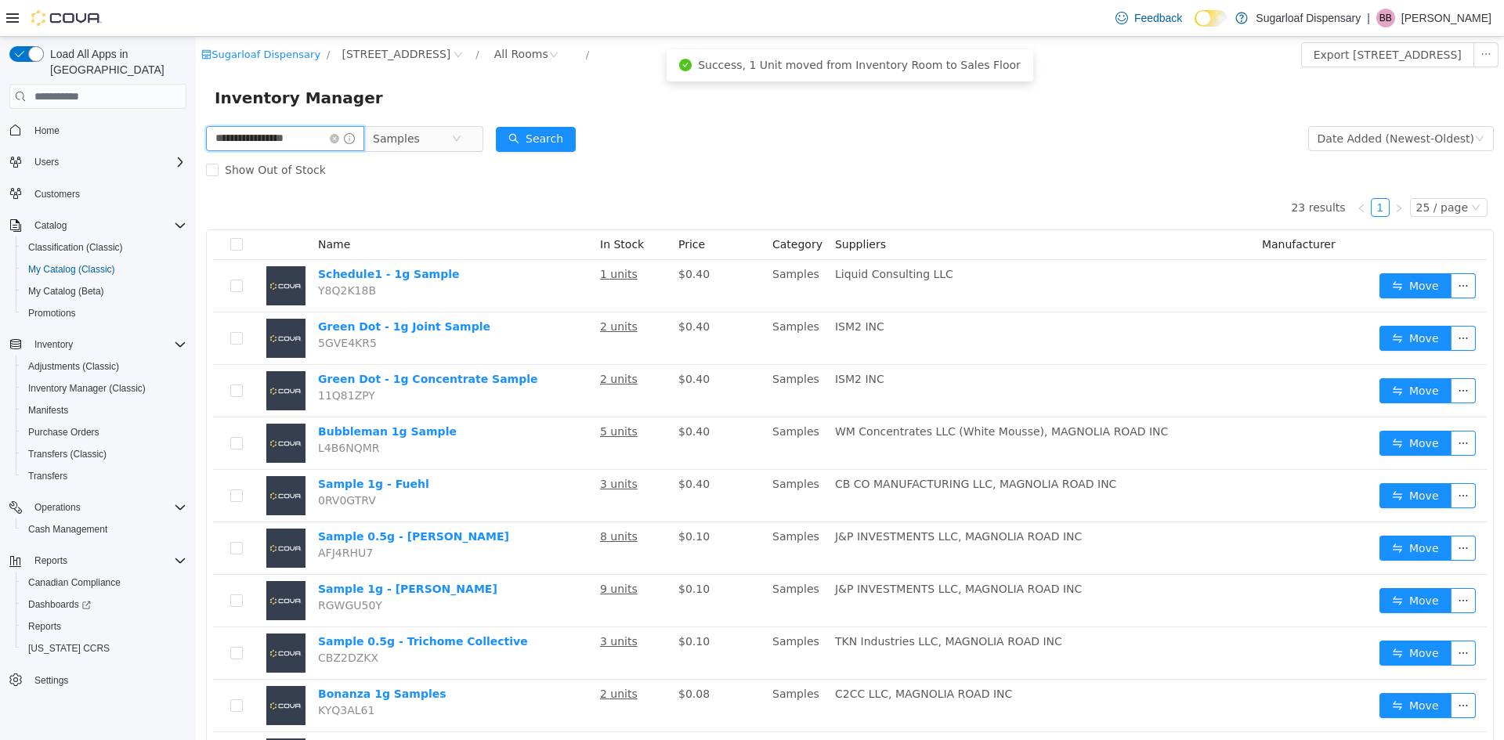
drag, startPoint x: 314, startPoint y: 136, endPoint x: 179, endPoint y: 126, distance: 135.1
click at [196, 126] on html "**********" at bounding box center [850, 389] width 1308 height 704
type input "**********"
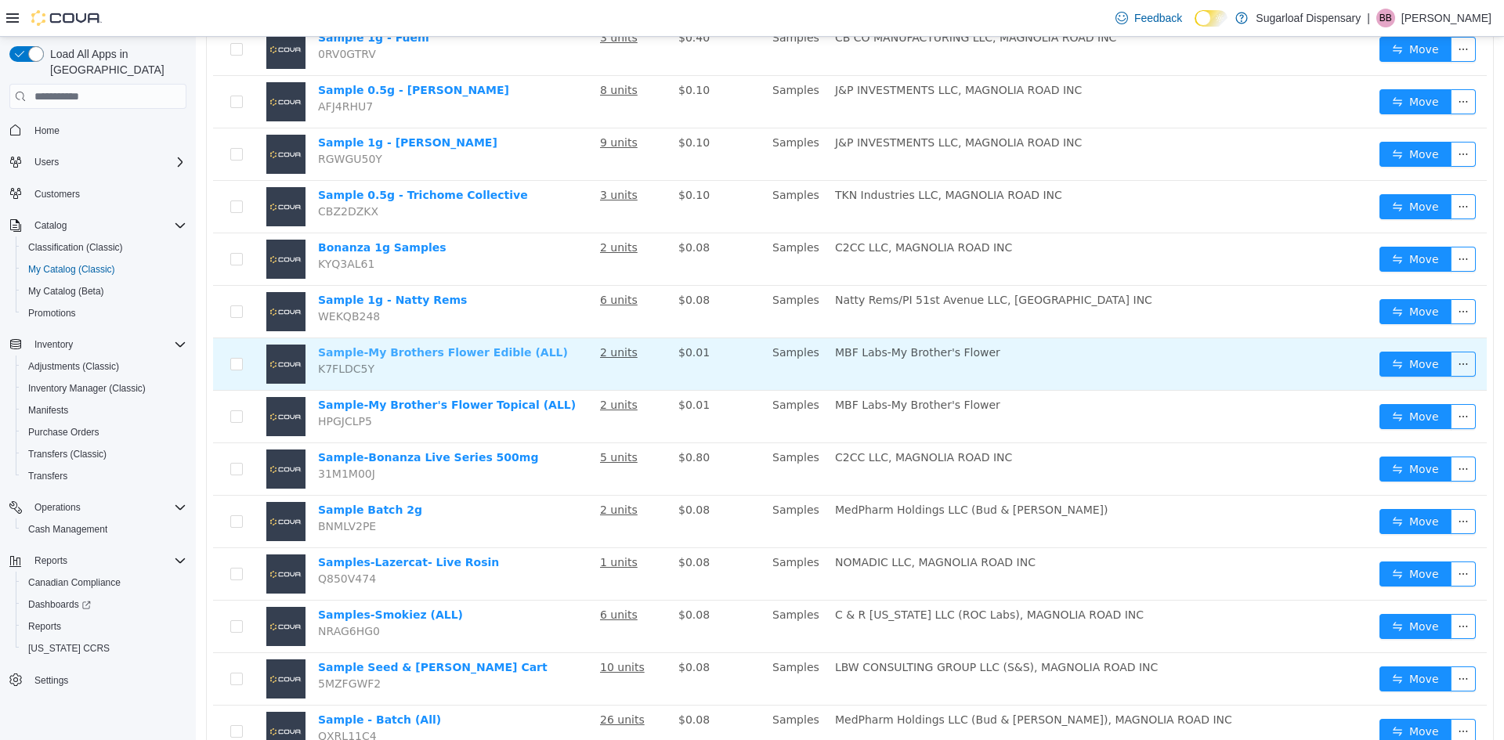
scroll to position [548, 0]
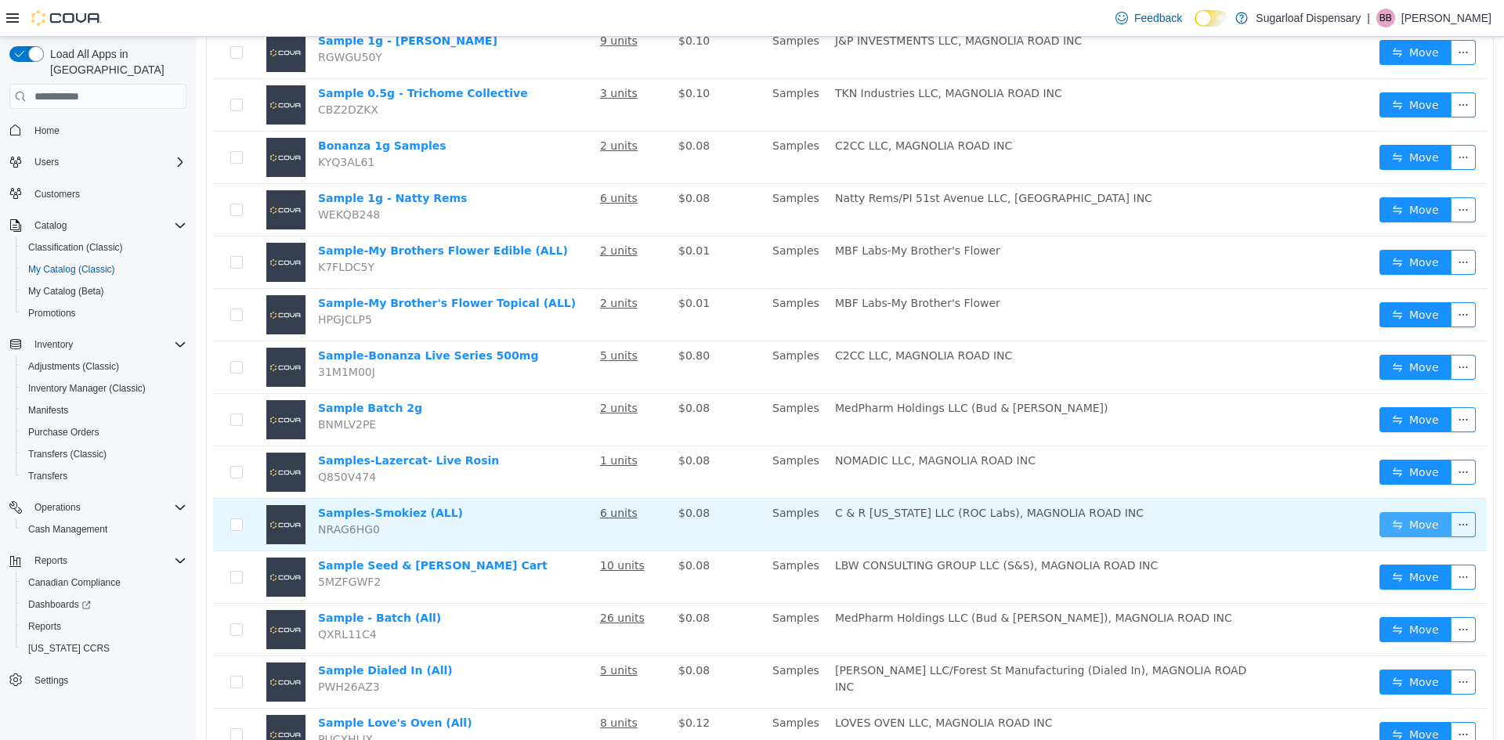
click at [1416, 517] on button "Move" at bounding box center [1416, 524] width 72 height 25
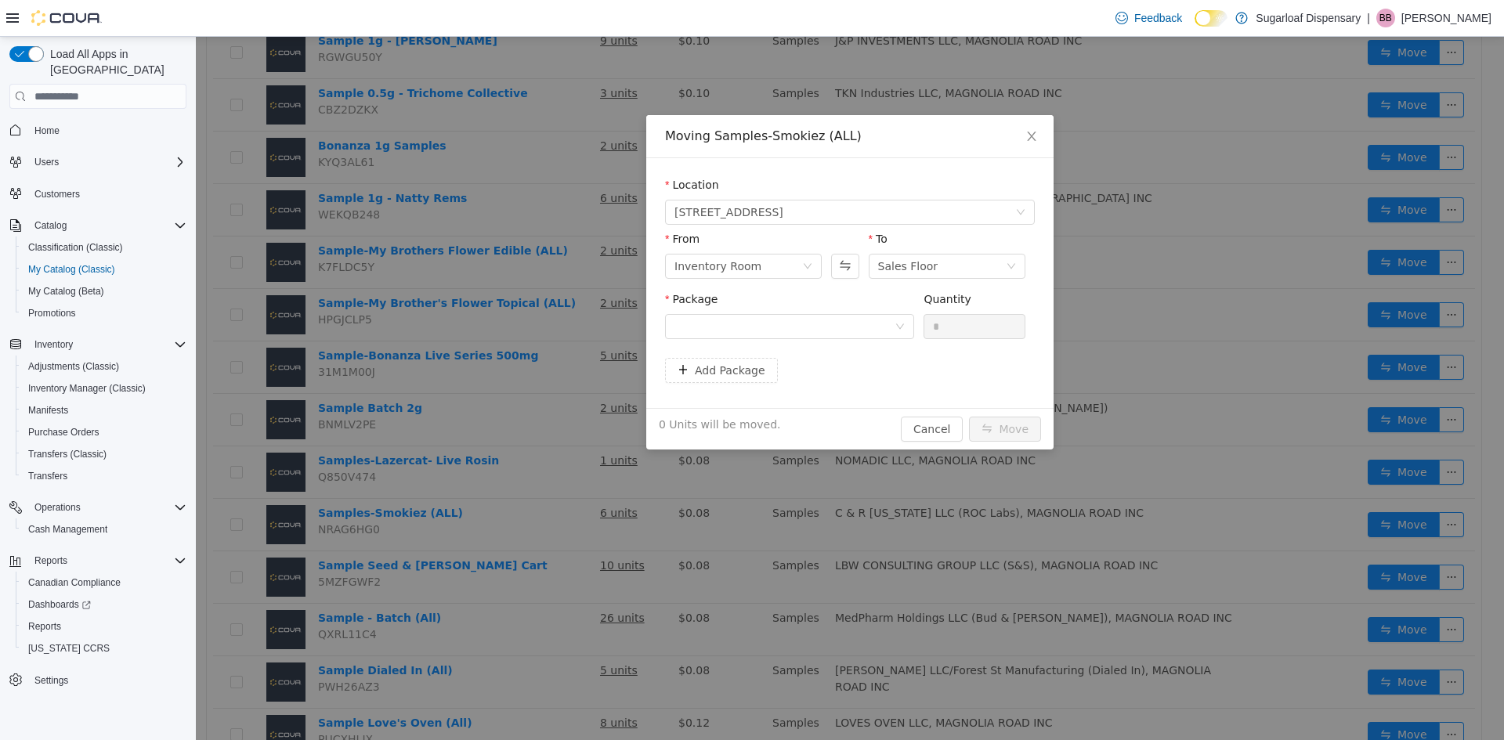
click at [837, 308] on div "Package" at bounding box center [789, 302] width 249 height 23
click at [834, 320] on div at bounding box center [785, 327] width 220 height 24
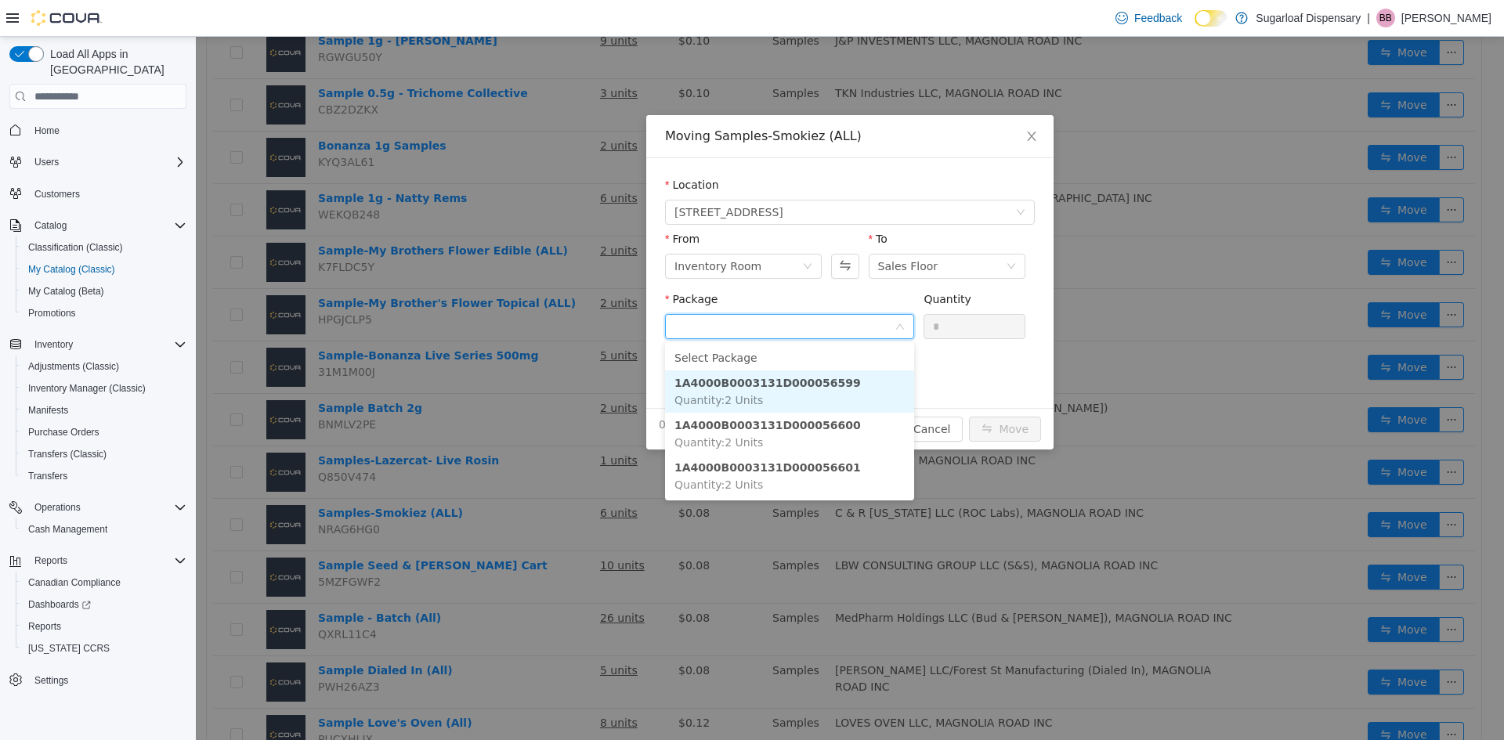
drag, startPoint x: 804, startPoint y: 383, endPoint x: 909, endPoint y: 345, distance: 111.5
click at [807, 379] on strong "1A4000B0003131D000056599" at bounding box center [768, 383] width 186 height 13
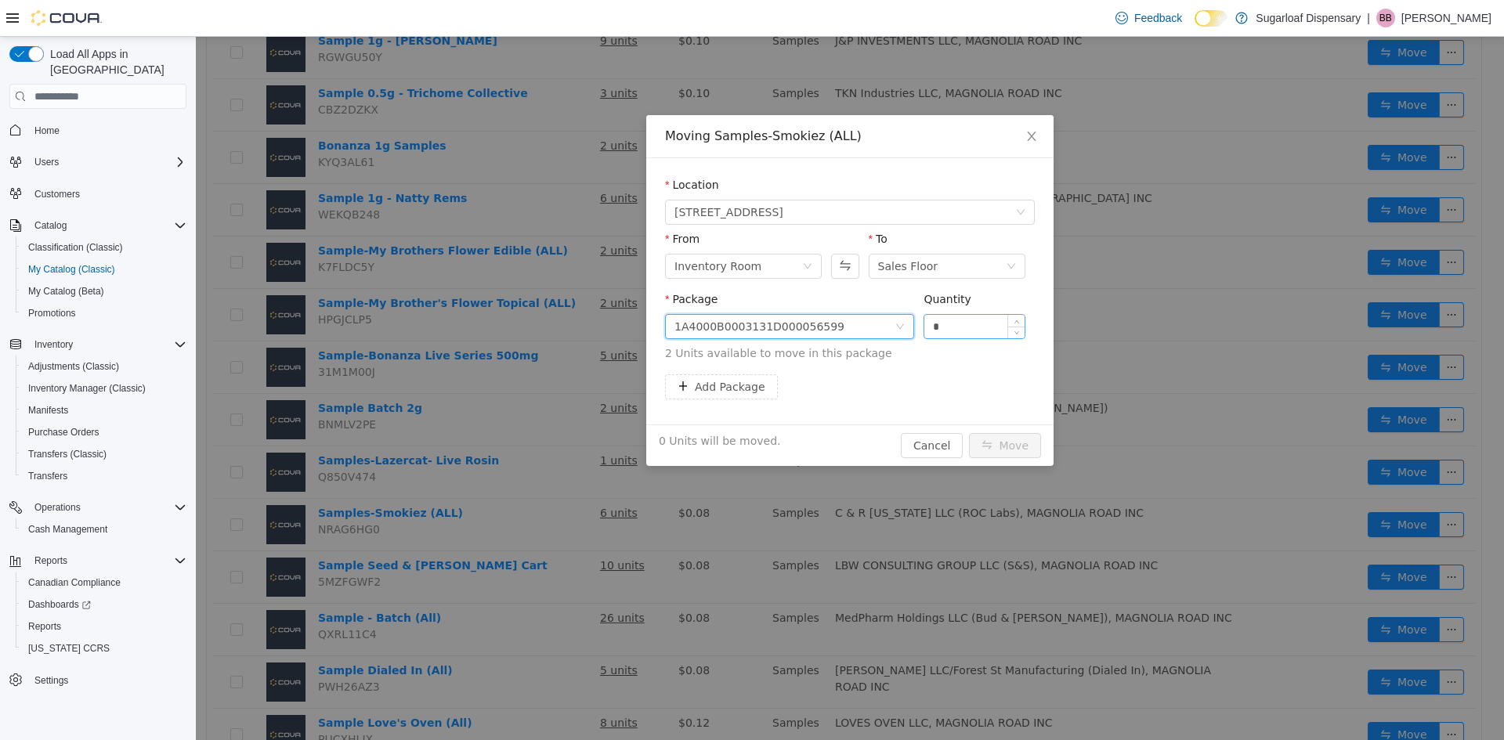
click at [941, 335] on input "*" at bounding box center [974, 327] width 100 height 24
type input "*"
click at [1032, 446] on button "Move" at bounding box center [1005, 445] width 72 height 25
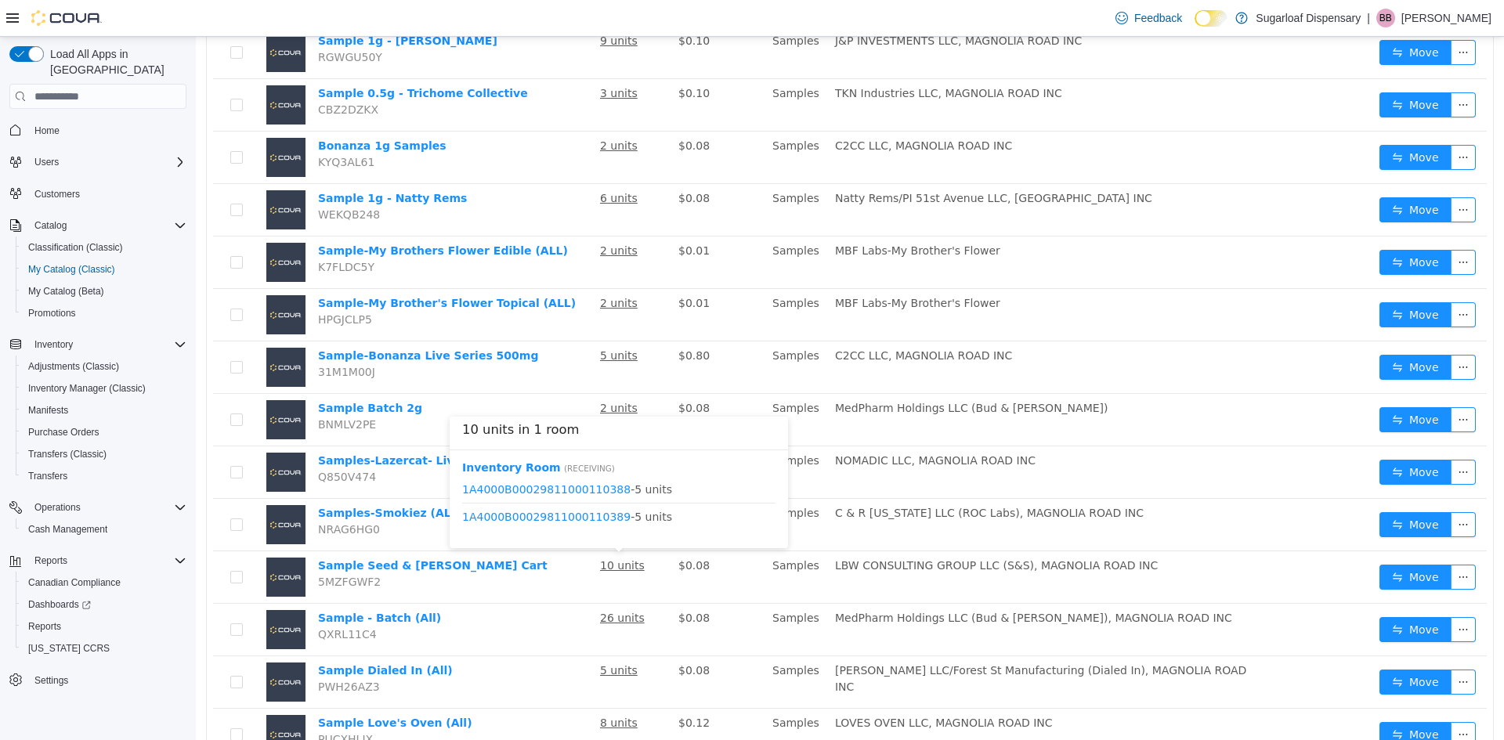
drag, startPoint x: 614, startPoint y: 573, endPoint x: 201, endPoint y: 268, distance: 513.8
click at [201, 268] on div "**********" at bounding box center [850, 269] width 1308 height 1388
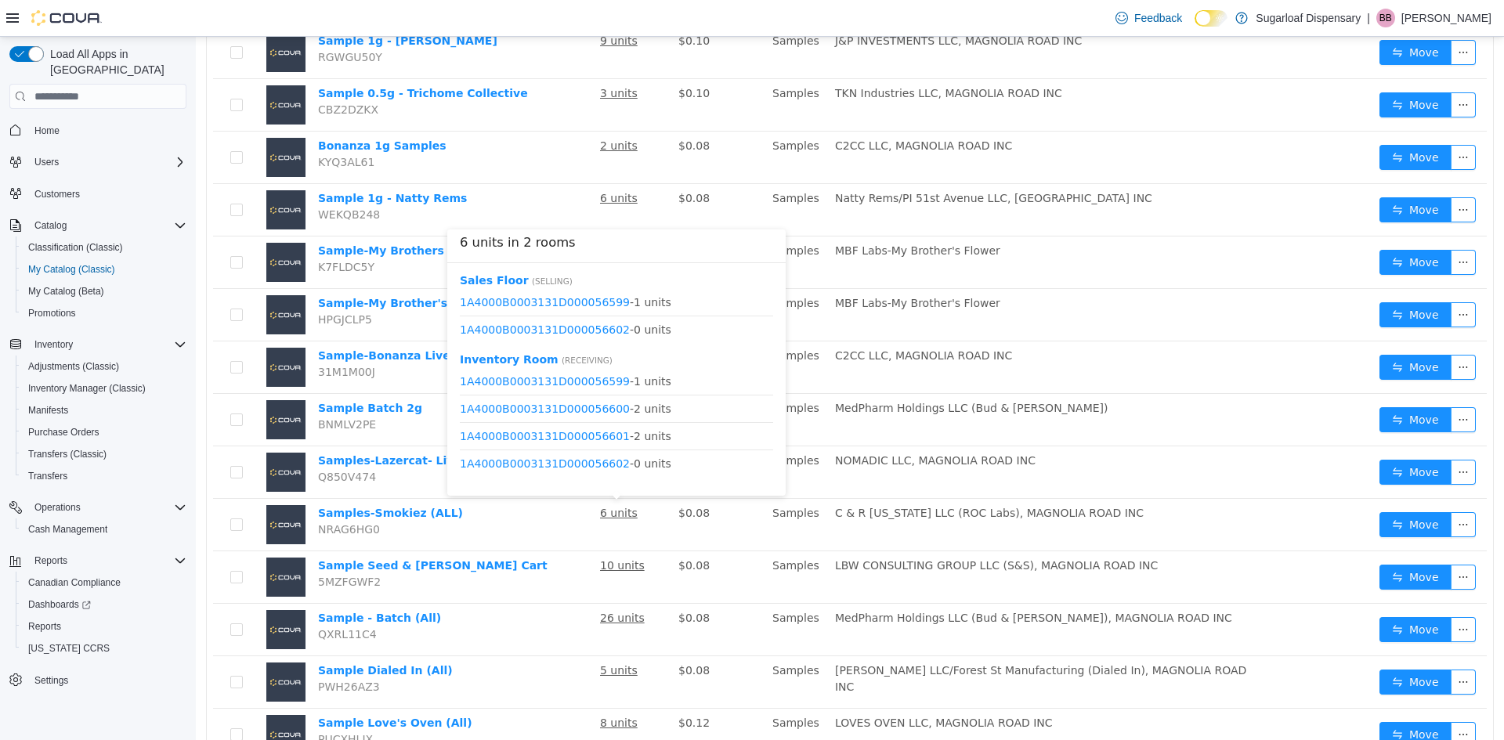
drag, startPoint x: 409, startPoint y: 474, endPoint x: 520, endPoint y: 11, distance: 476.2
click at [520, 11] on div "Feedback Dark Mode Sugarloaf Dispensary | BB [PERSON_NAME]" at bounding box center [752, 18] width 1504 height 37
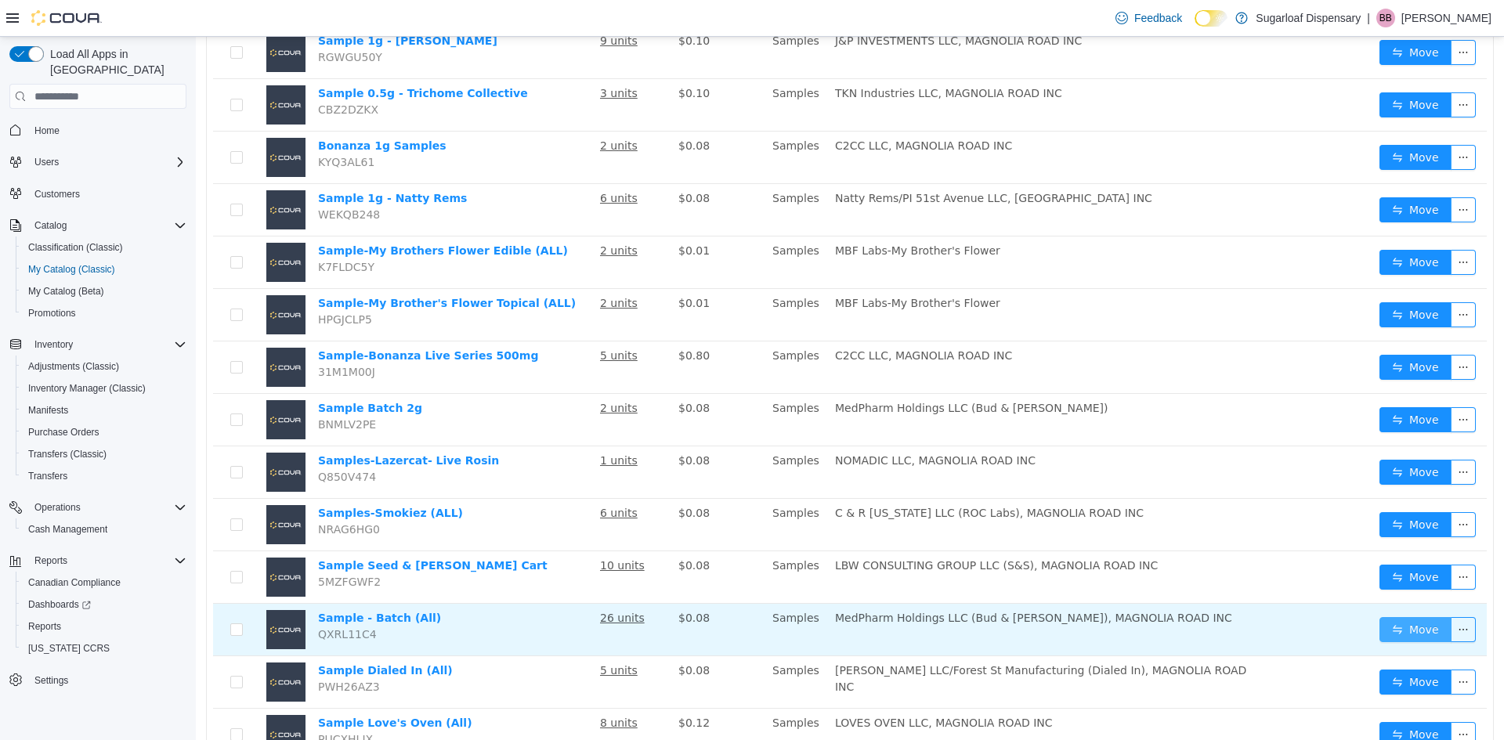
click at [1386, 624] on button "Move" at bounding box center [1416, 629] width 72 height 25
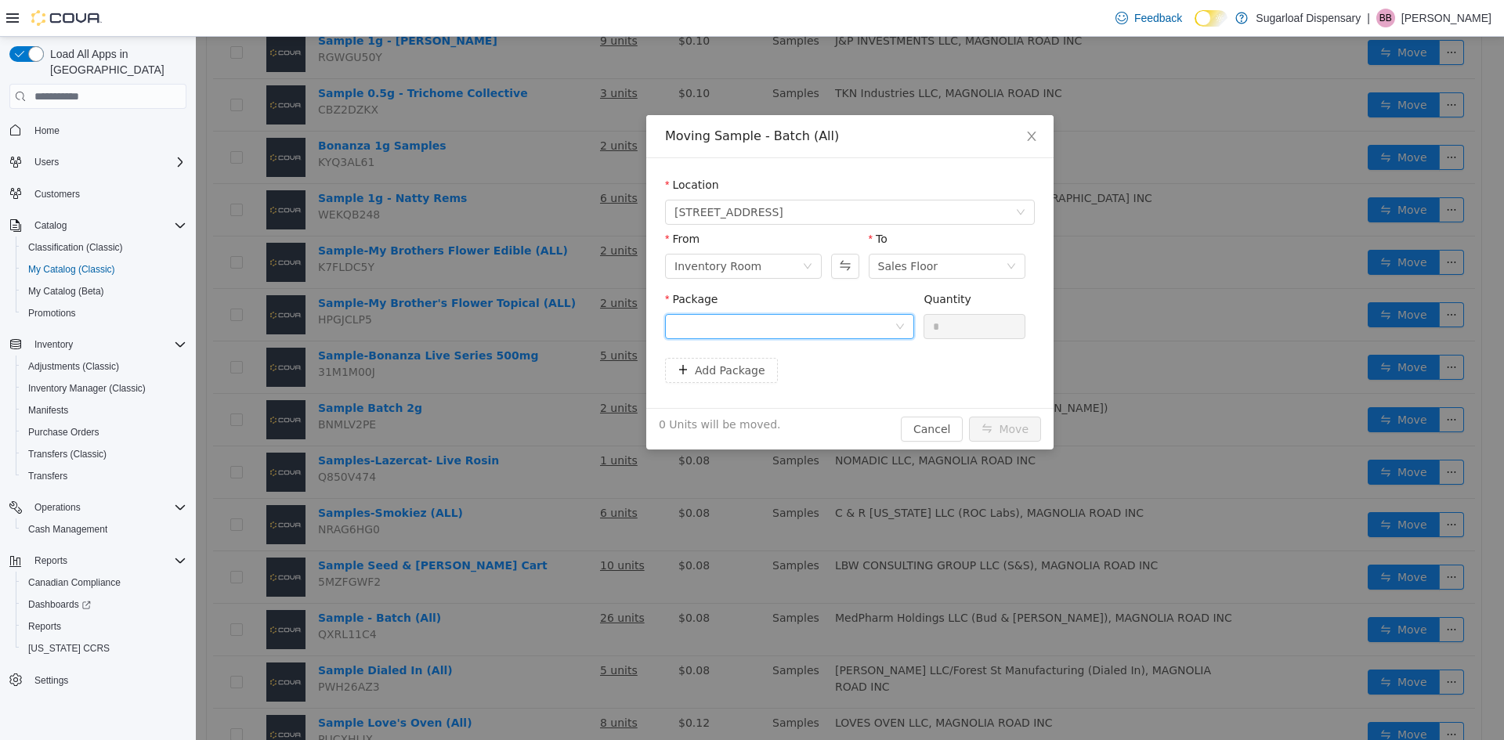
click at [791, 332] on div at bounding box center [785, 327] width 220 height 24
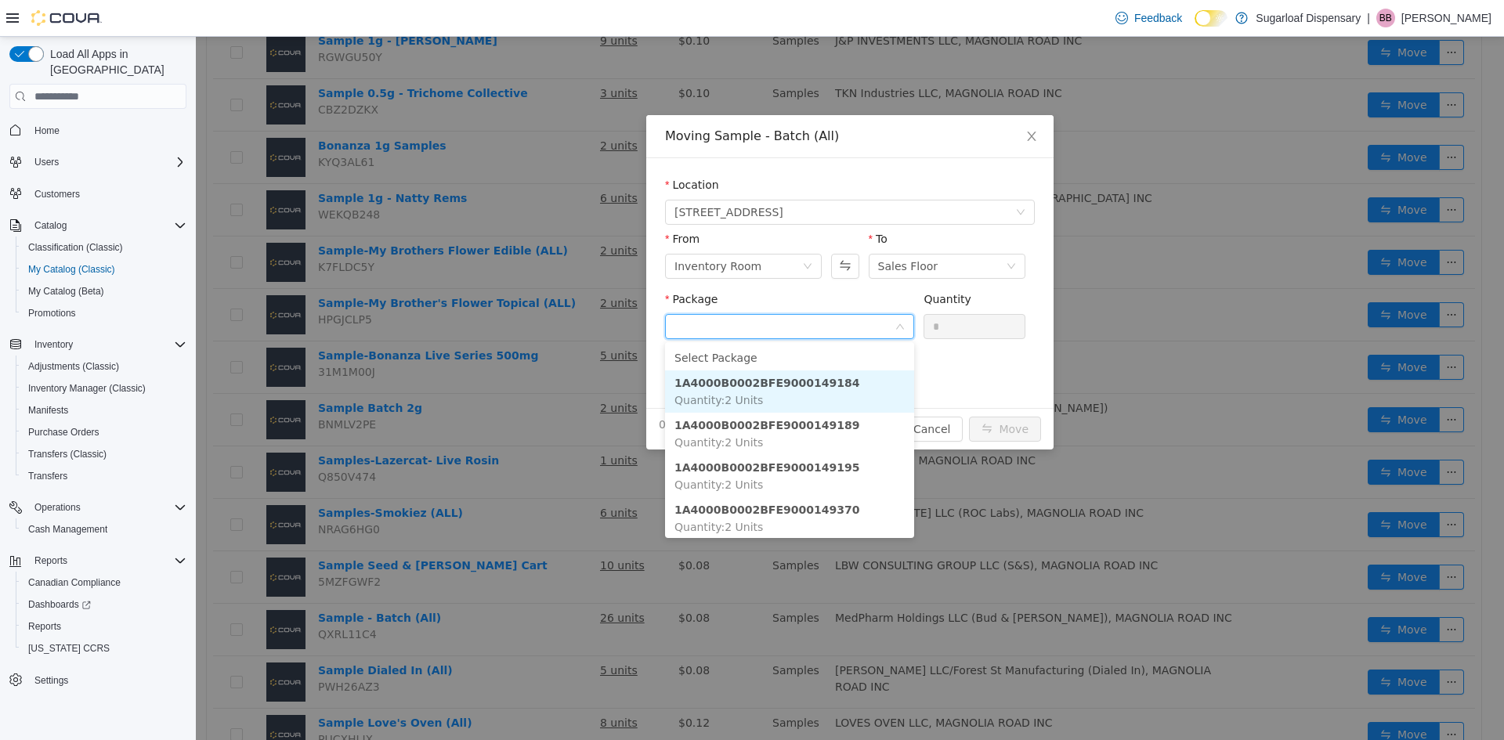
drag, startPoint x: 817, startPoint y: 393, endPoint x: 845, endPoint y: 389, distance: 28.5
click at [817, 393] on li "1A4000B0002BFE9000149184 Quantity : 2 Units" at bounding box center [789, 392] width 249 height 42
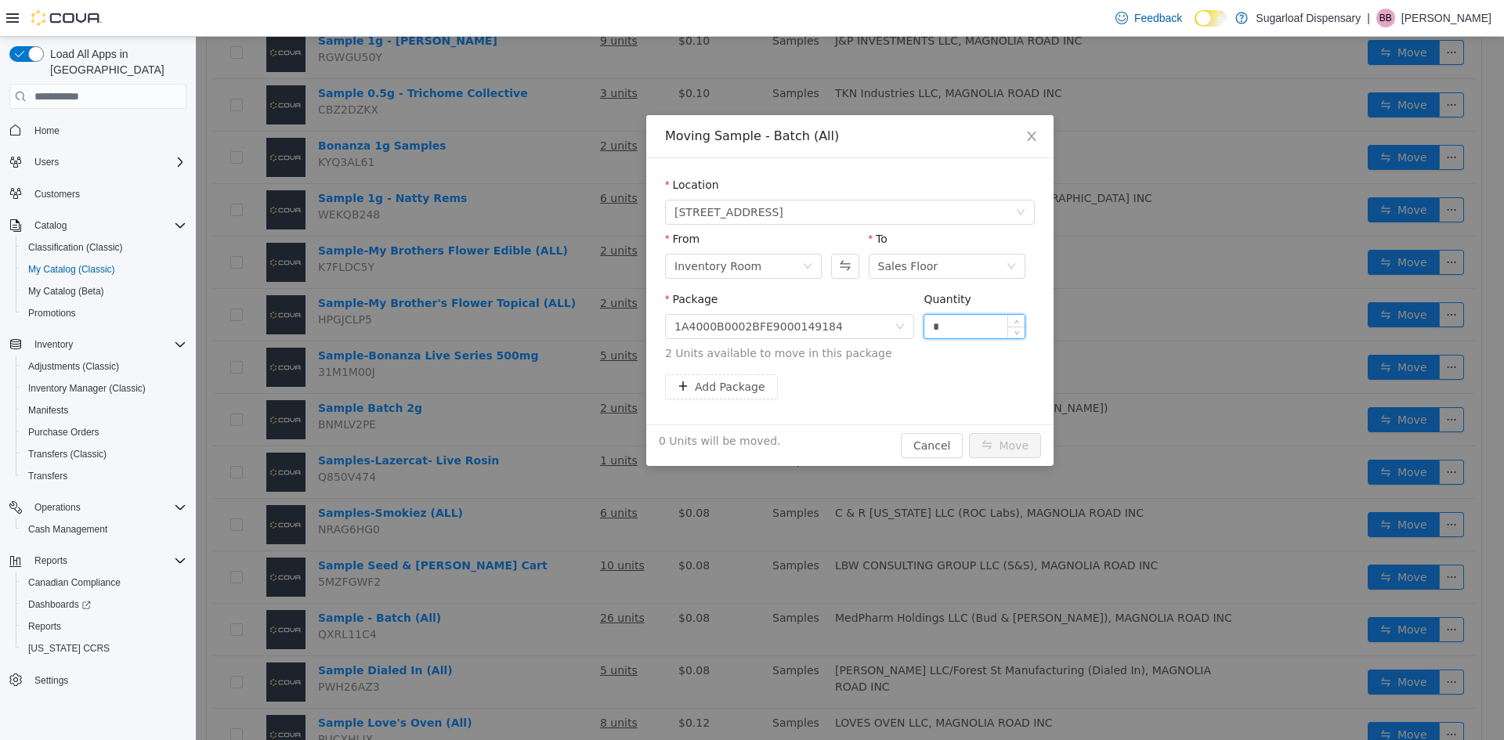
click at [984, 317] on input "*" at bounding box center [974, 327] width 100 height 24
type input "*"
drag, startPoint x: 1019, startPoint y: 438, endPoint x: 912, endPoint y: 399, distance: 114.3
click at [1018, 438] on button "Move" at bounding box center [1005, 445] width 72 height 25
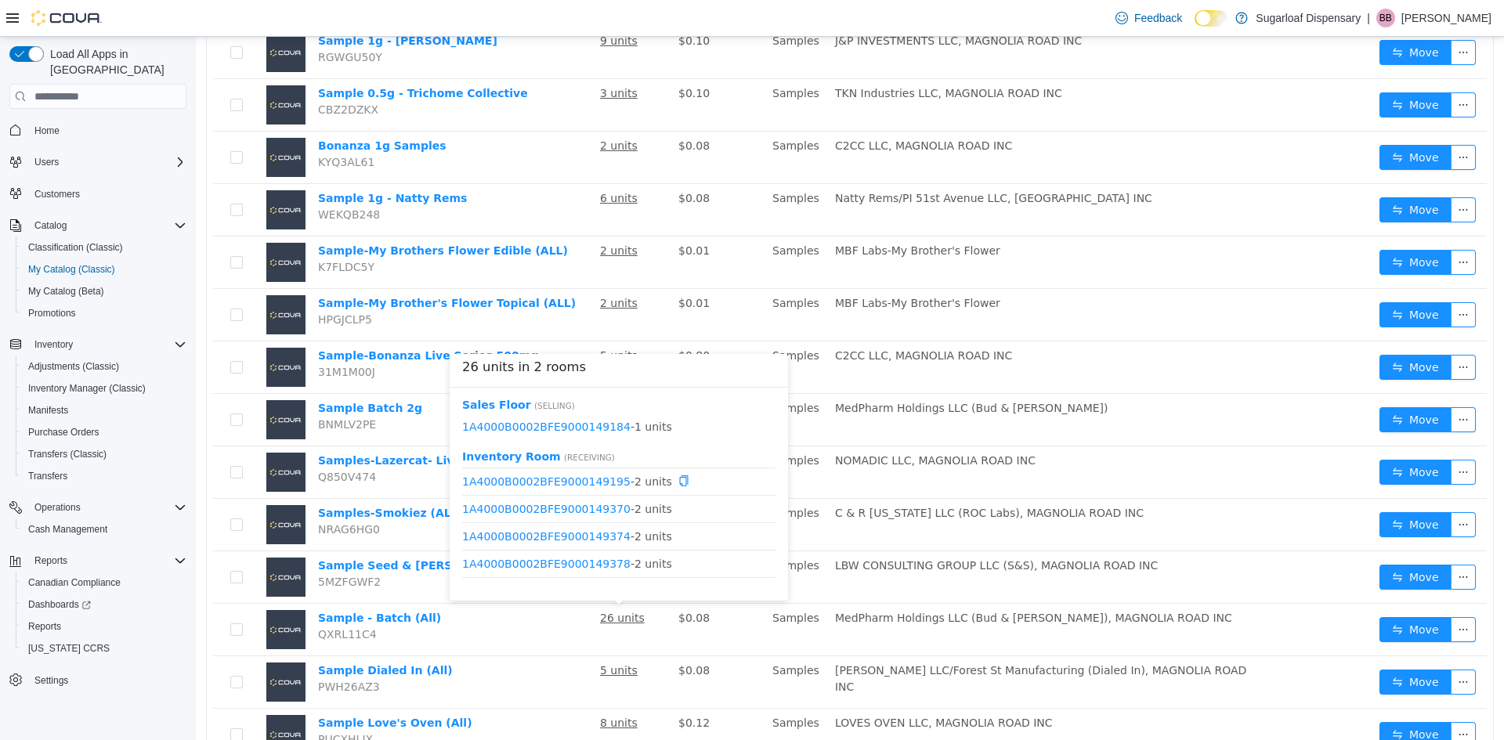
scroll to position [78, 0]
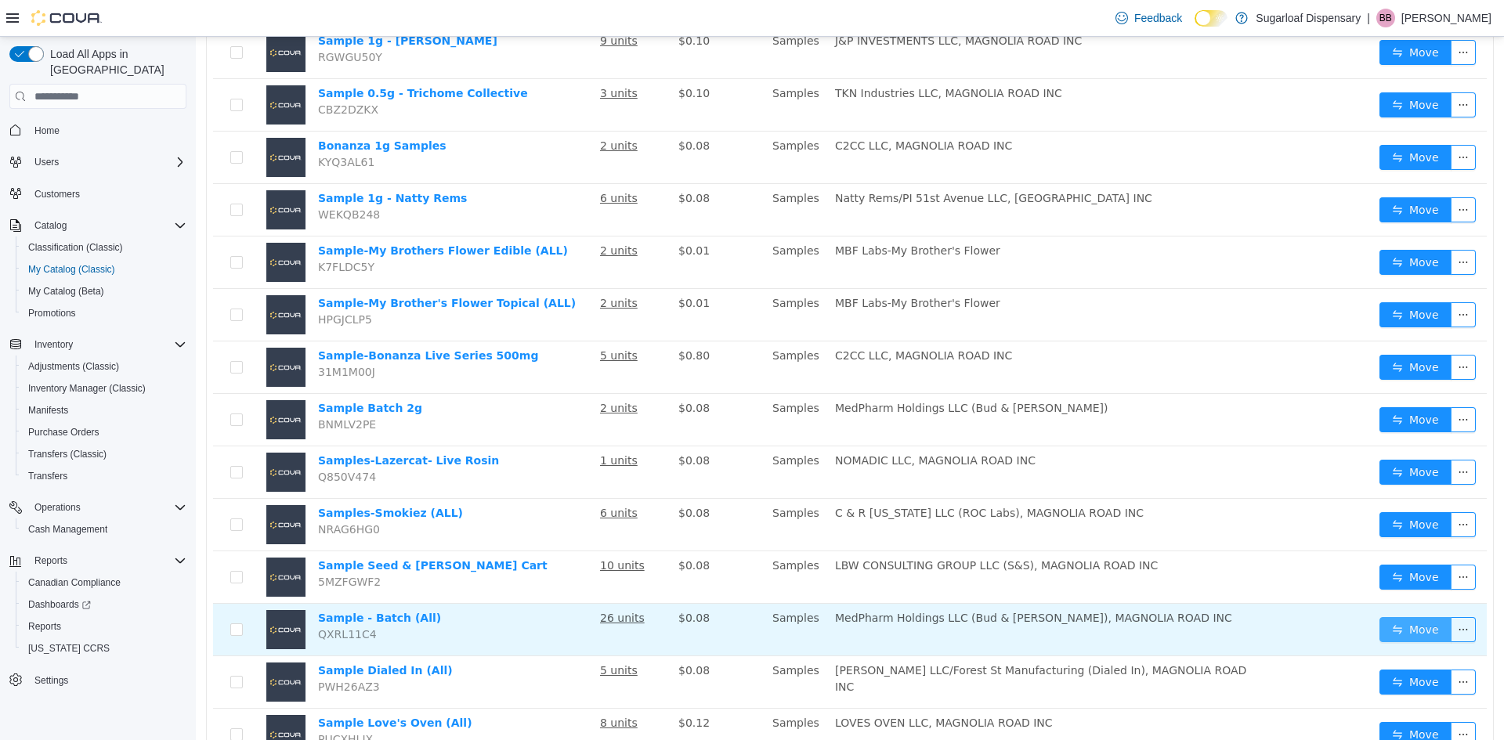
click at [1401, 625] on button "Move" at bounding box center [1416, 629] width 72 height 25
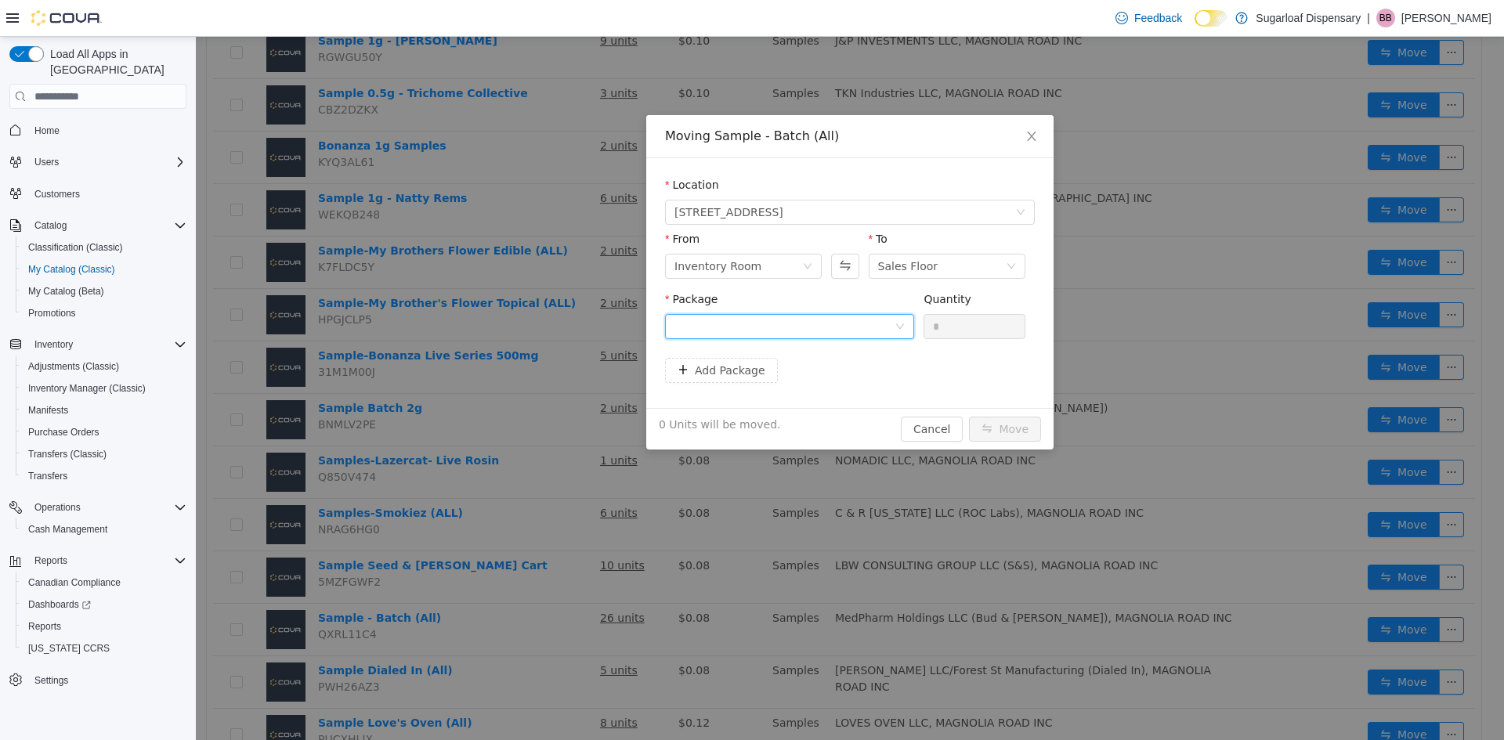
click at [814, 317] on div at bounding box center [785, 327] width 220 height 24
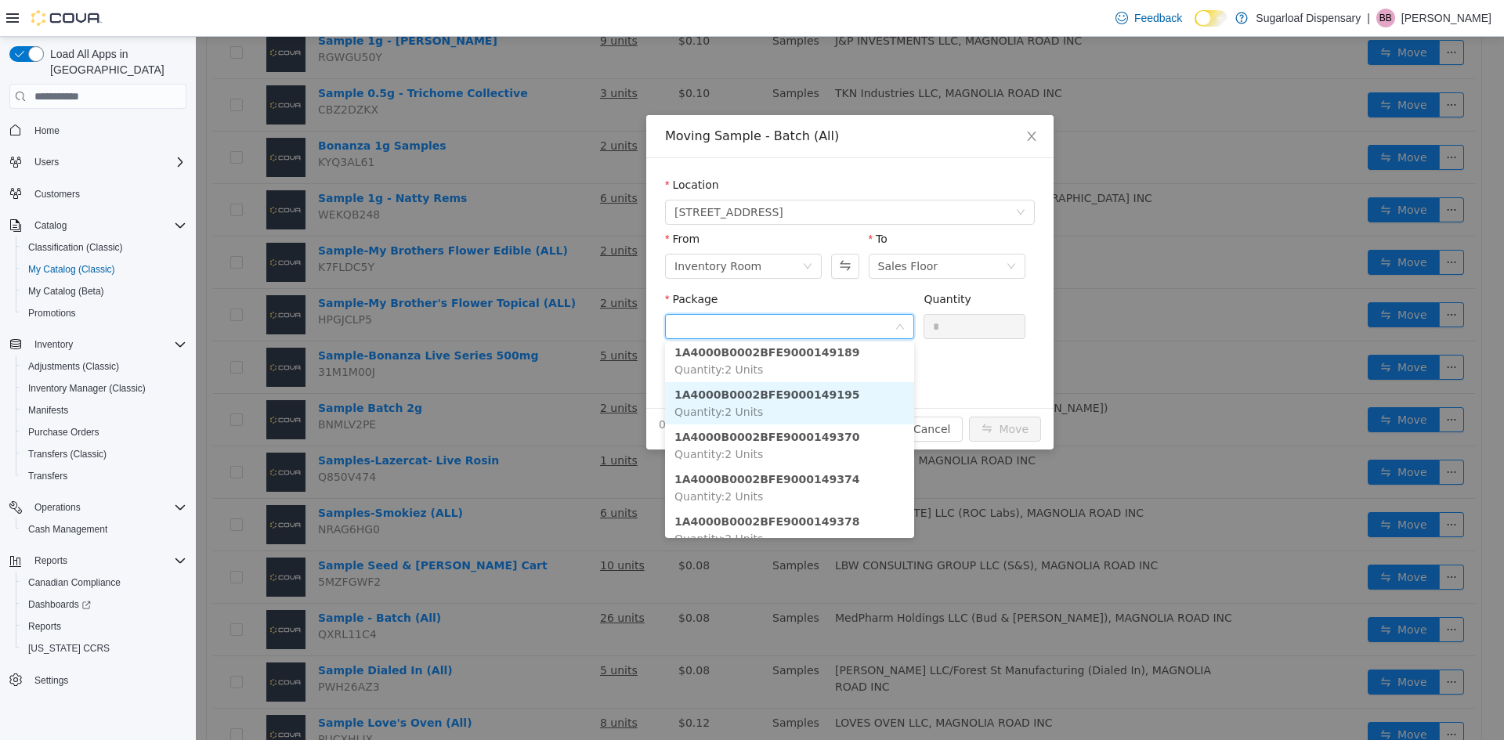
scroll to position [157, 0]
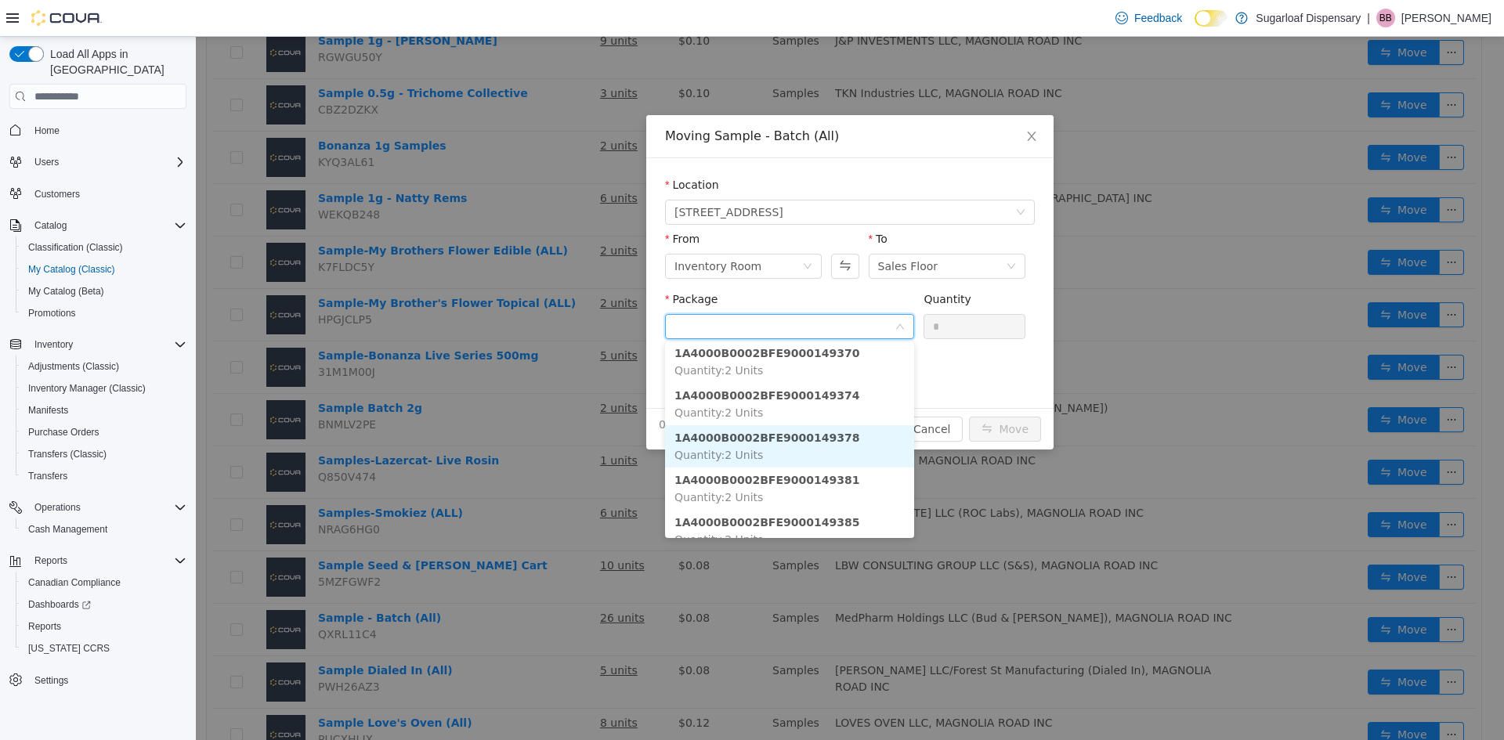
click at [797, 434] on strong "1A4000B0002BFE9000149378" at bounding box center [767, 438] width 185 height 13
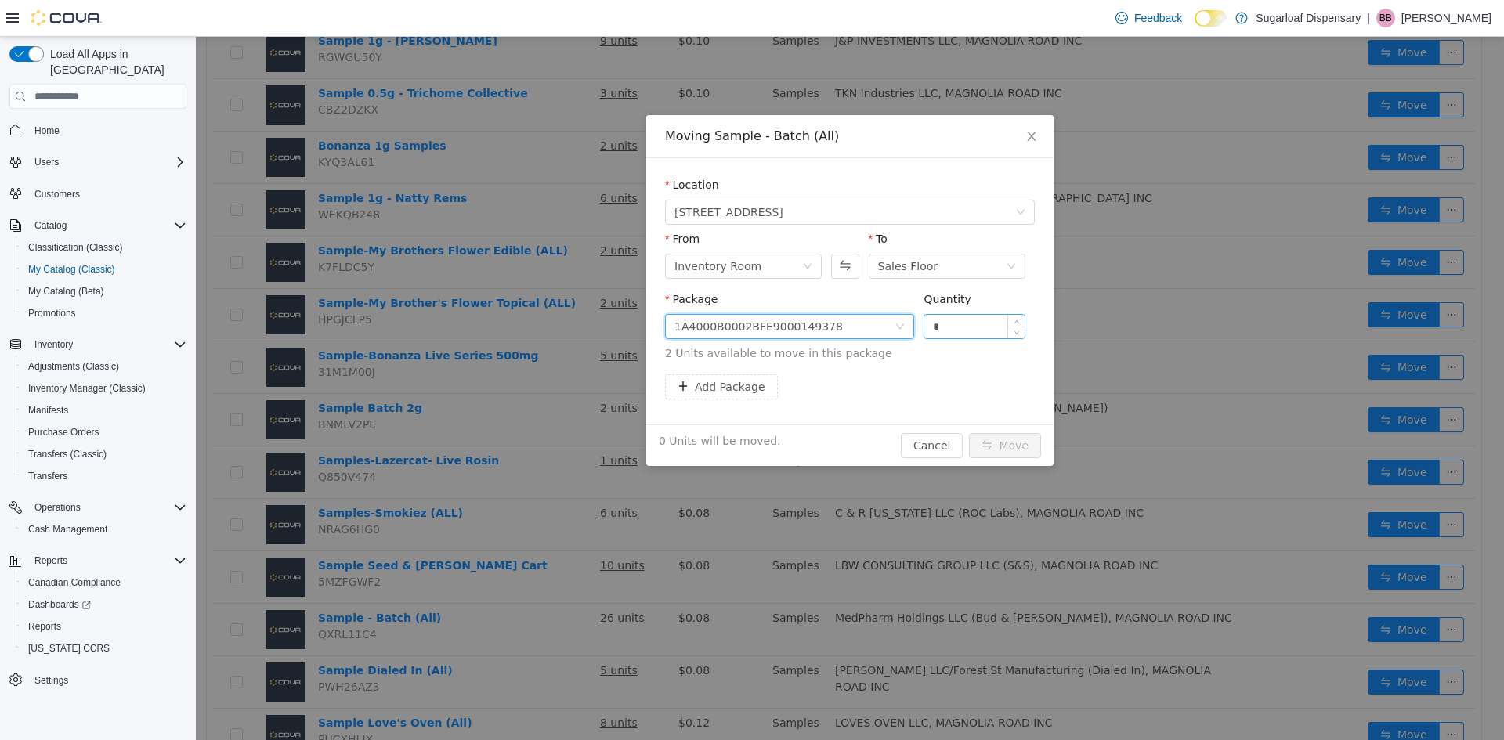
click at [970, 328] on input "*" at bounding box center [974, 327] width 100 height 24
type input "*"
click at [1018, 447] on button "Move" at bounding box center [1005, 445] width 72 height 25
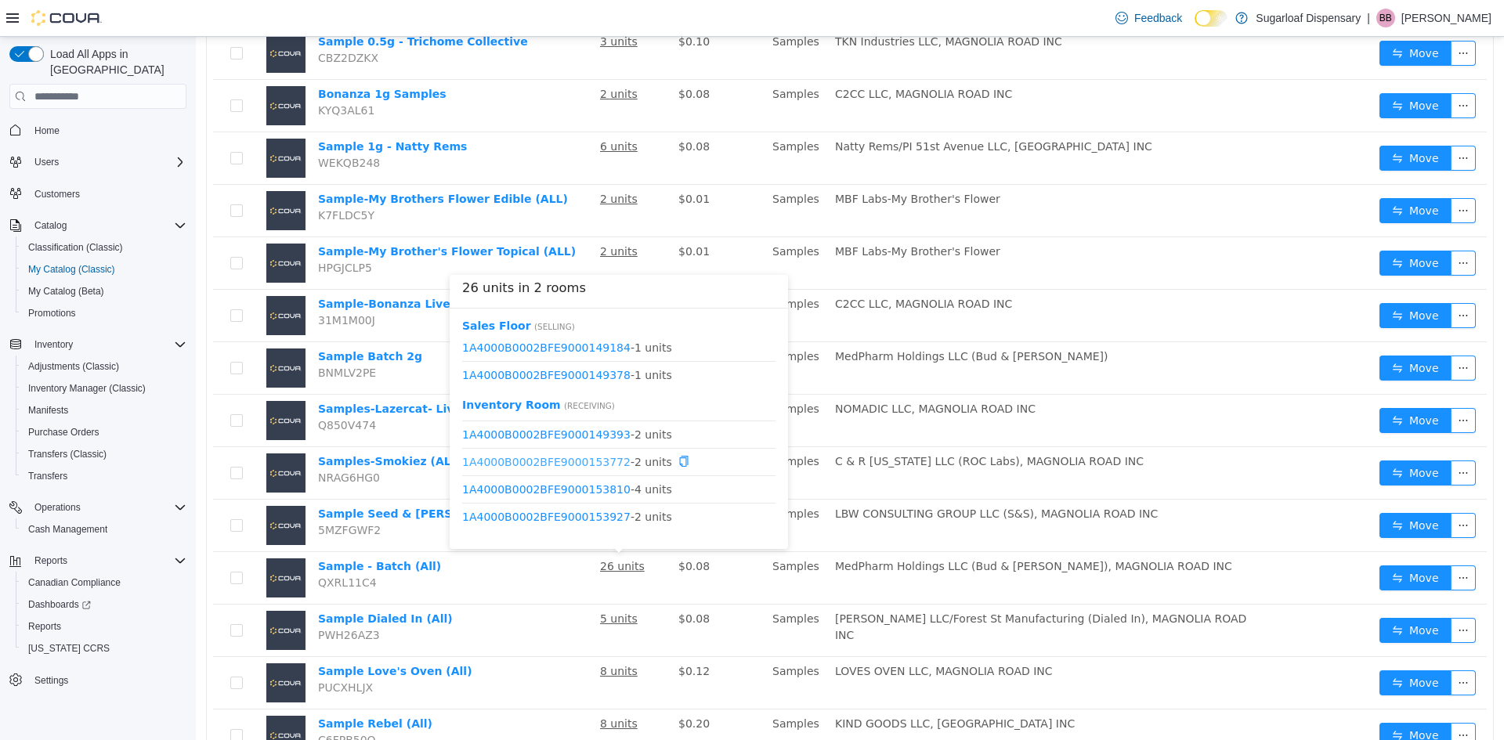
scroll to position [627, 0]
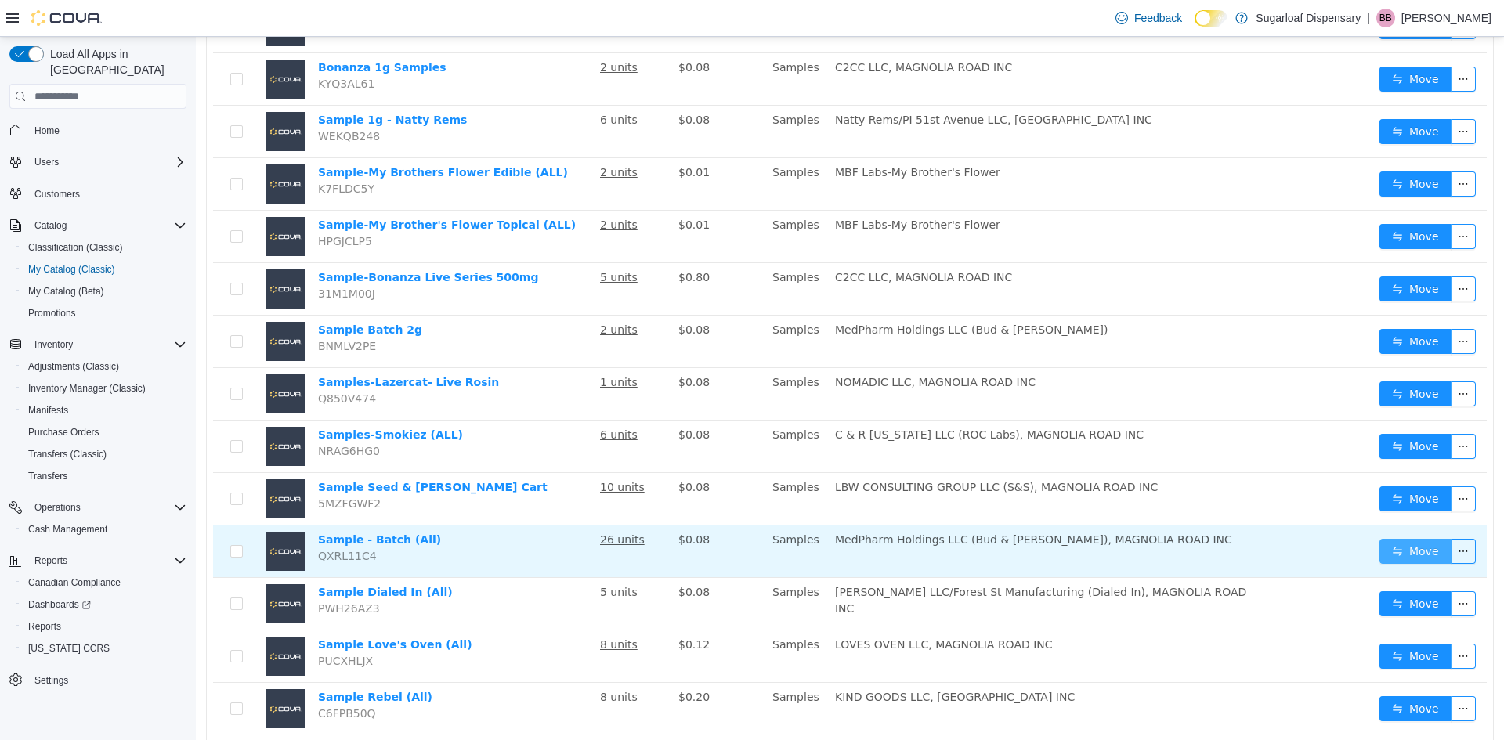
click at [1407, 546] on button "Move" at bounding box center [1416, 551] width 72 height 25
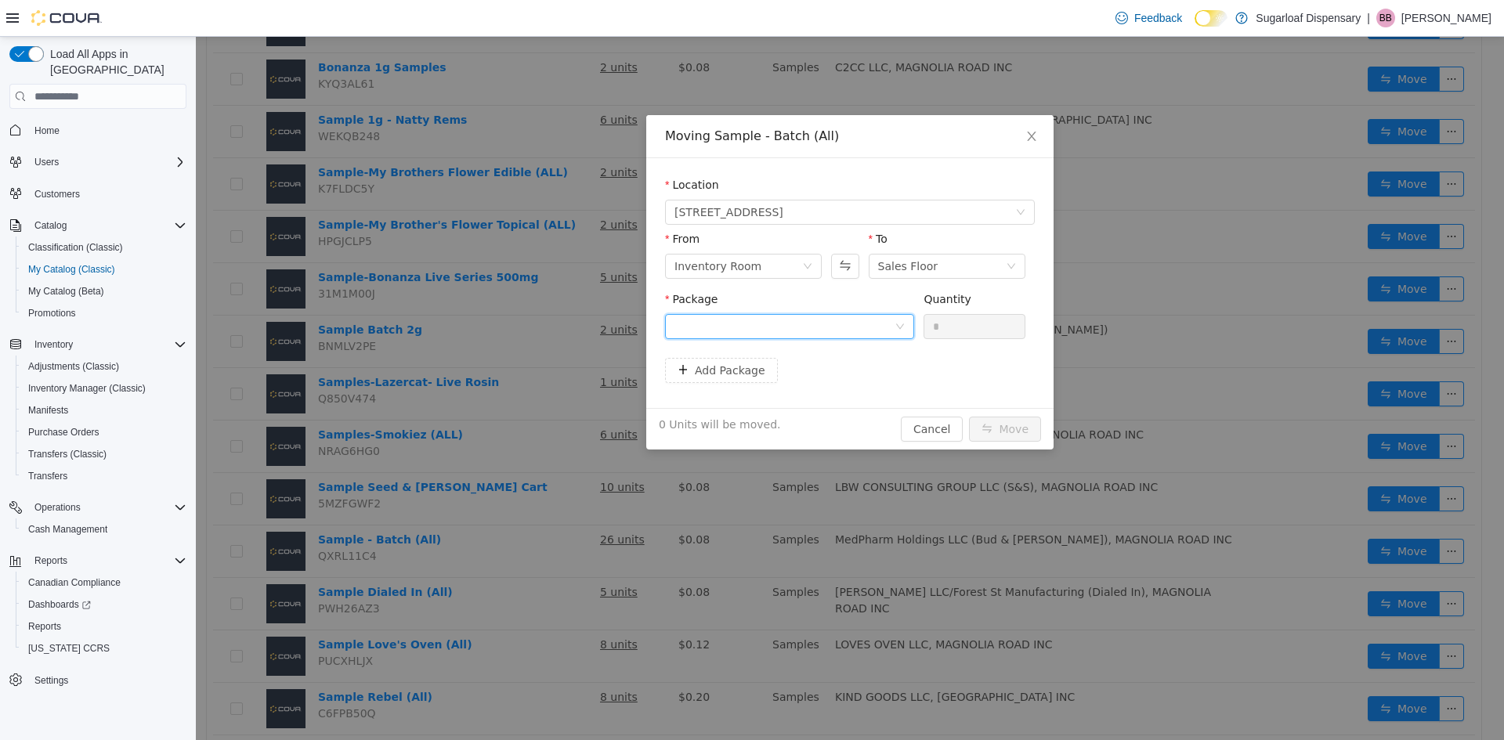
click at [730, 320] on div at bounding box center [785, 327] width 220 height 24
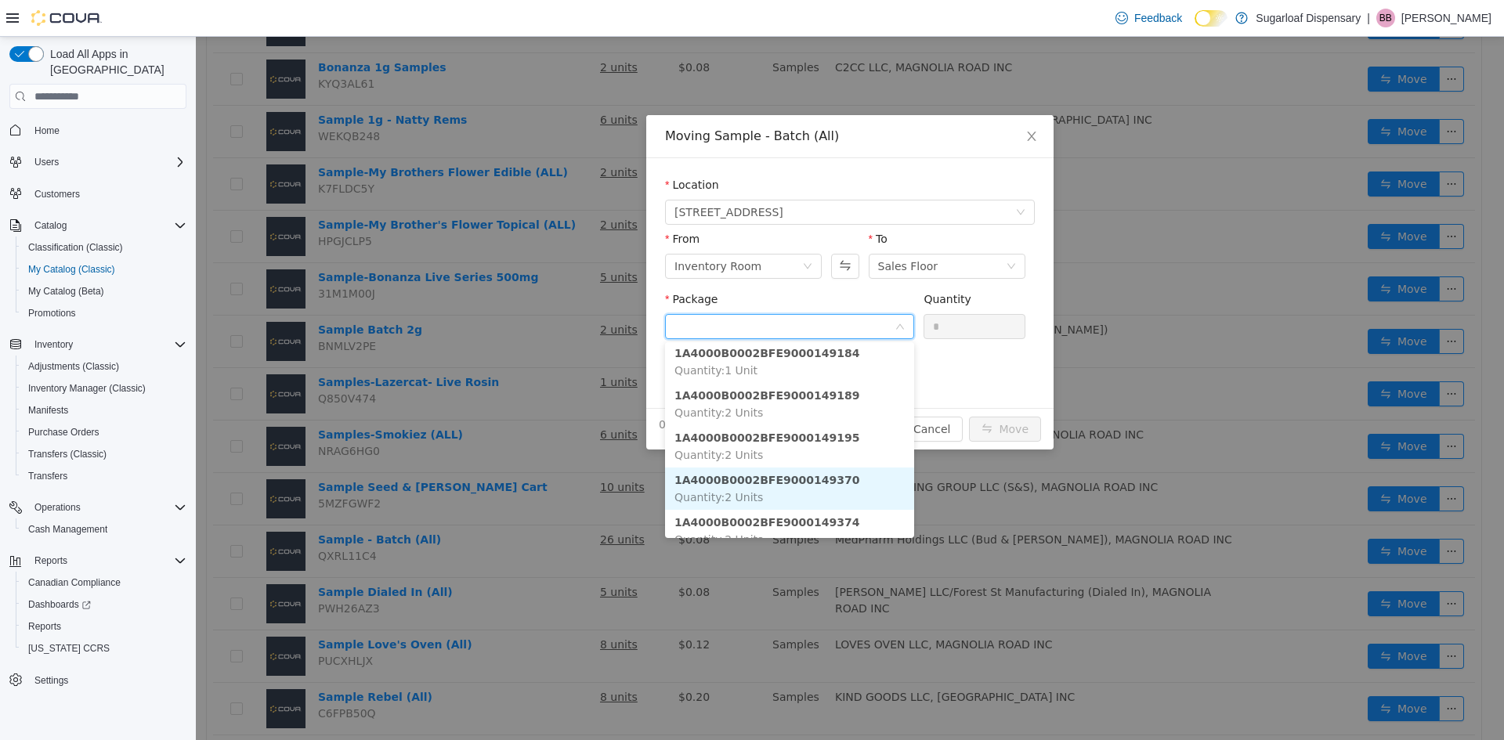
scroll to position [0, 0]
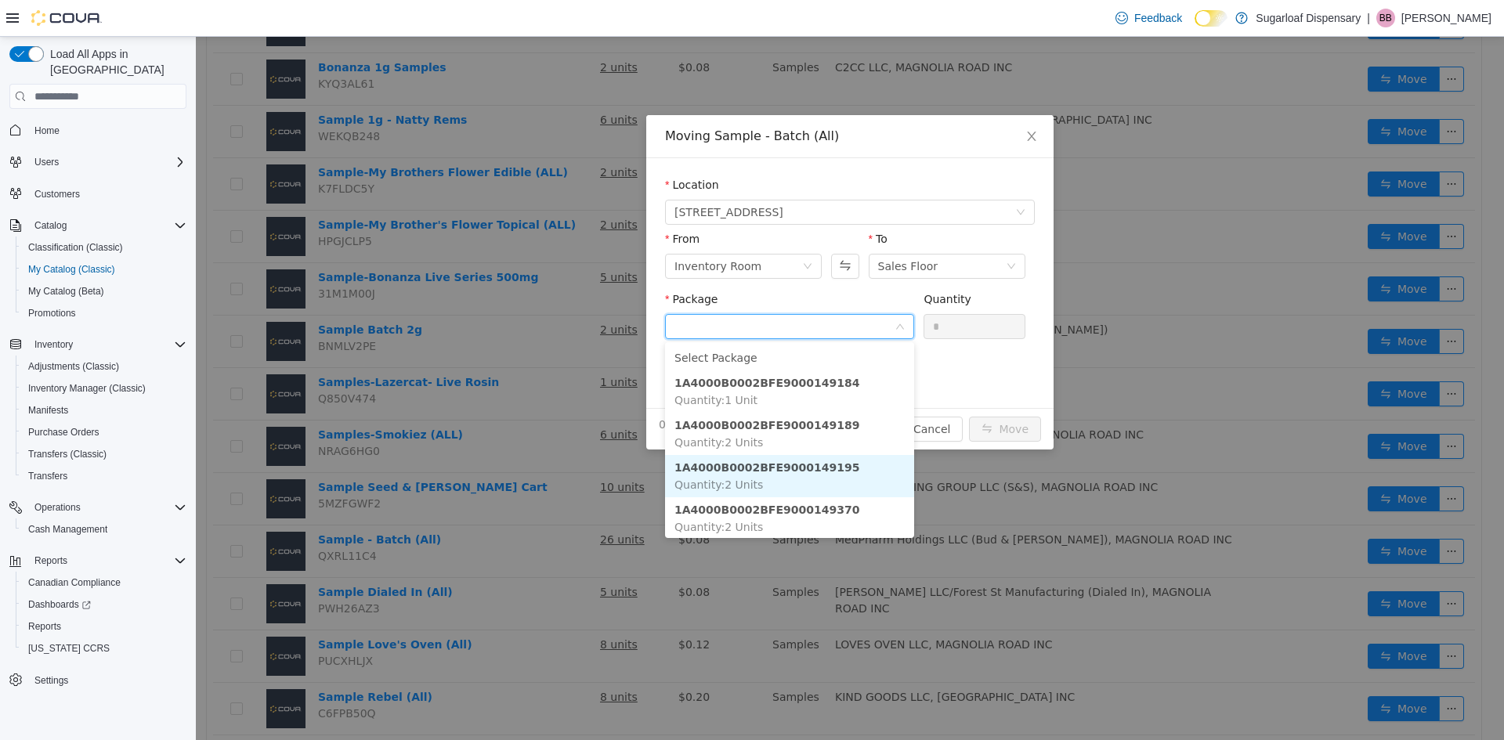
click at [807, 475] on li "1A4000B0002BFE9000149195 Quantity : 2 Units" at bounding box center [789, 476] width 249 height 42
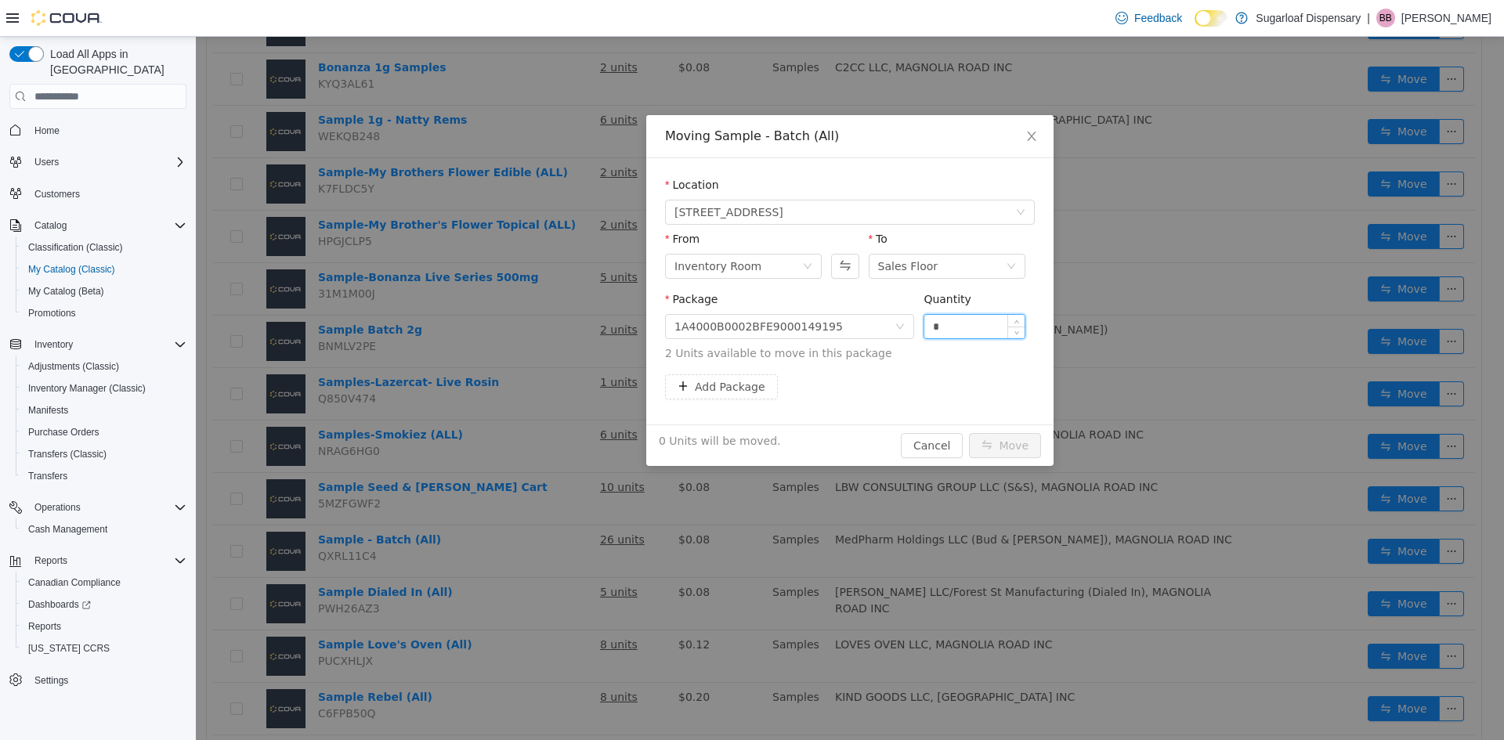
click at [960, 331] on input "*" at bounding box center [974, 327] width 100 height 24
type input "*"
click at [1005, 442] on button "Move" at bounding box center [1005, 445] width 72 height 25
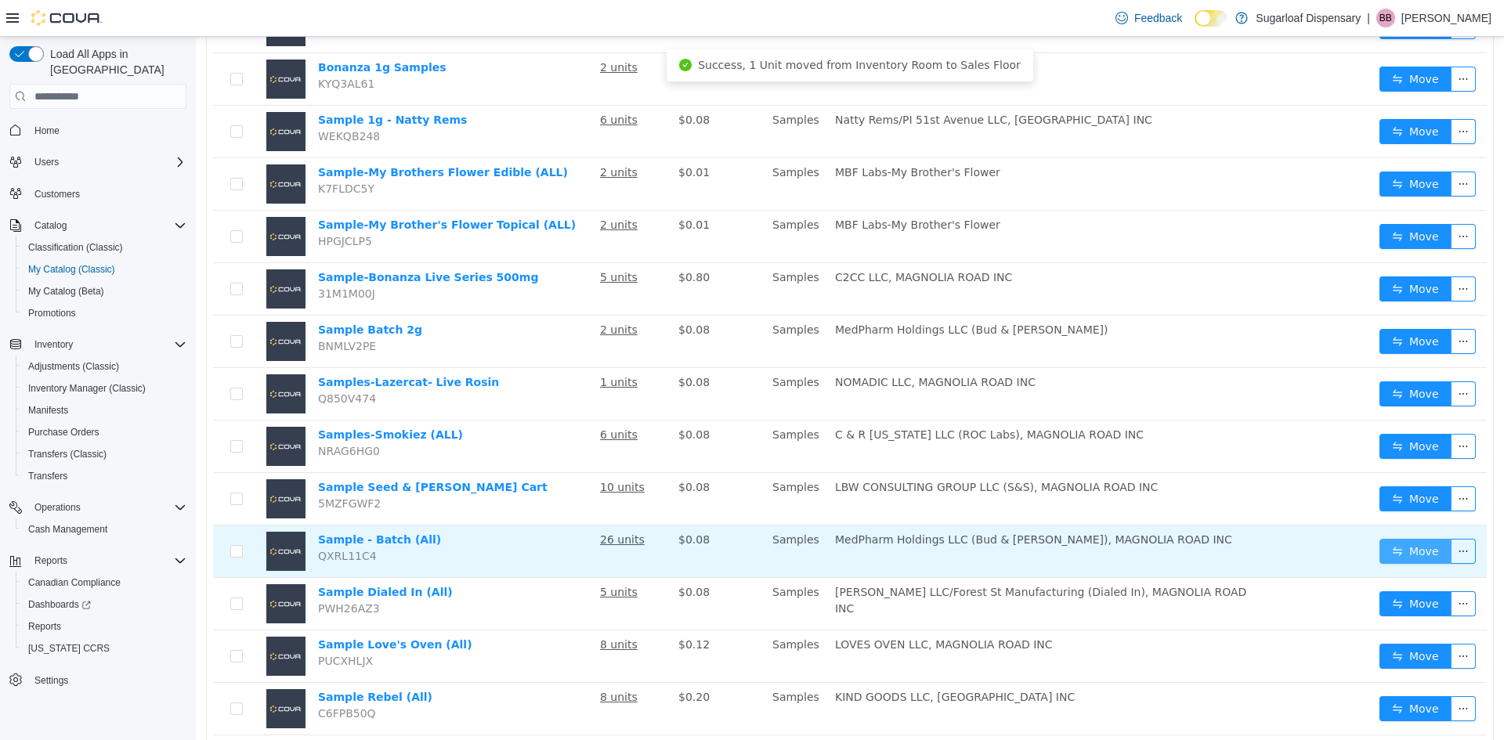
click at [1409, 553] on button "Move" at bounding box center [1416, 551] width 72 height 25
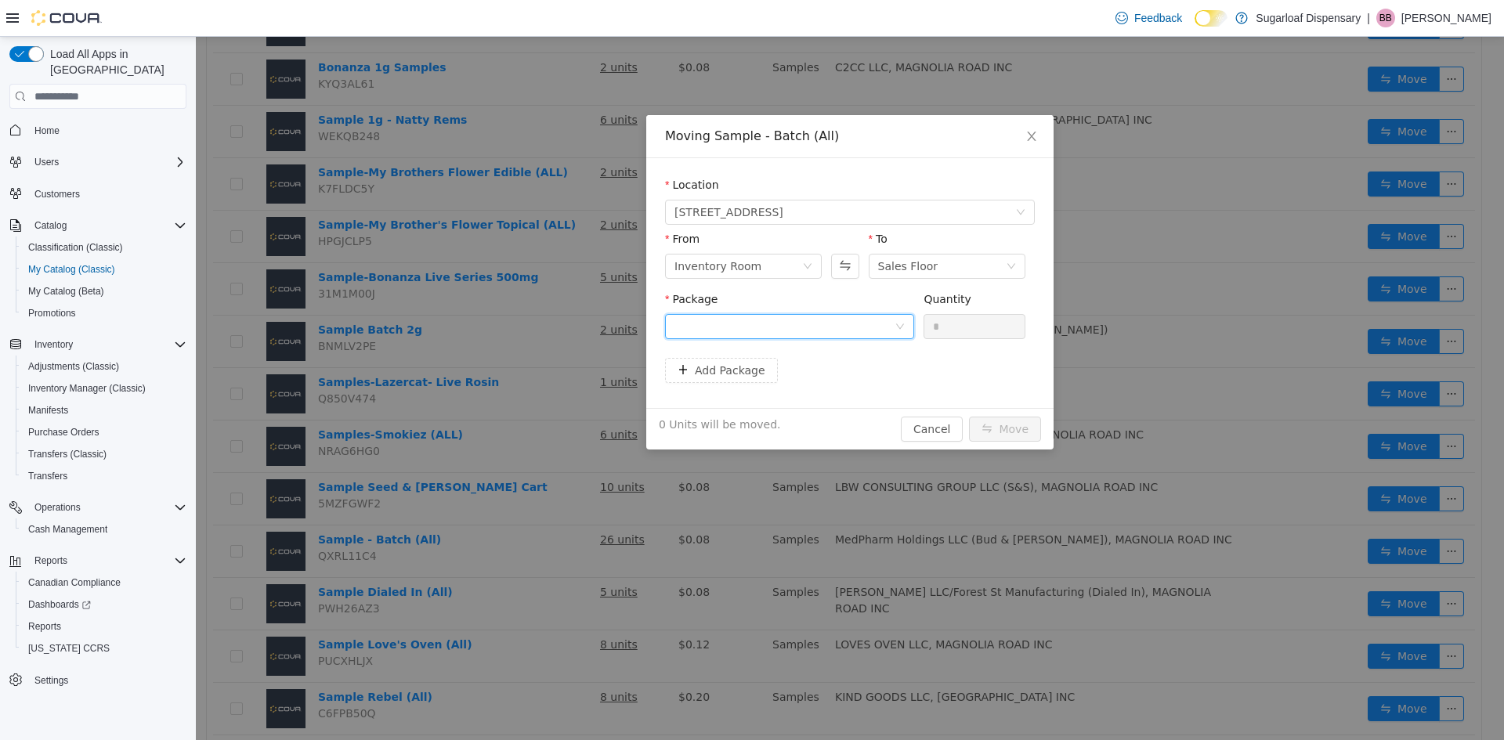
drag, startPoint x: 772, startPoint y: 325, endPoint x: 792, endPoint y: 327, distance: 19.7
click at [780, 325] on div at bounding box center [785, 327] width 220 height 24
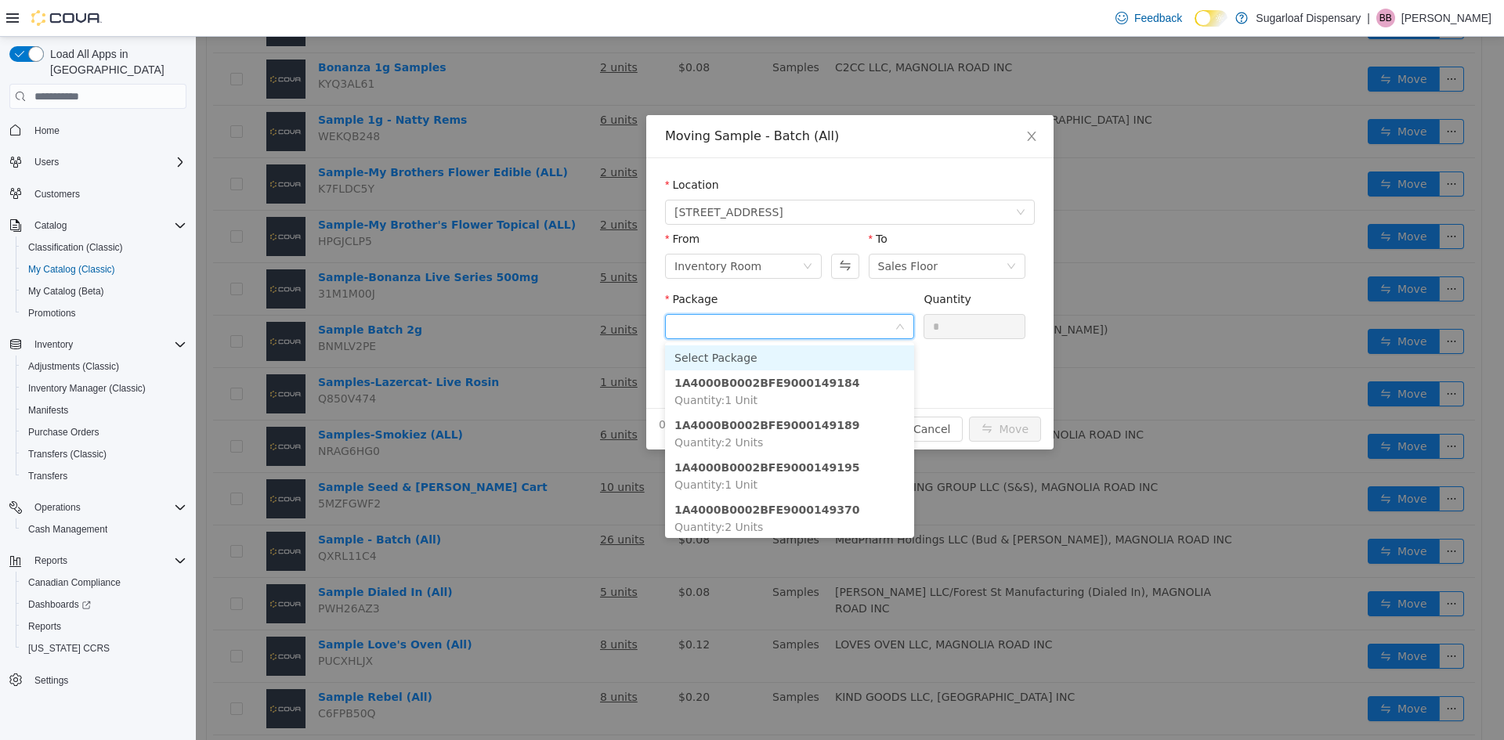
drag, startPoint x: 792, startPoint y: 327, endPoint x: 719, endPoint y: 319, distance: 73.4
click at [719, 319] on input "Package" at bounding box center [785, 329] width 220 height 24
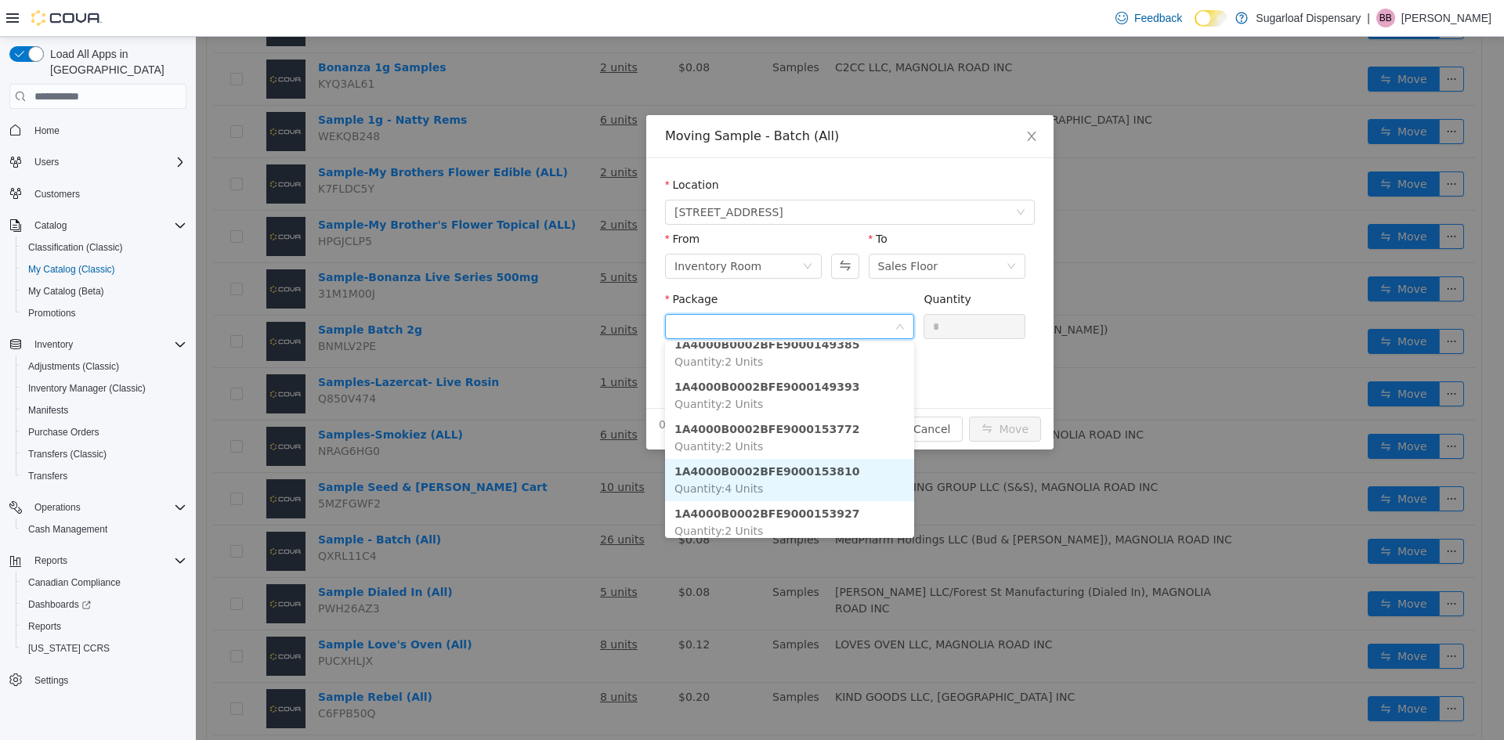
scroll to position [343, 0]
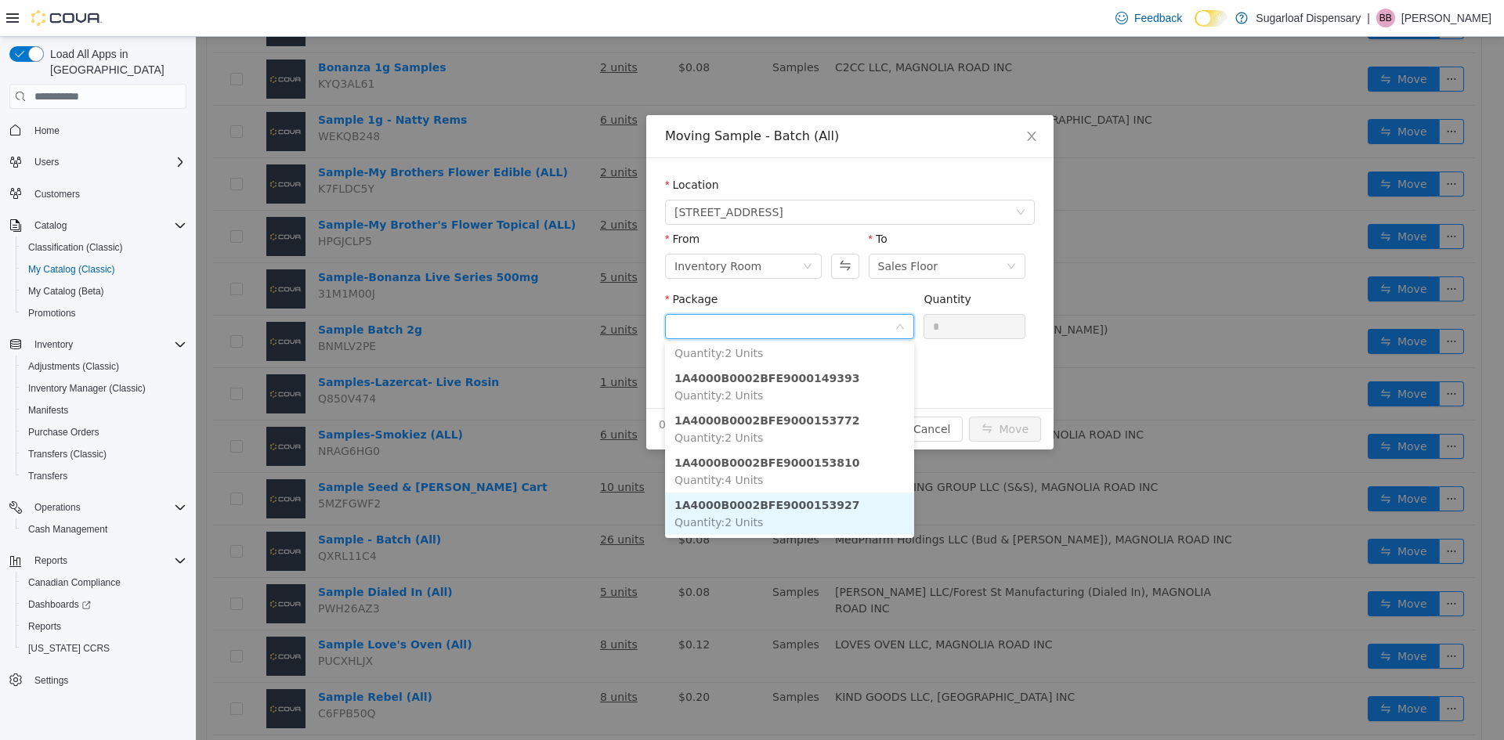
click at [777, 512] on li "1A4000B0002BFE9000153927 Quantity : 2 Units" at bounding box center [789, 514] width 249 height 42
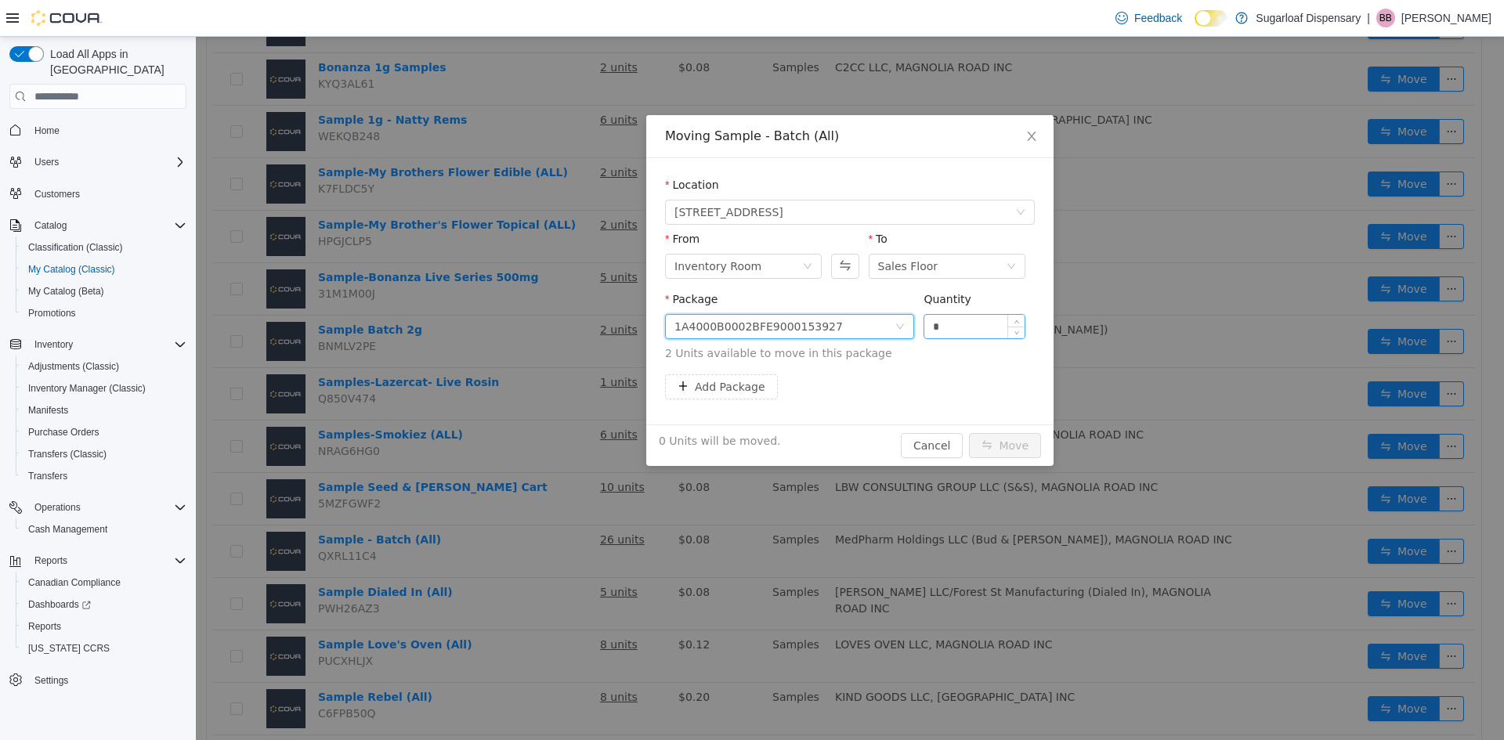
click at [945, 324] on input "*" at bounding box center [974, 327] width 100 height 24
type input "*"
click at [1015, 451] on button "Move" at bounding box center [1005, 445] width 72 height 25
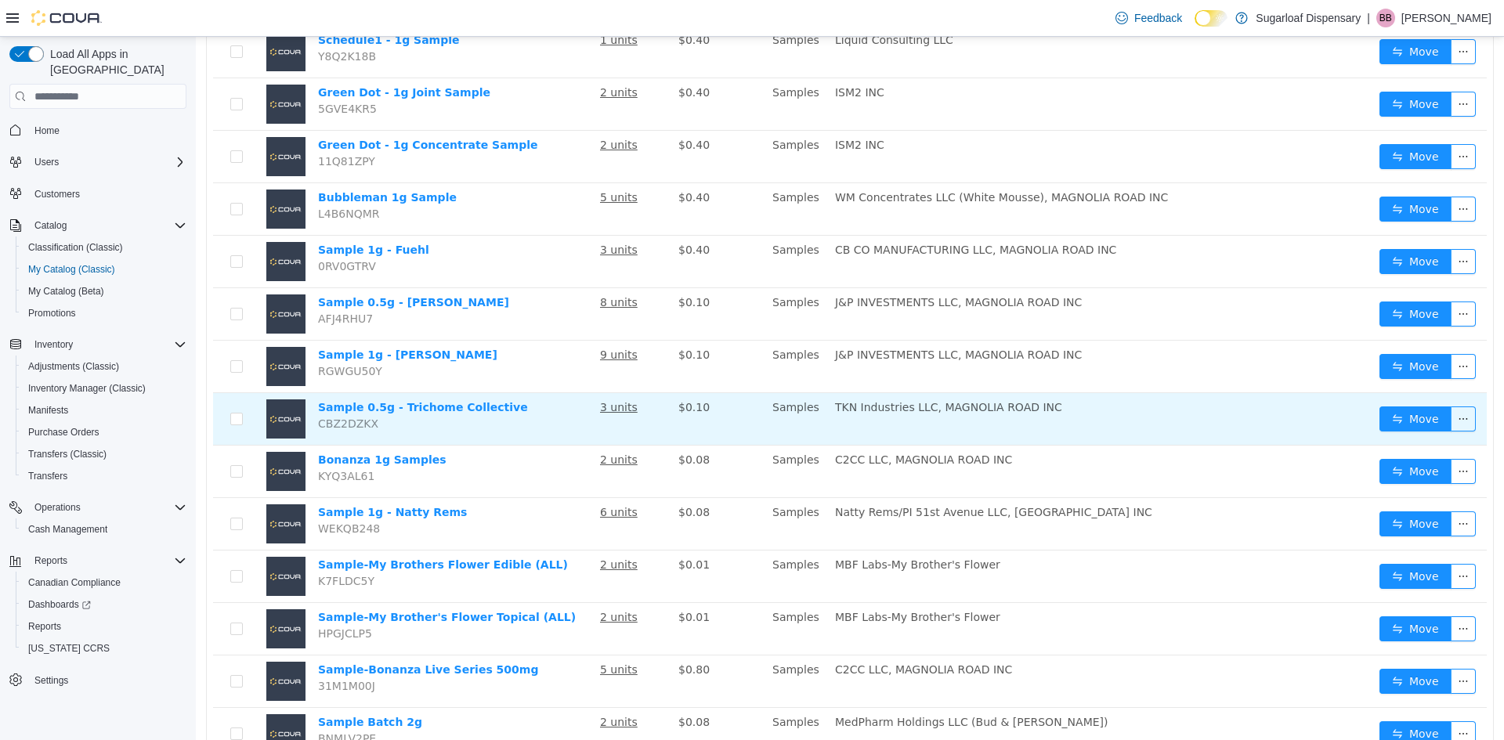
scroll to position [78, 0]
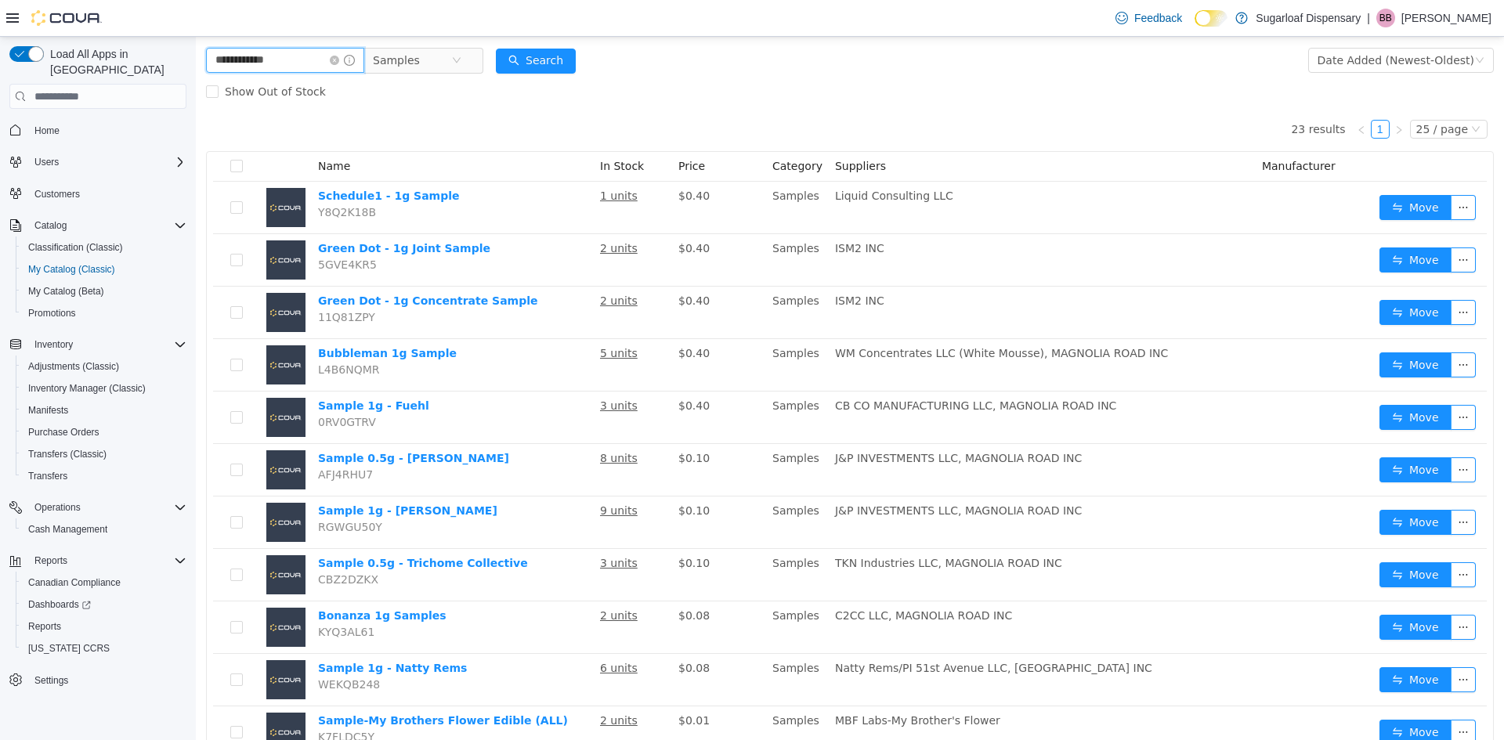
click at [317, 60] on input "**********" at bounding box center [285, 60] width 158 height 25
click at [328, 68] on input "**********" at bounding box center [285, 60] width 158 height 25
click at [324, 64] on input "**********" at bounding box center [285, 60] width 158 height 25
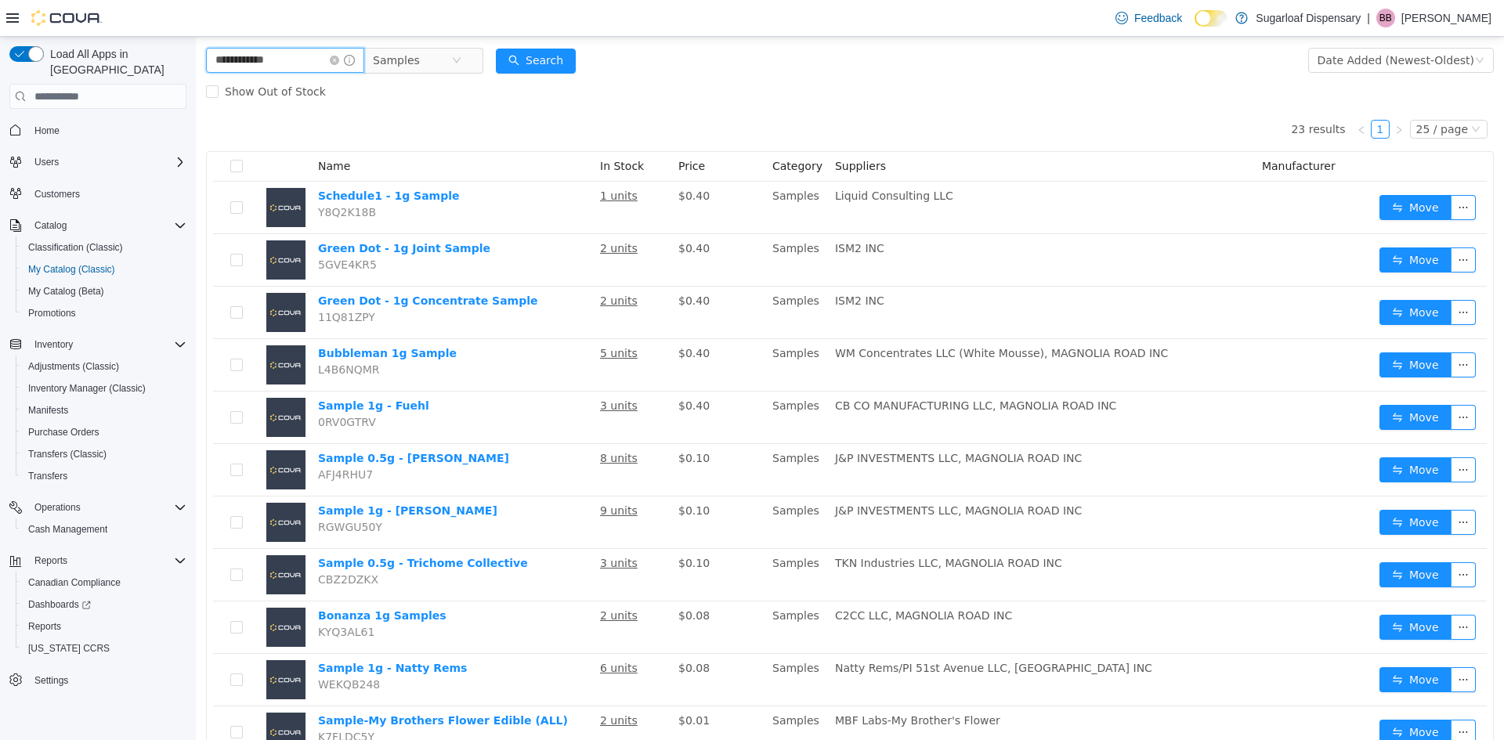
click at [324, 64] on input "**********" at bounding box center [285, 60] width 158 height 25
type input "**********"
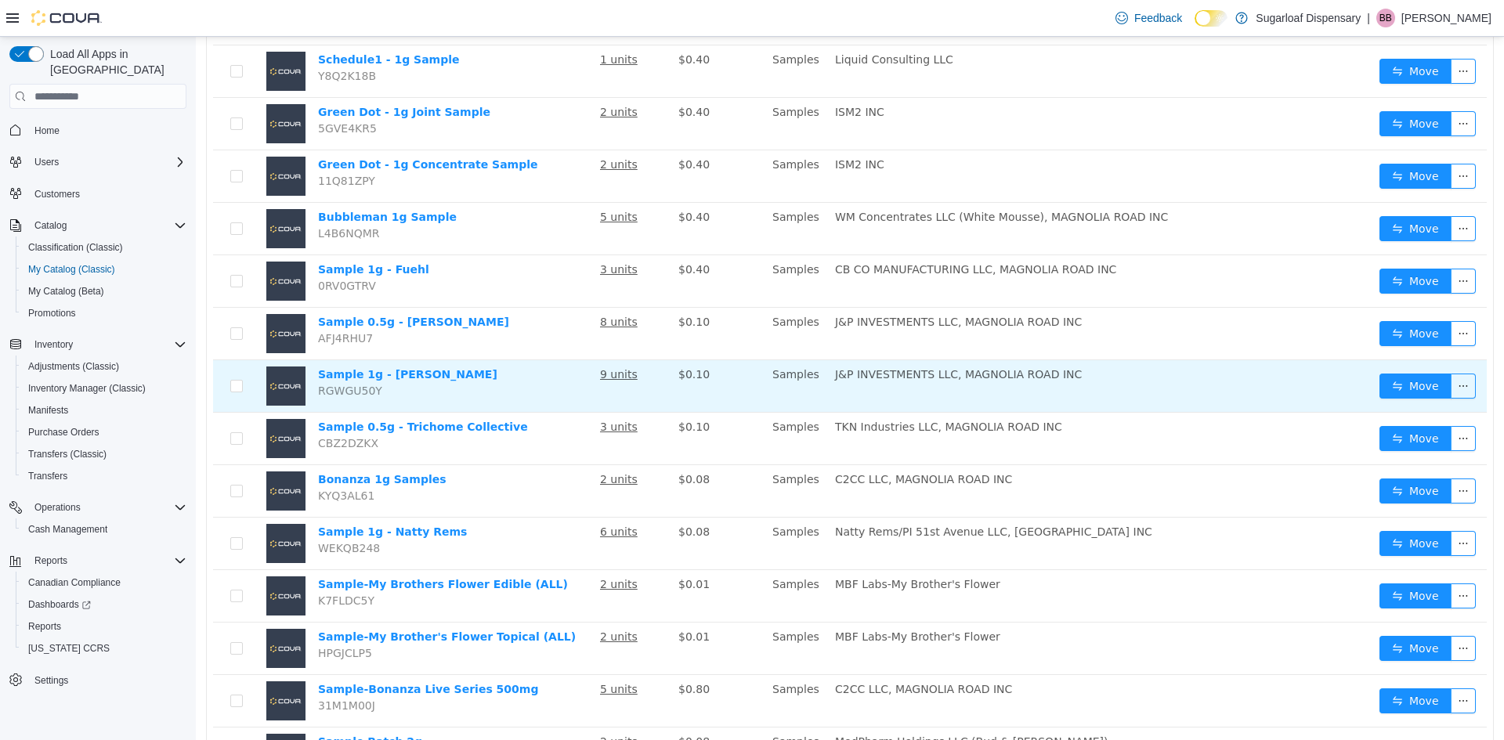
scroll to position [235, 0]
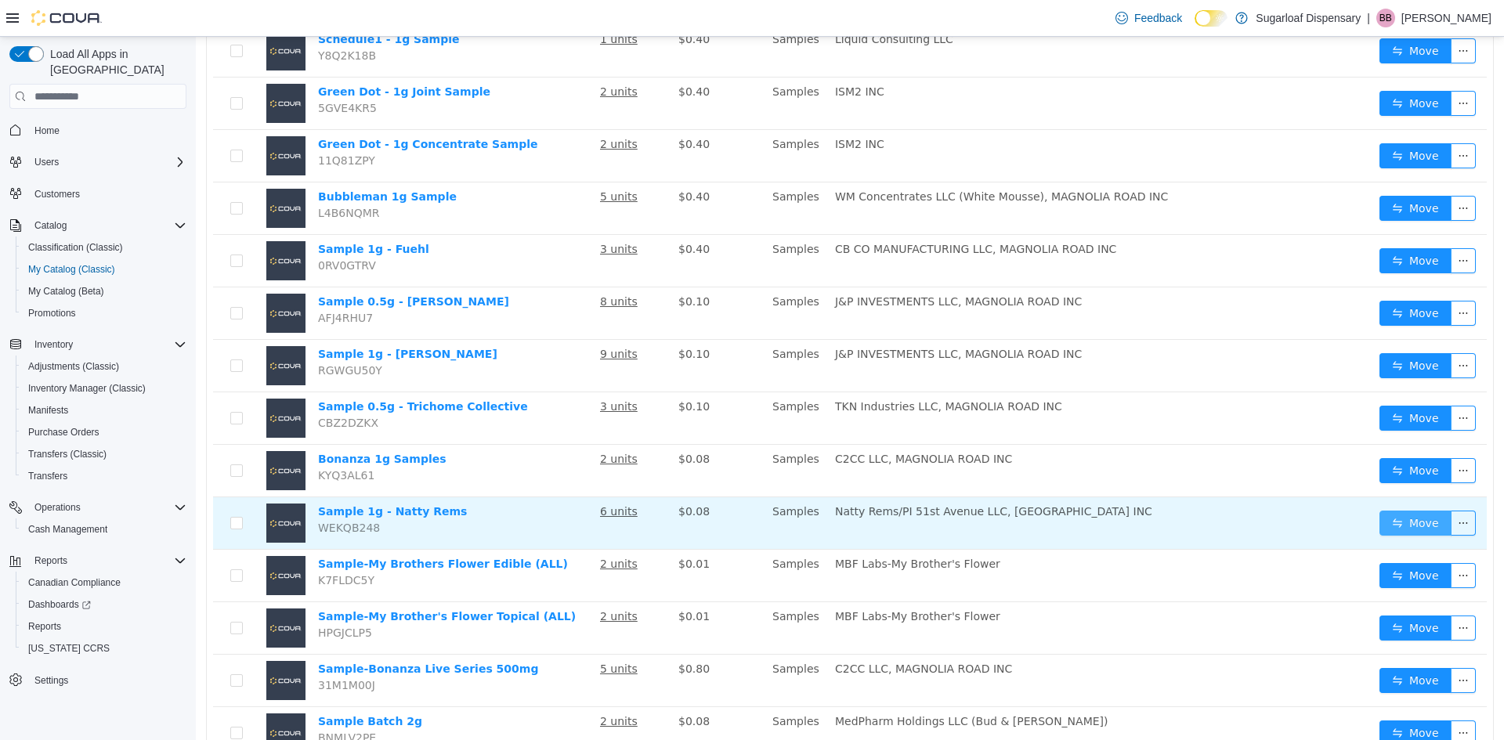
click at [1400, 522] on button "Move" at bounding box center [1416, 523] width 72 height 25
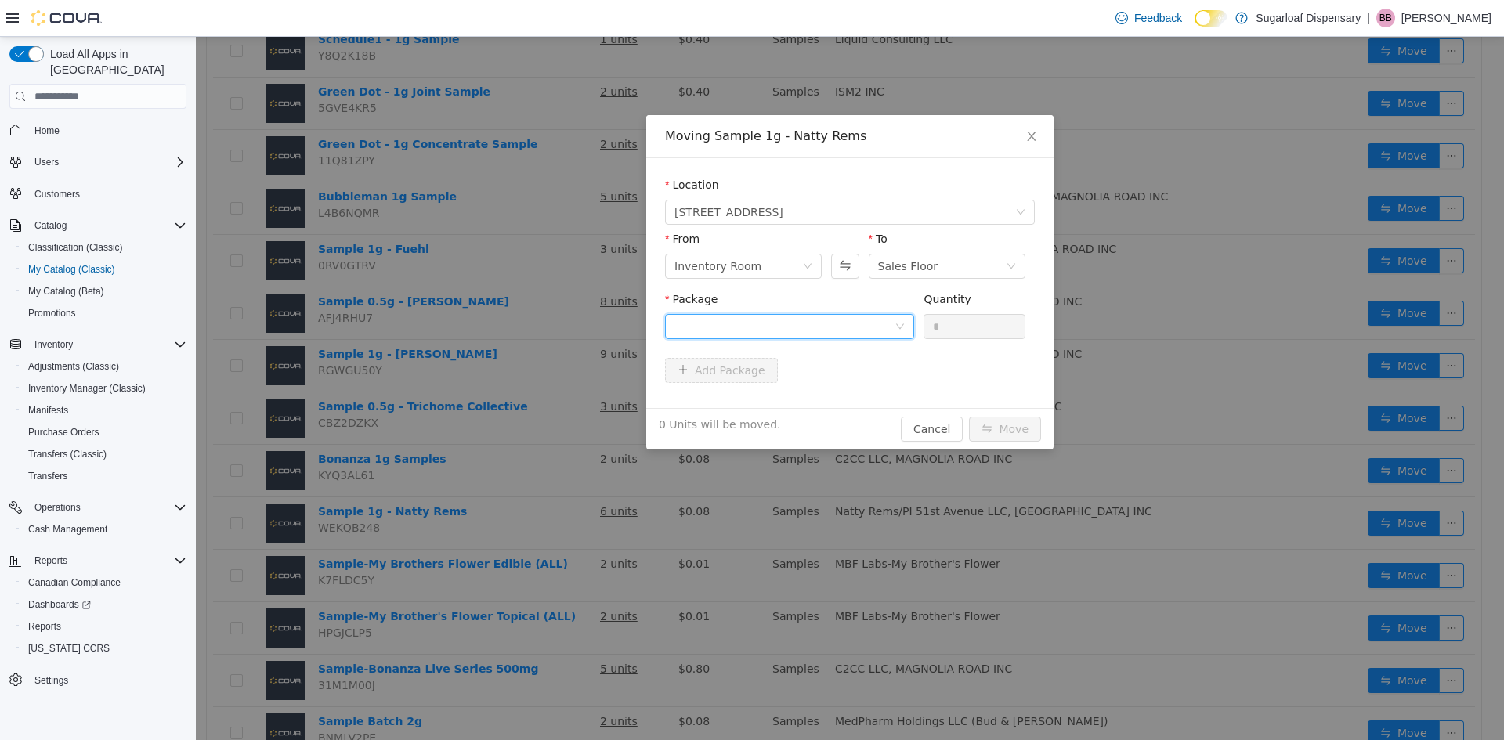
click at [827, 321] on div at bounding box center [785, 327] width 220 height 24
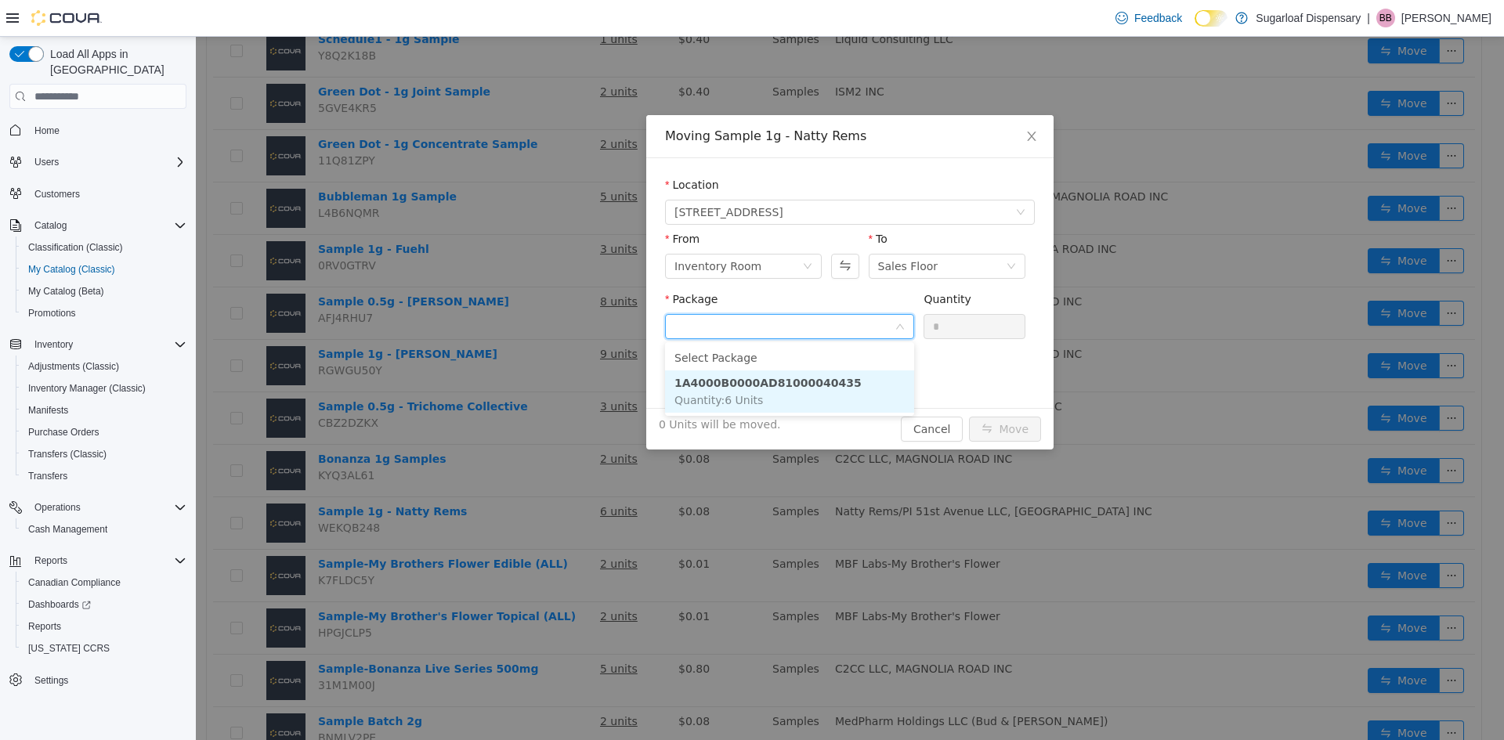
drag, startPoint x: 830, startPoint y: 389, endPoint x: 892, endPoint y: 348, distance: 74.1
click at [833, 387] on li "1A4000B0000AD81000040435 Quantity : 6 Units" at bounding box center [789, 392] width 249 height 42
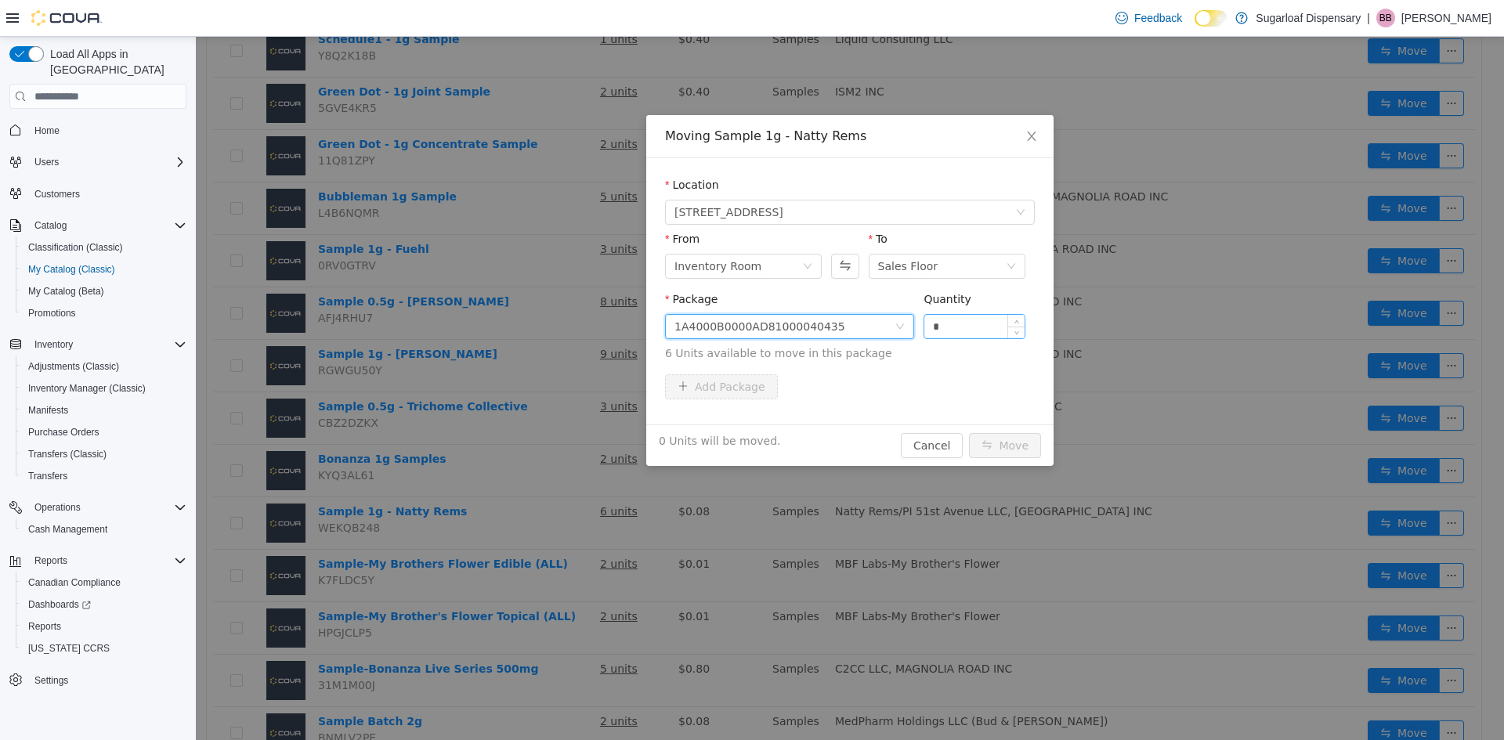
click at [943, 335] on input "*" at bounding box center [974, 327] width 100 height 24
type input "*"
click at [1012, 443] on button "Move" at bounding box center [1005, 445] width 72 height 25
